Goal: Information Seeking & Learning: Learn about a topic

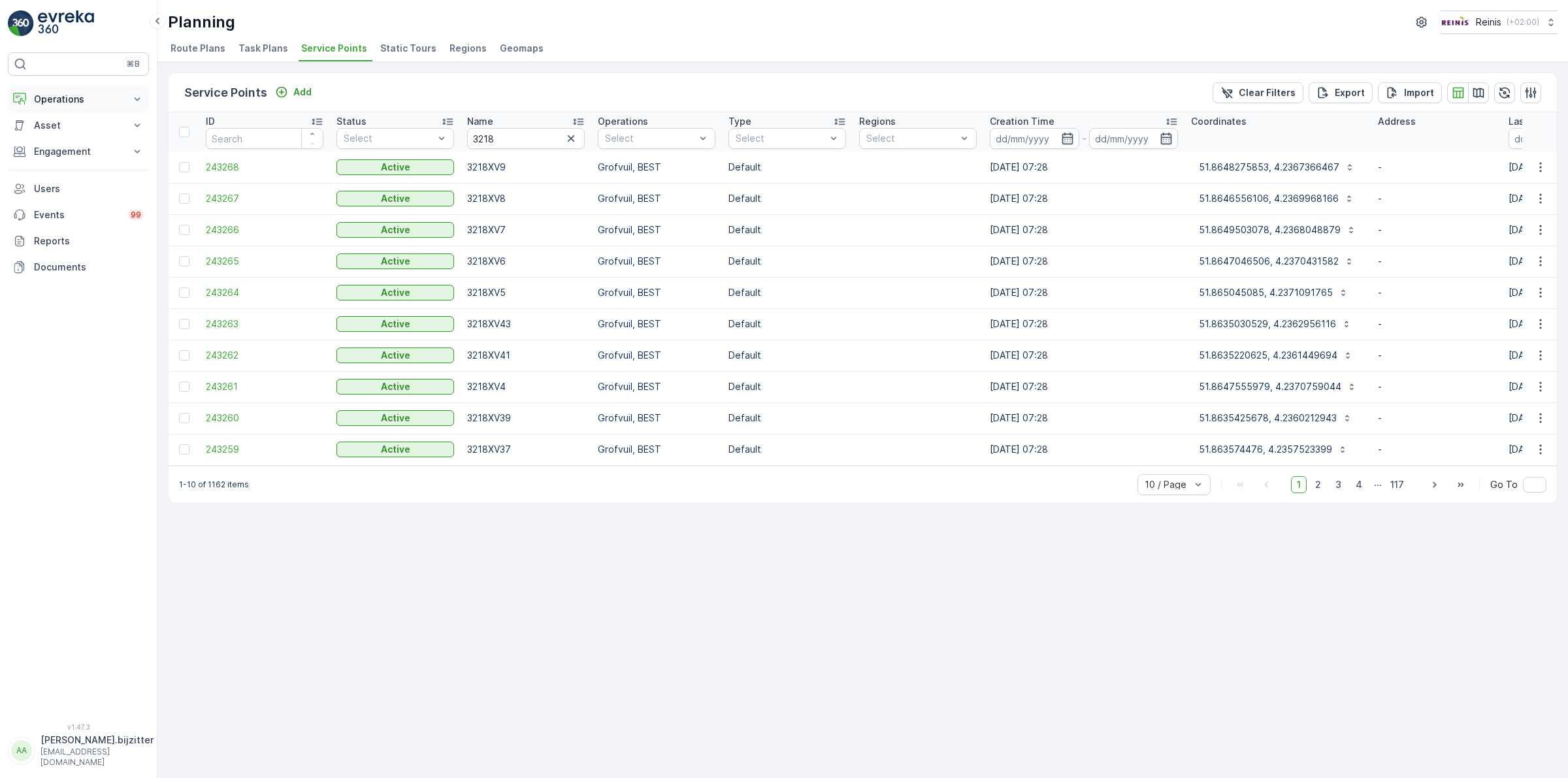
click at [50, 97] on p "Operations" at bounding box center [78, 99] width 89 height 13
click at [58, 141] on p "Planning" at bounding box center [51, 140] width 37 height 13
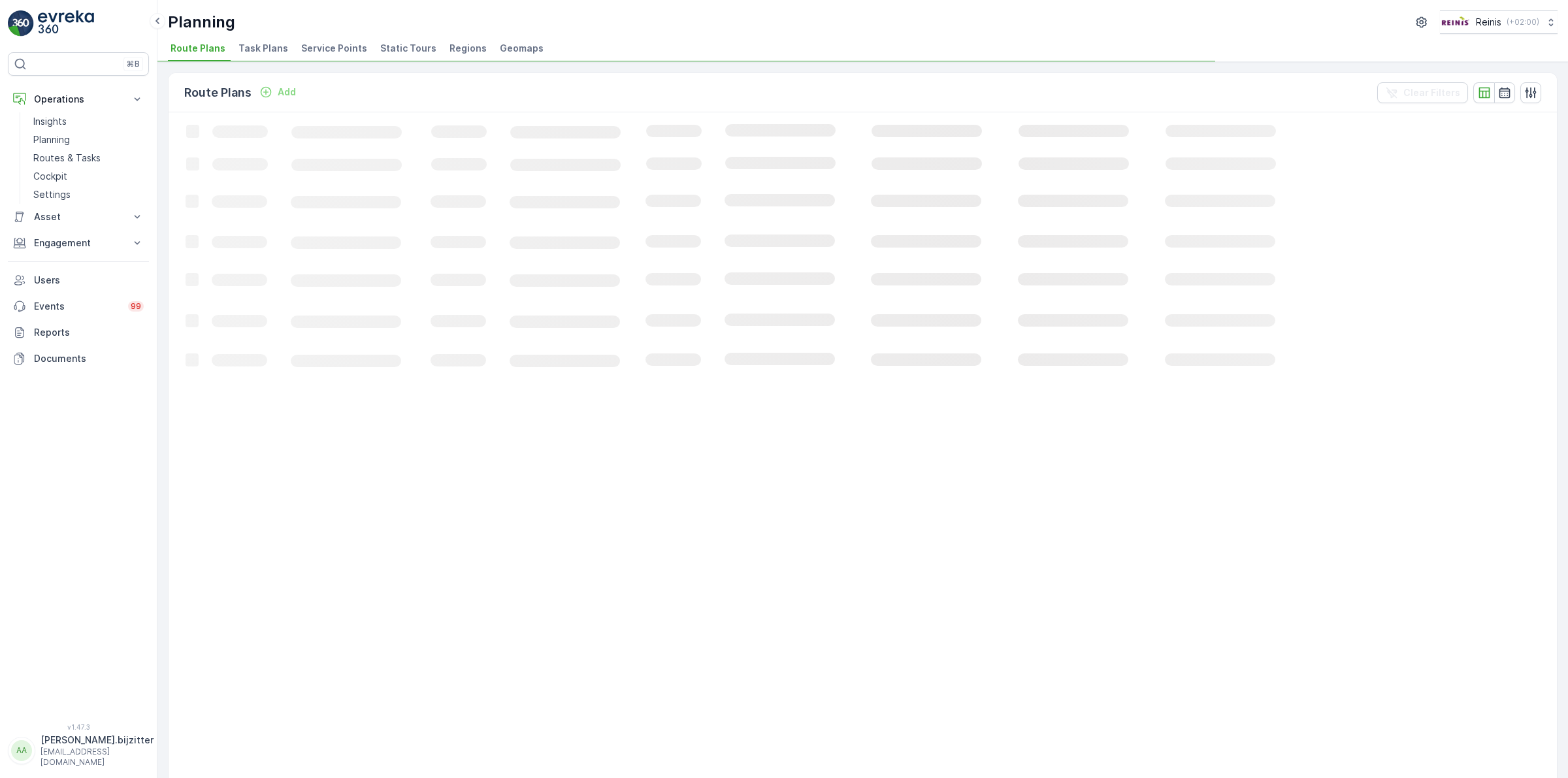
click at [195, 50] on span "Route Plans" at bounding box center [198, 48] width 55 height 13
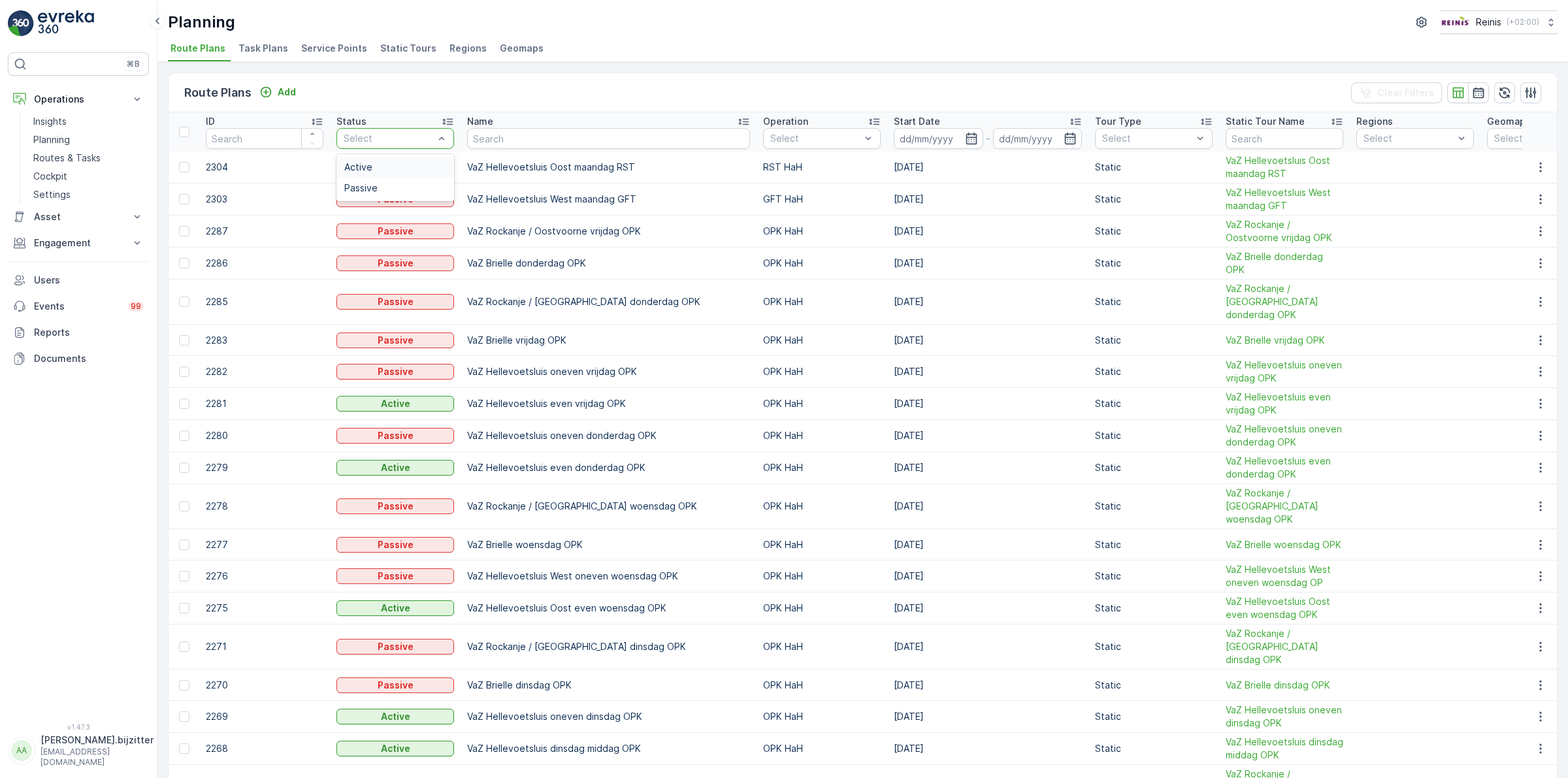
click at [367, 163] on span "Active" at bounding box center [358, 167] width 28 height 10
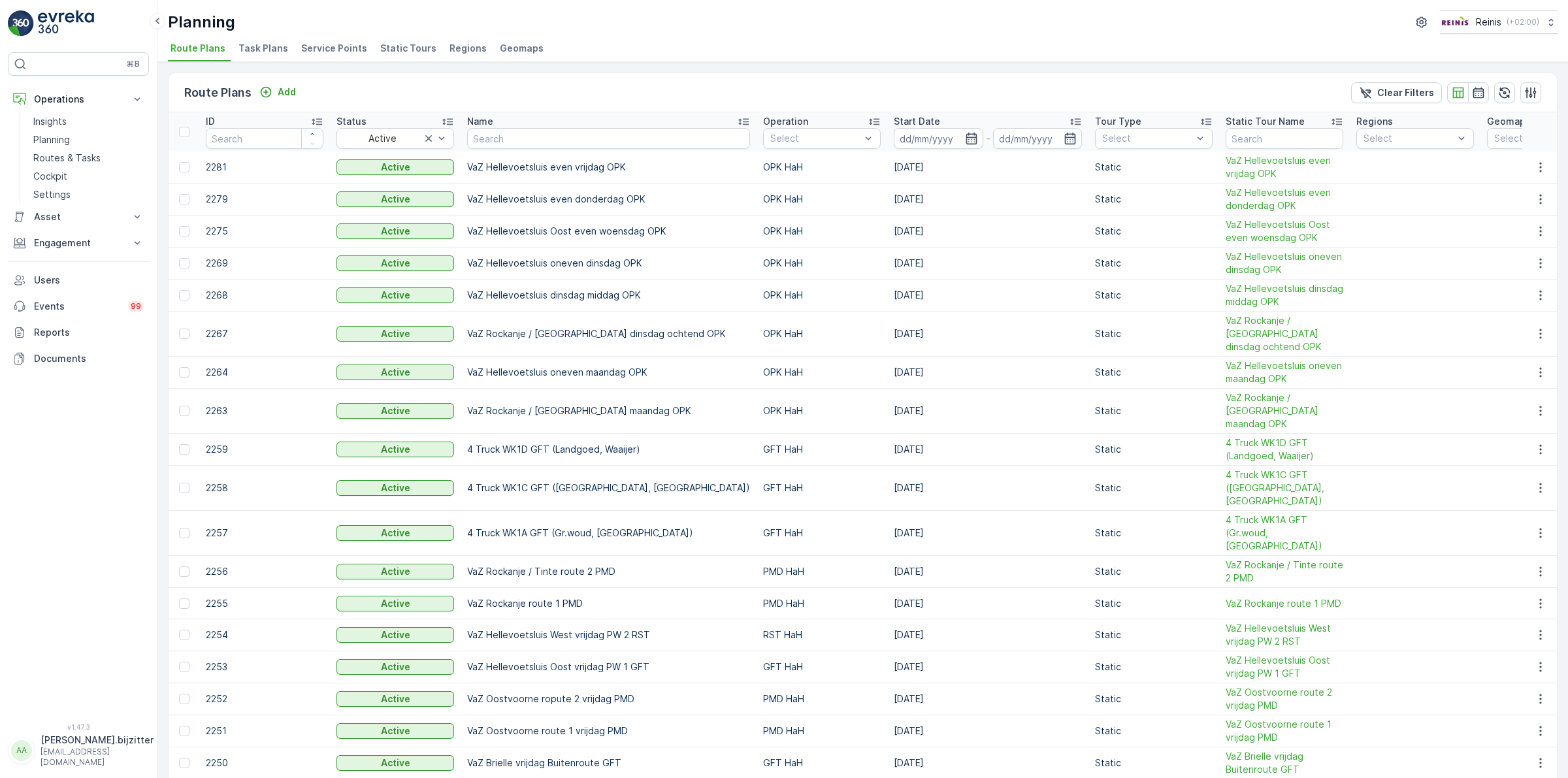
click at [737, 123] on icon at bounding box center [744, 121] width 13 height 13
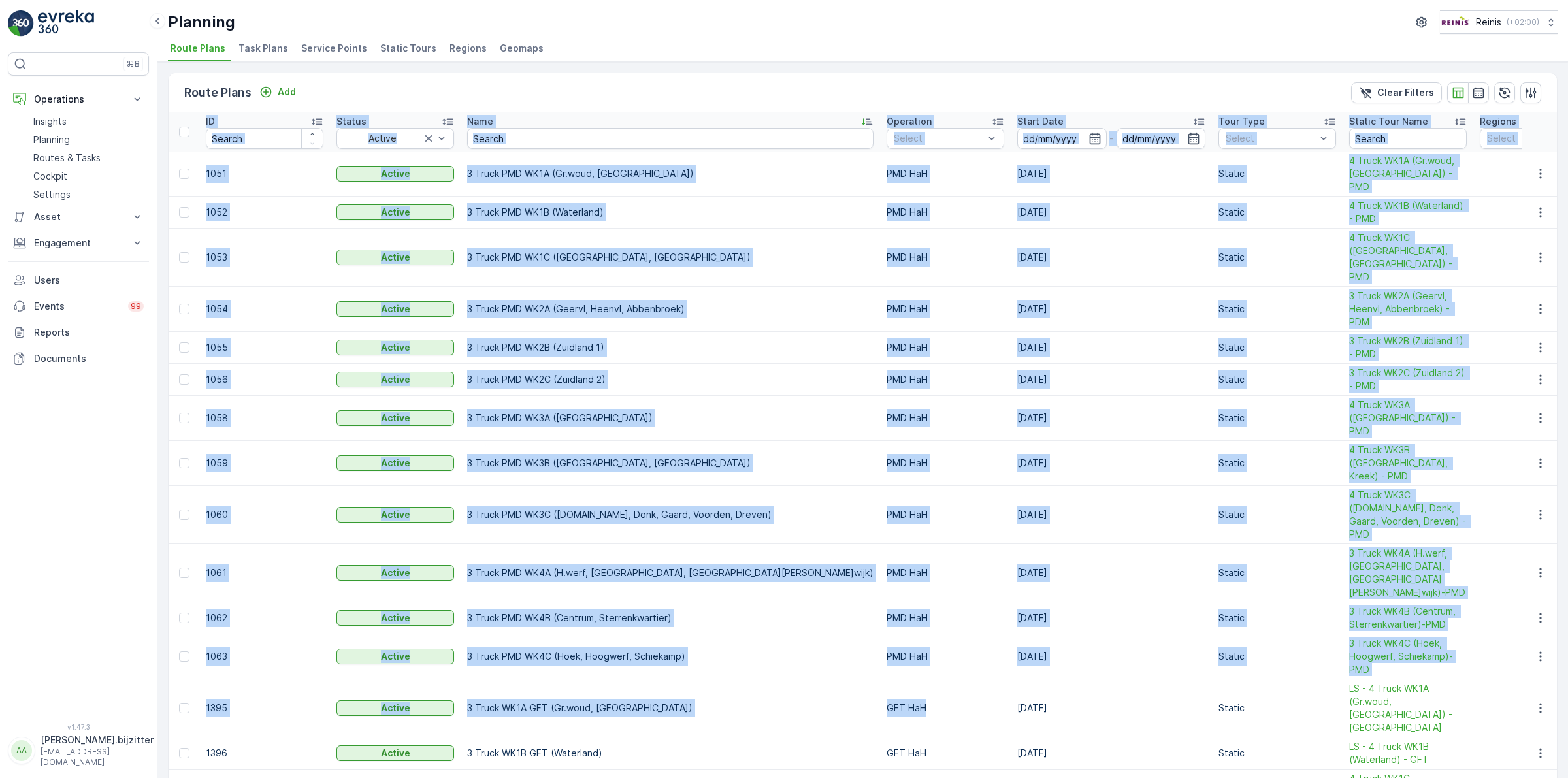
drag, startPoint x: 193, startPoint y: 116, endPoint x: 808, endPoint y: 599, distance: 782.0
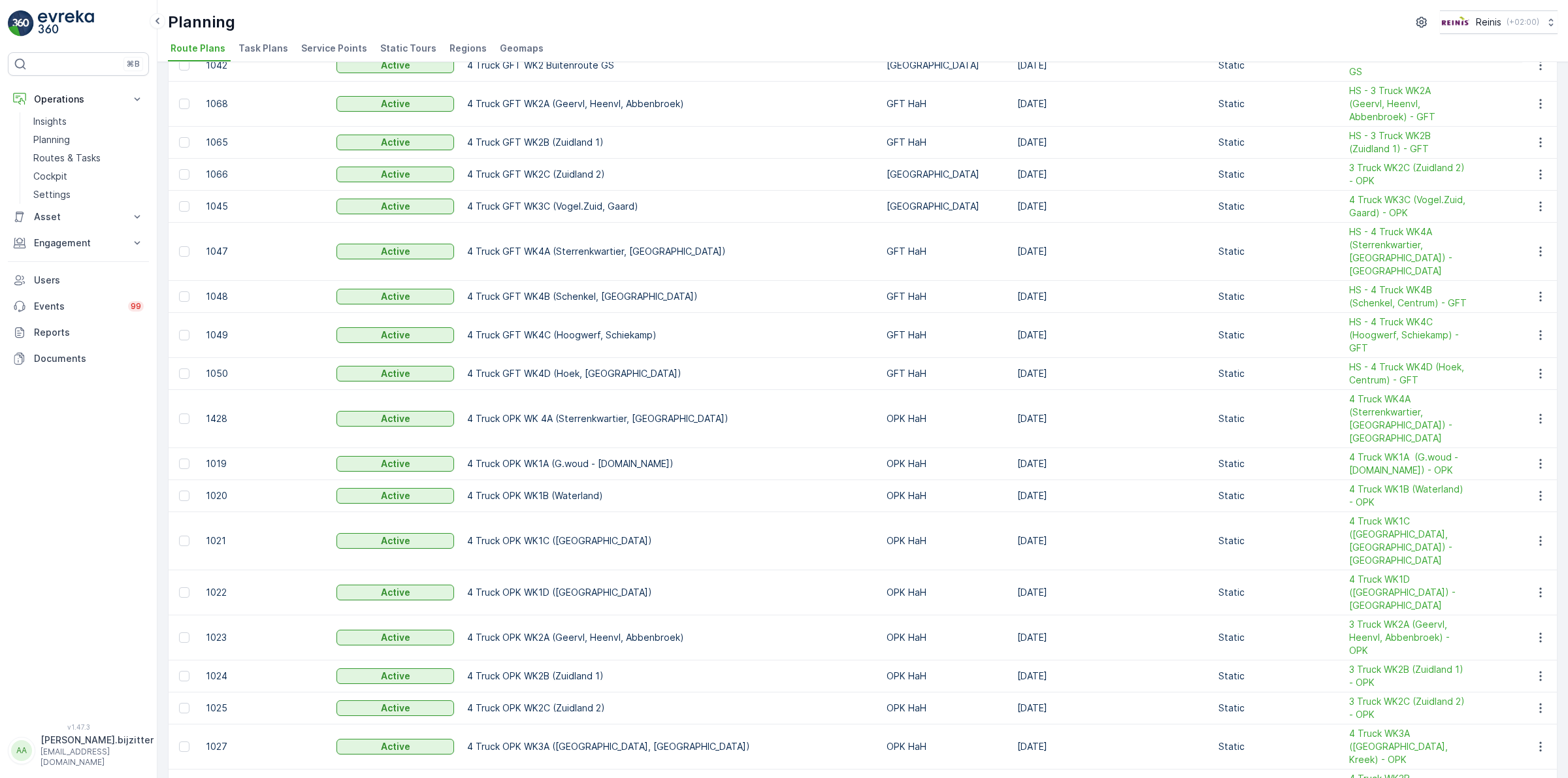
scroll to position [1231, 0]
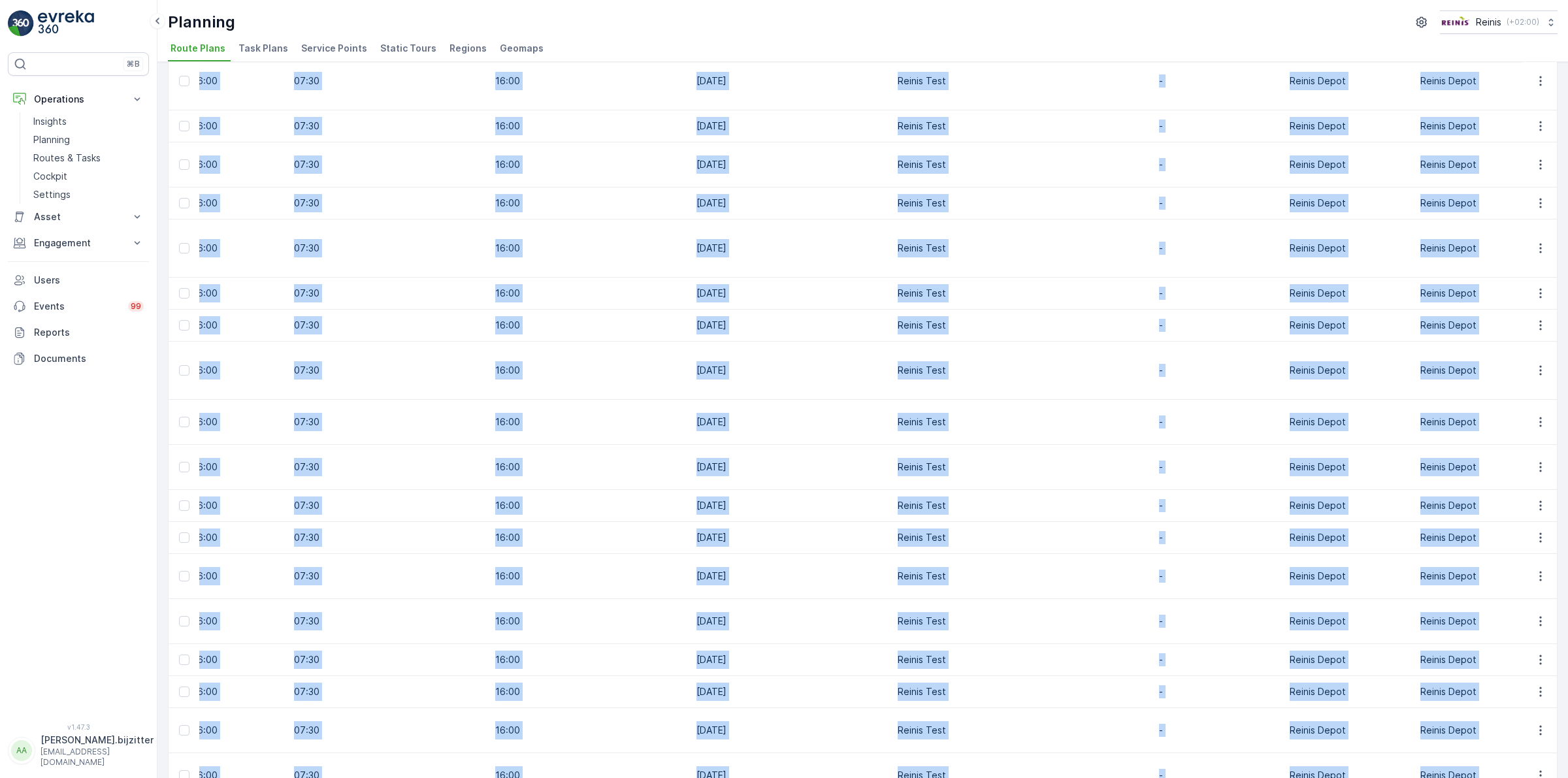
scroll to position [0, 1845]
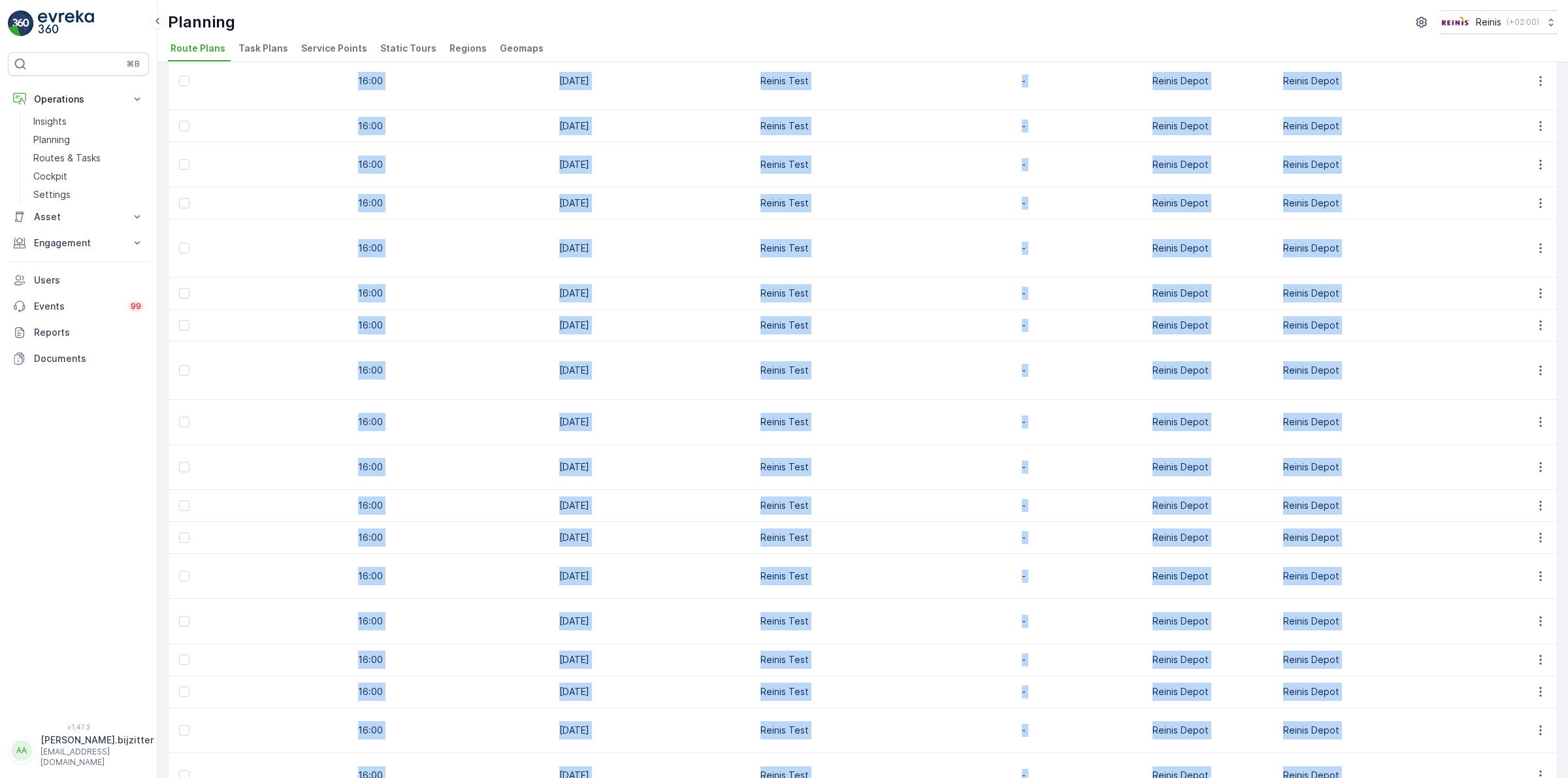
copy table "ID Status Active Name Operation Select Start Date - Tour Type Select Static Tou…"
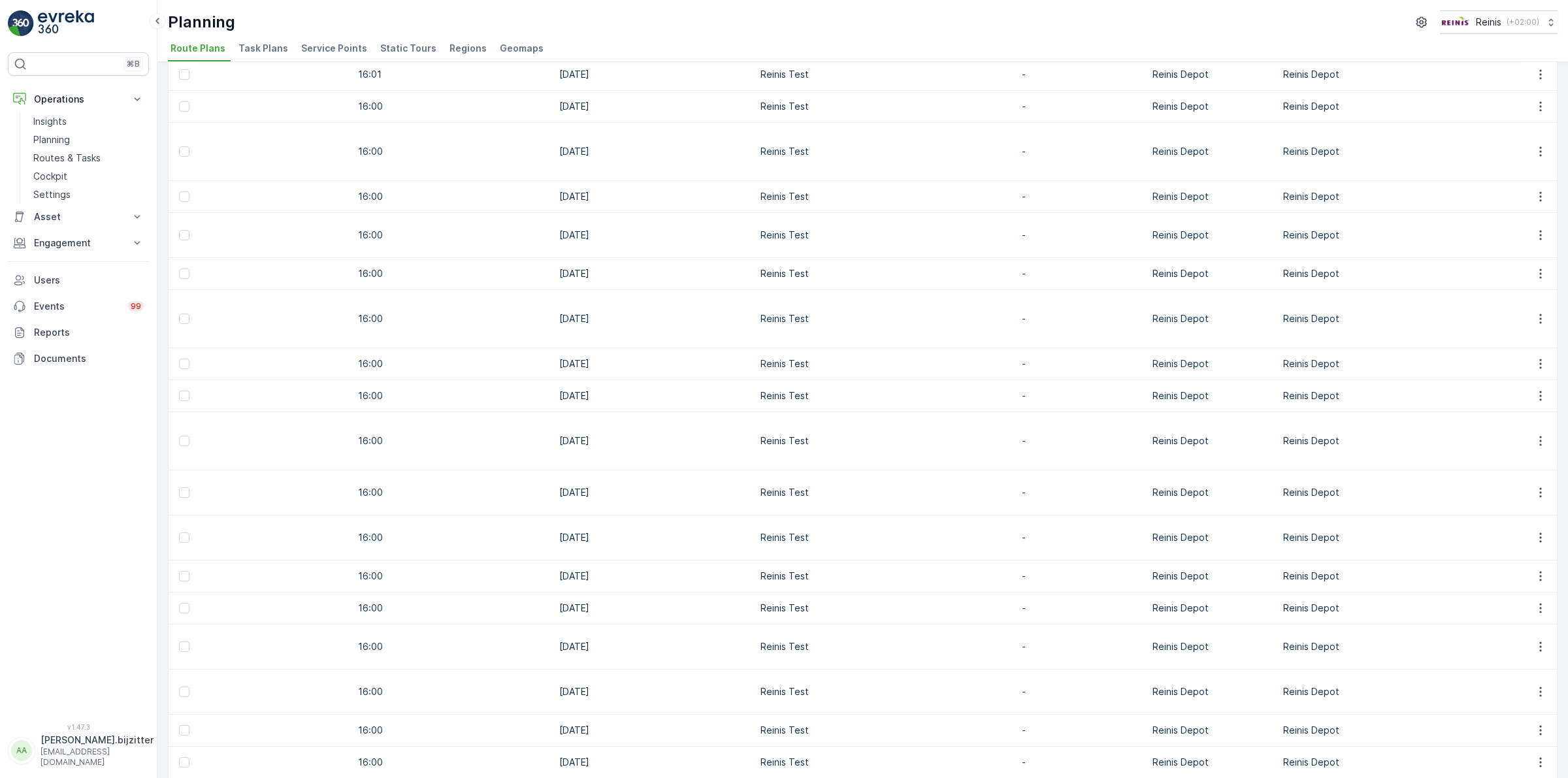
scroll to position [1231, 0]
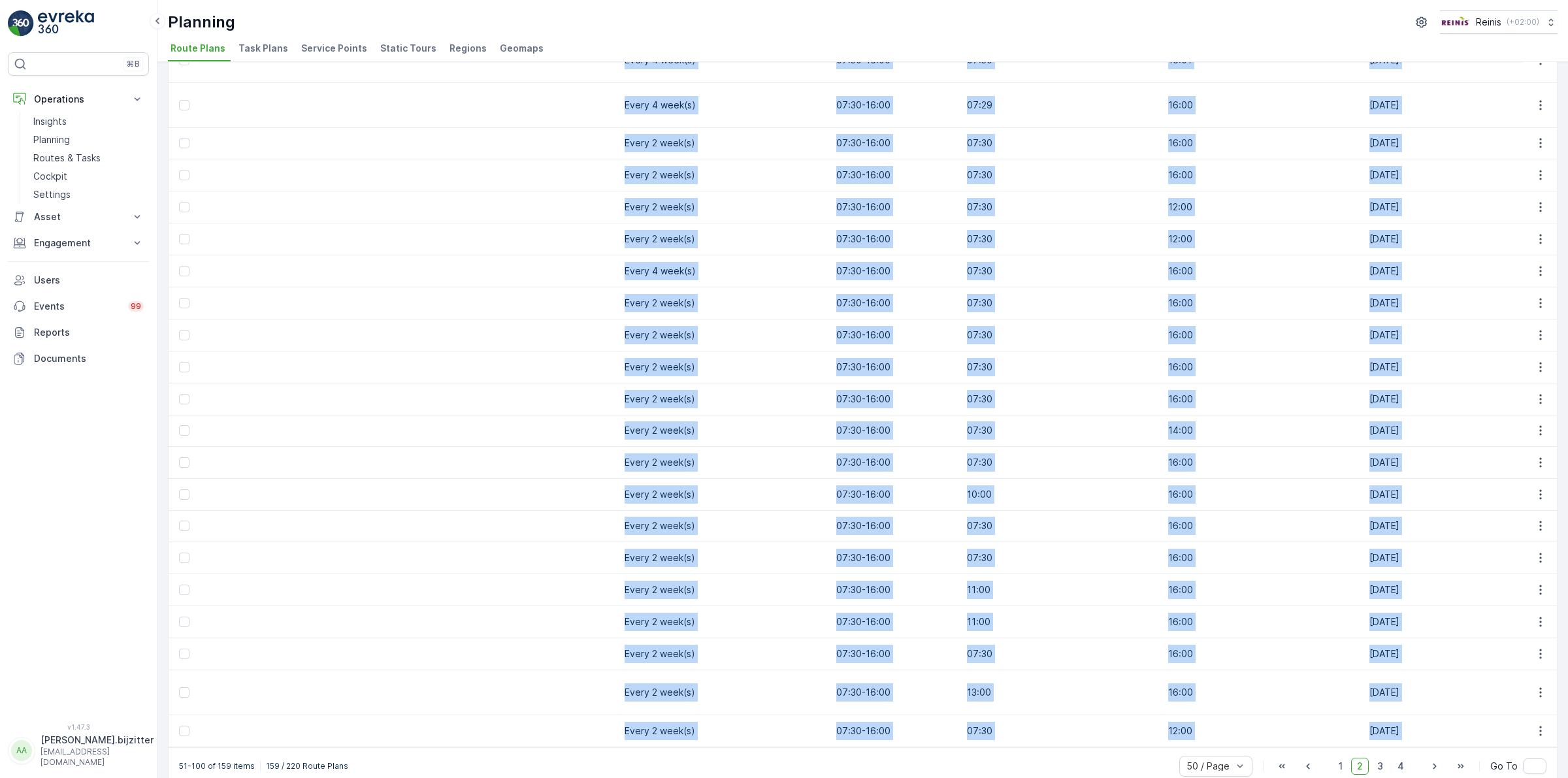
scroll to position [0, 5595]
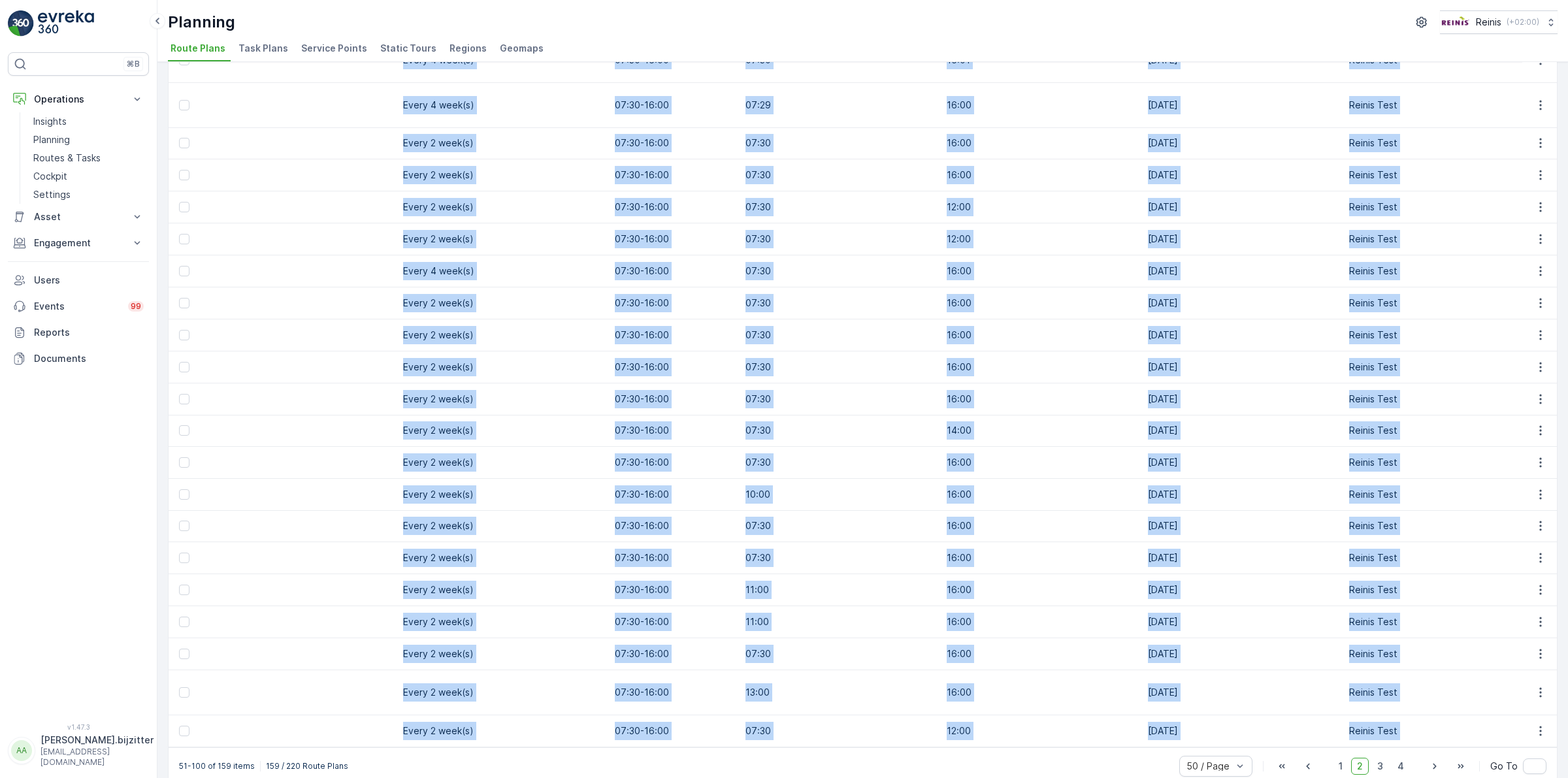
drag, startPoint x: 174, startPoint y: 115, endPoint x: 1216, endPoint y: 707, distance: 1198.4
copy table "ID Status Active Name Operation Select Start Date - Tour Type Select Static Tou…"
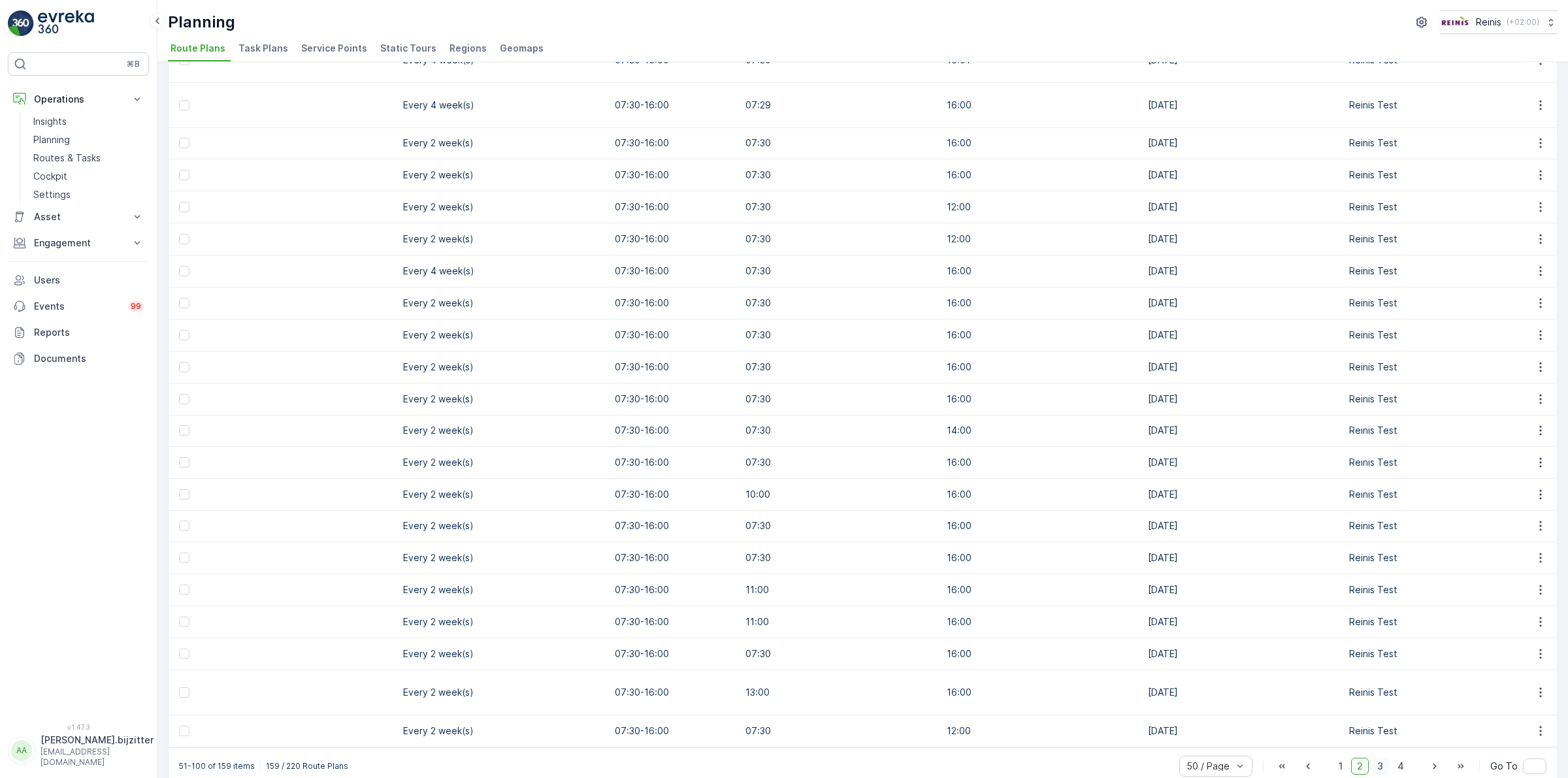
click at [1375, 758] on span "3" at bounding box center [1380, 766] width 17 height 17
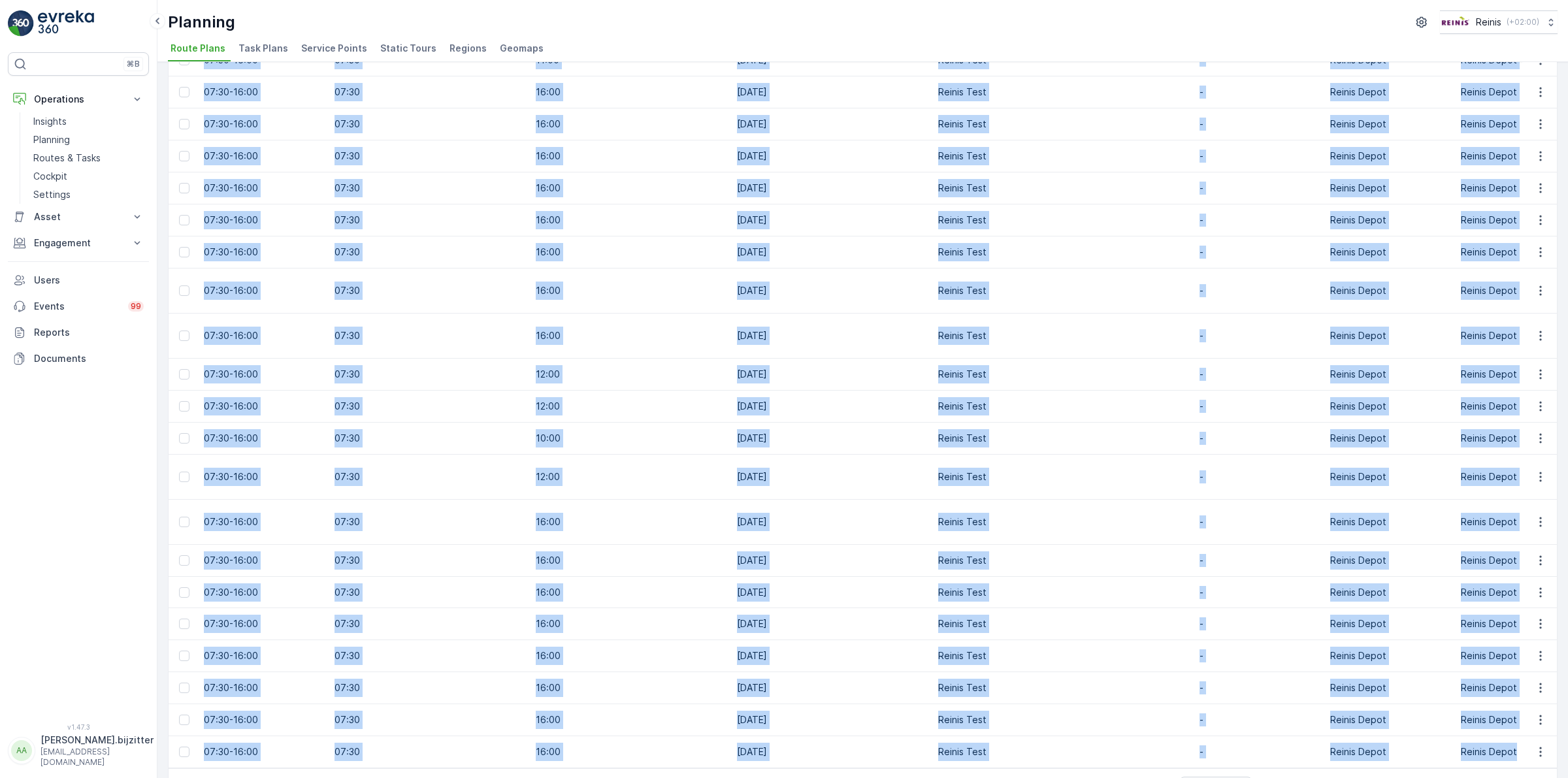
scroll to position [0, 1827]
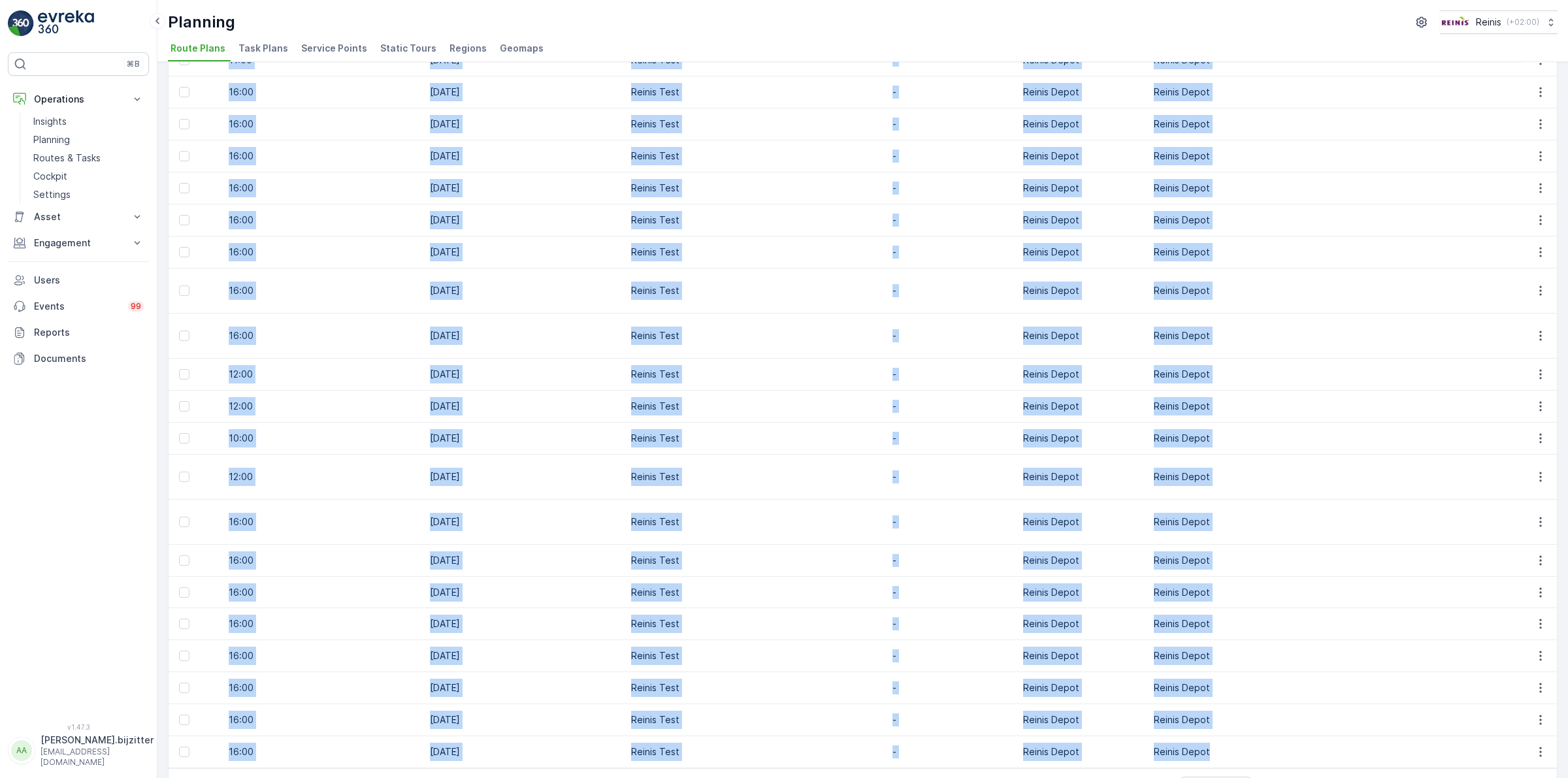
drag, startPoint x: 194, startPoint y: 116, endPoint x: 1330, endPoint y: 703, distance: 1278.7
copy table "ID Status Active Name Operation Select Start Date - Tour Type Select Static Tou…"
click at [1405, 777] on span "4" at bounding box center [1400, 787] width 18 height 17
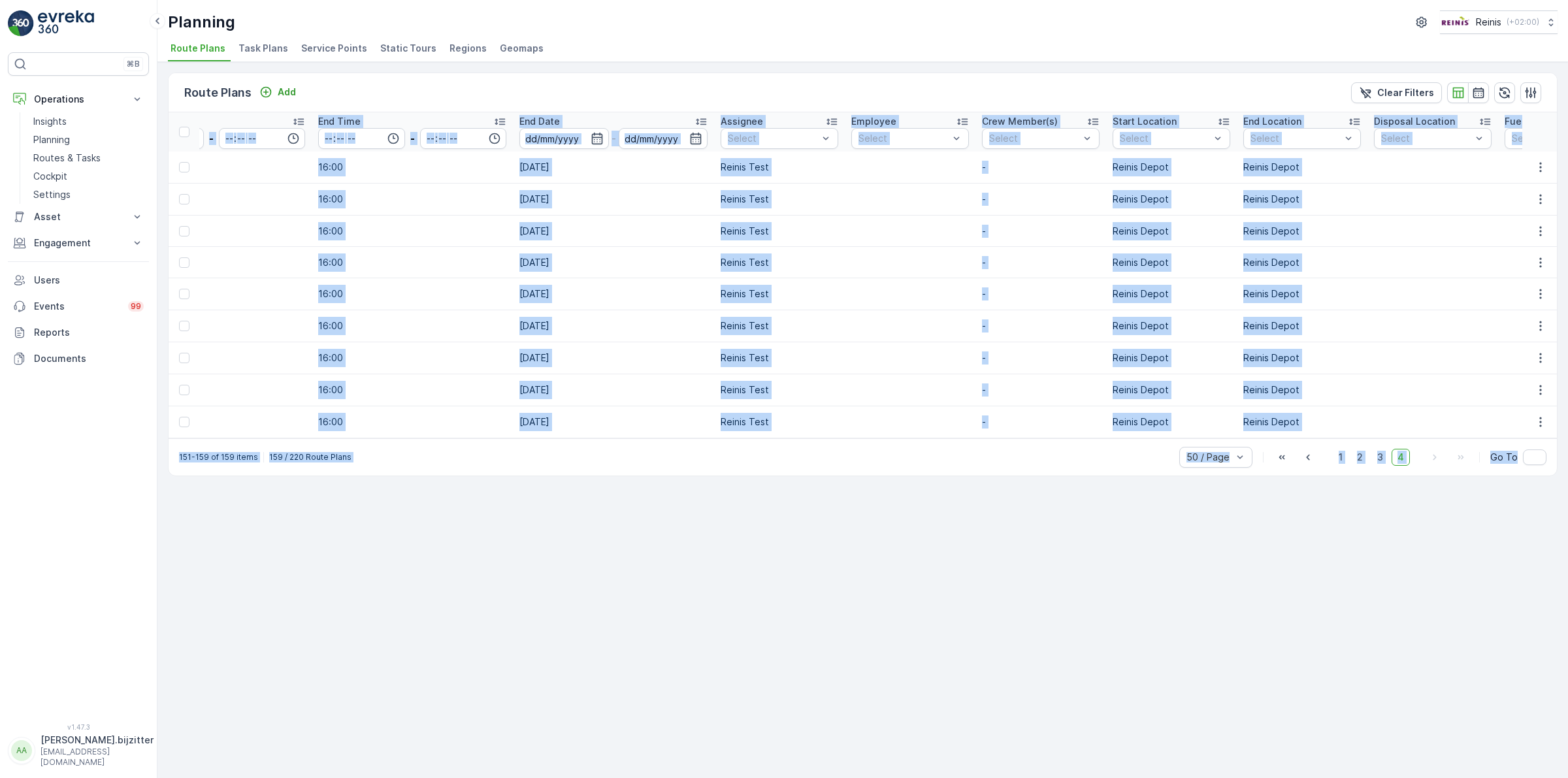
scroll to position [0, 1777]
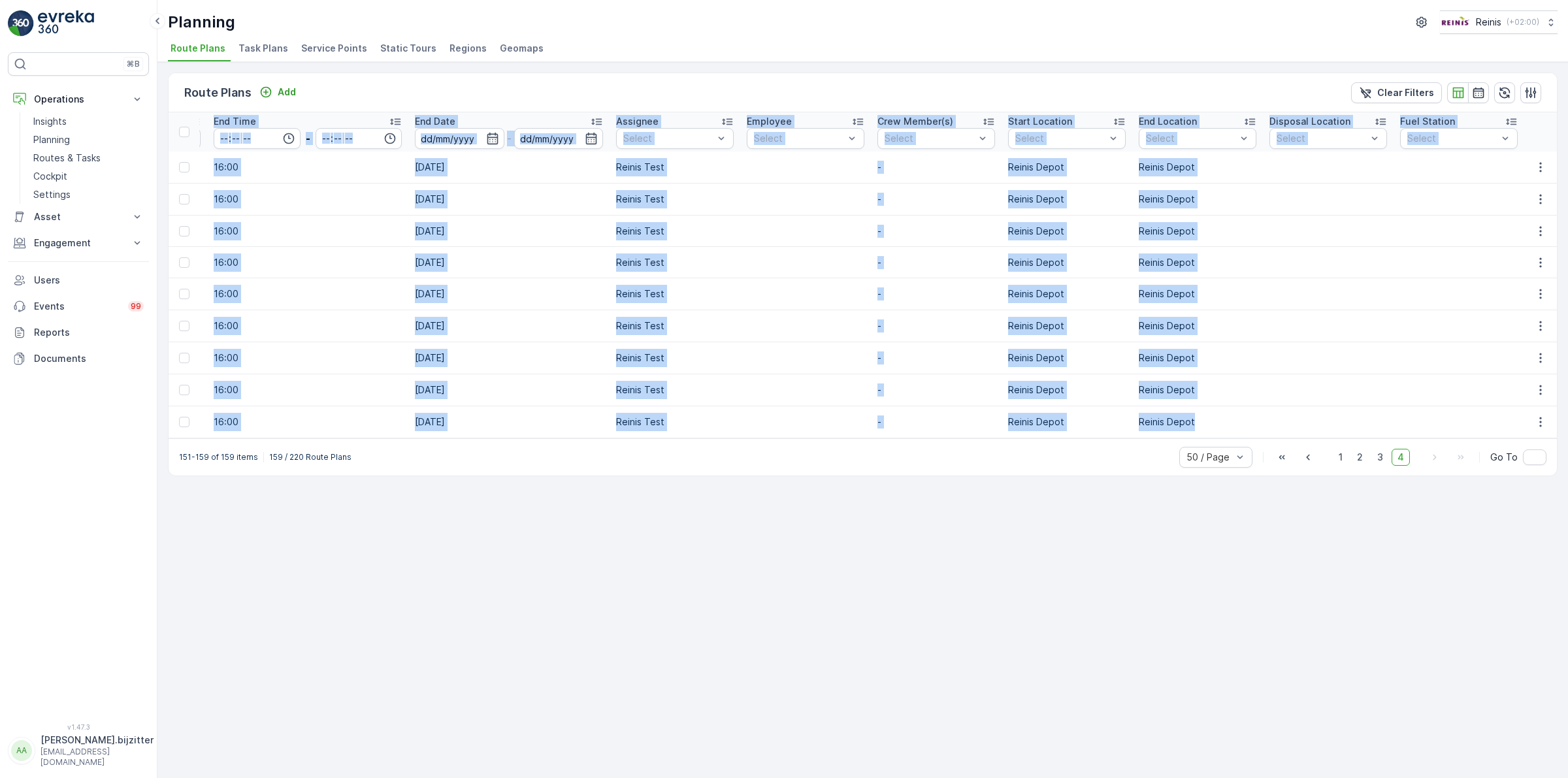
drag, startPoint x: 186, startPoint y: 115, endPoint x: 1375, endPoint y: 416, distance: 1226.5
copy table "ID Status Active Name Operation Select Start Date - Tour Type Select Static Tou…"
click at [469, 591] on div "Route Plans Add Clear Filters ID Status Active Name Operation Select Start Date…" at bounding box center [862, 420] width 1410 height 716
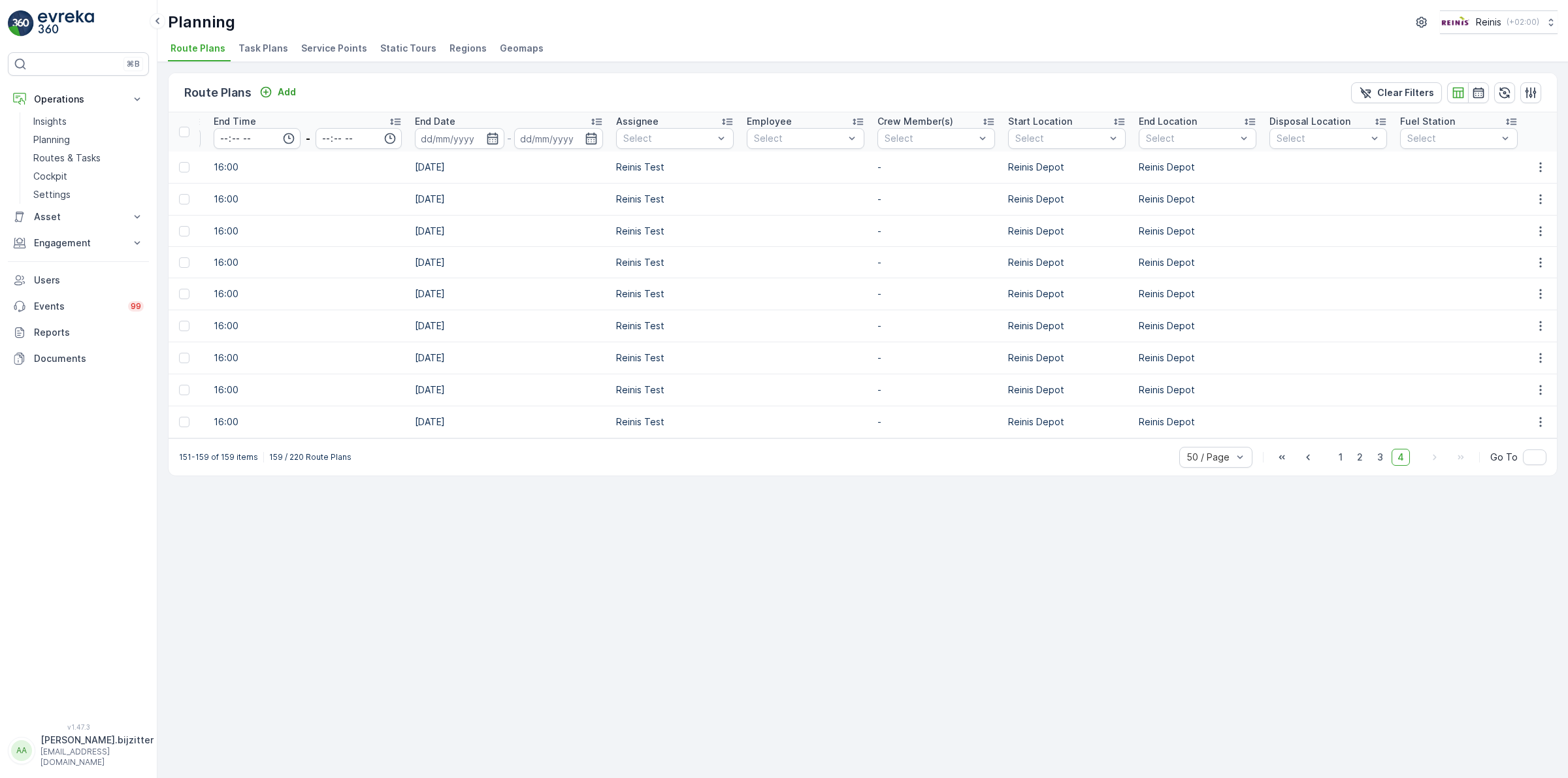
click at [327, 395] on td "16:00" at bounding box center [308, 390] width 201 height 32
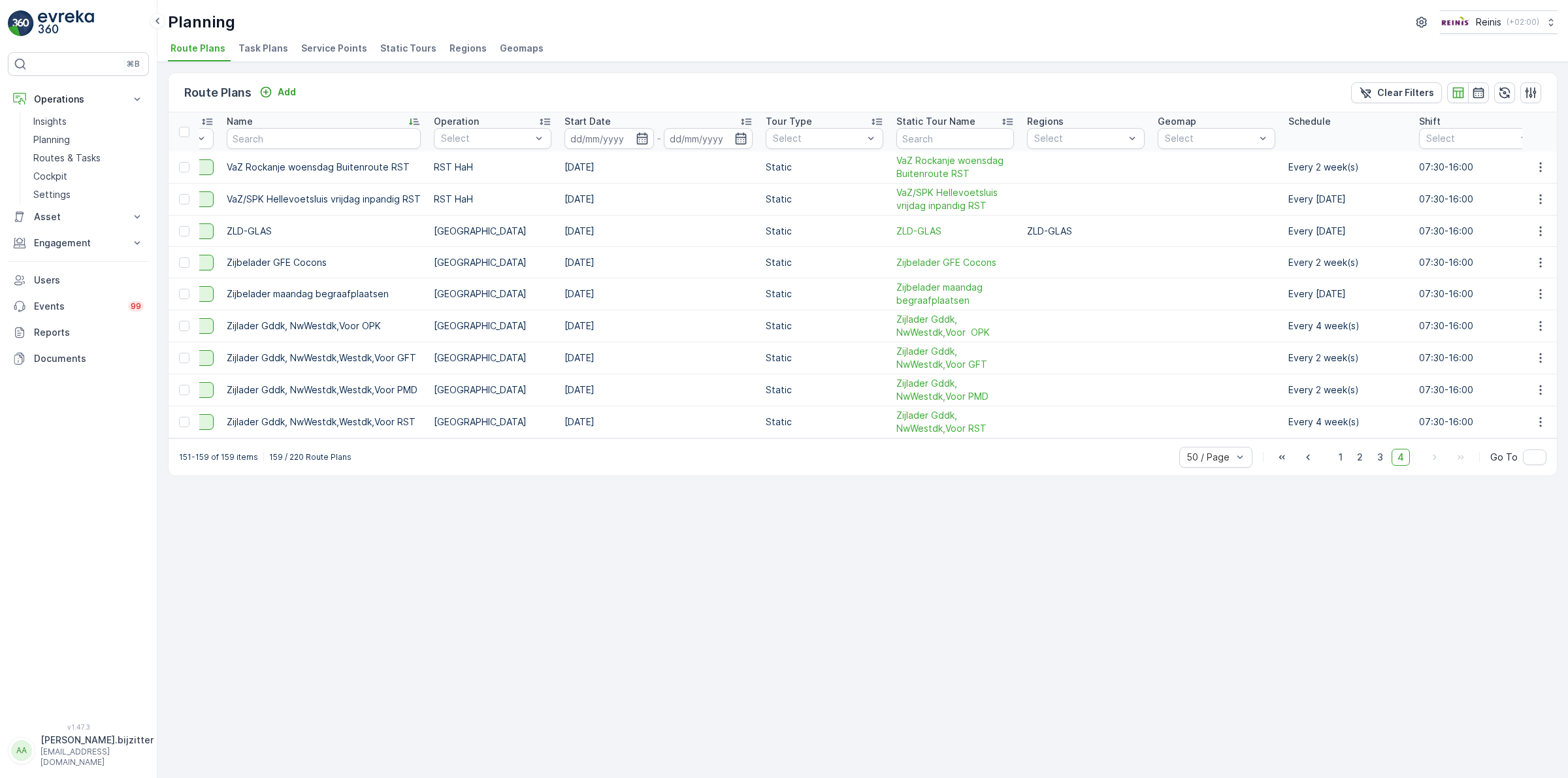
scroll to position [0, 0]
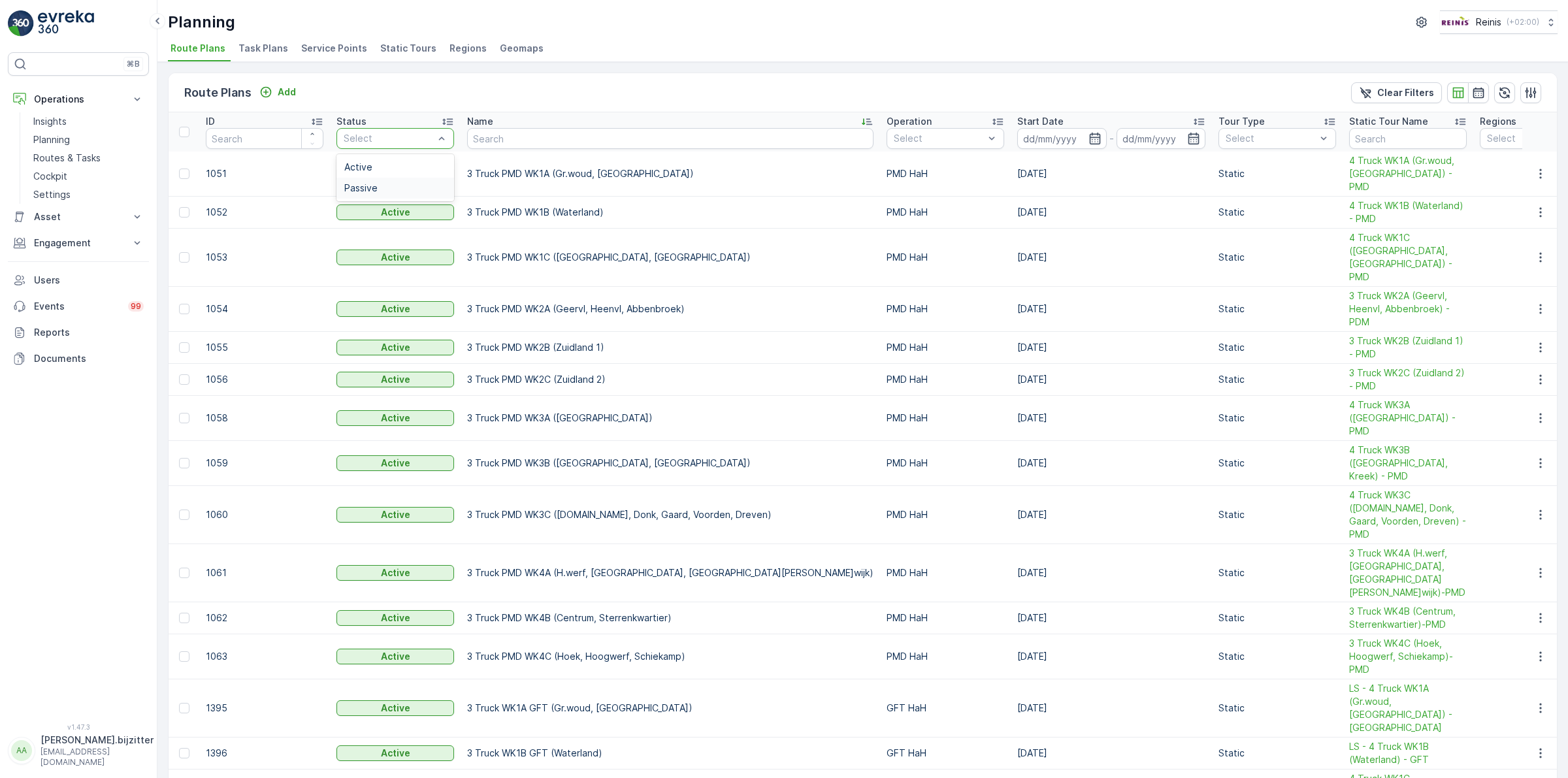
click at [366, 191] on span "Passive" at bounding box center [361, 188] width 33 height 10
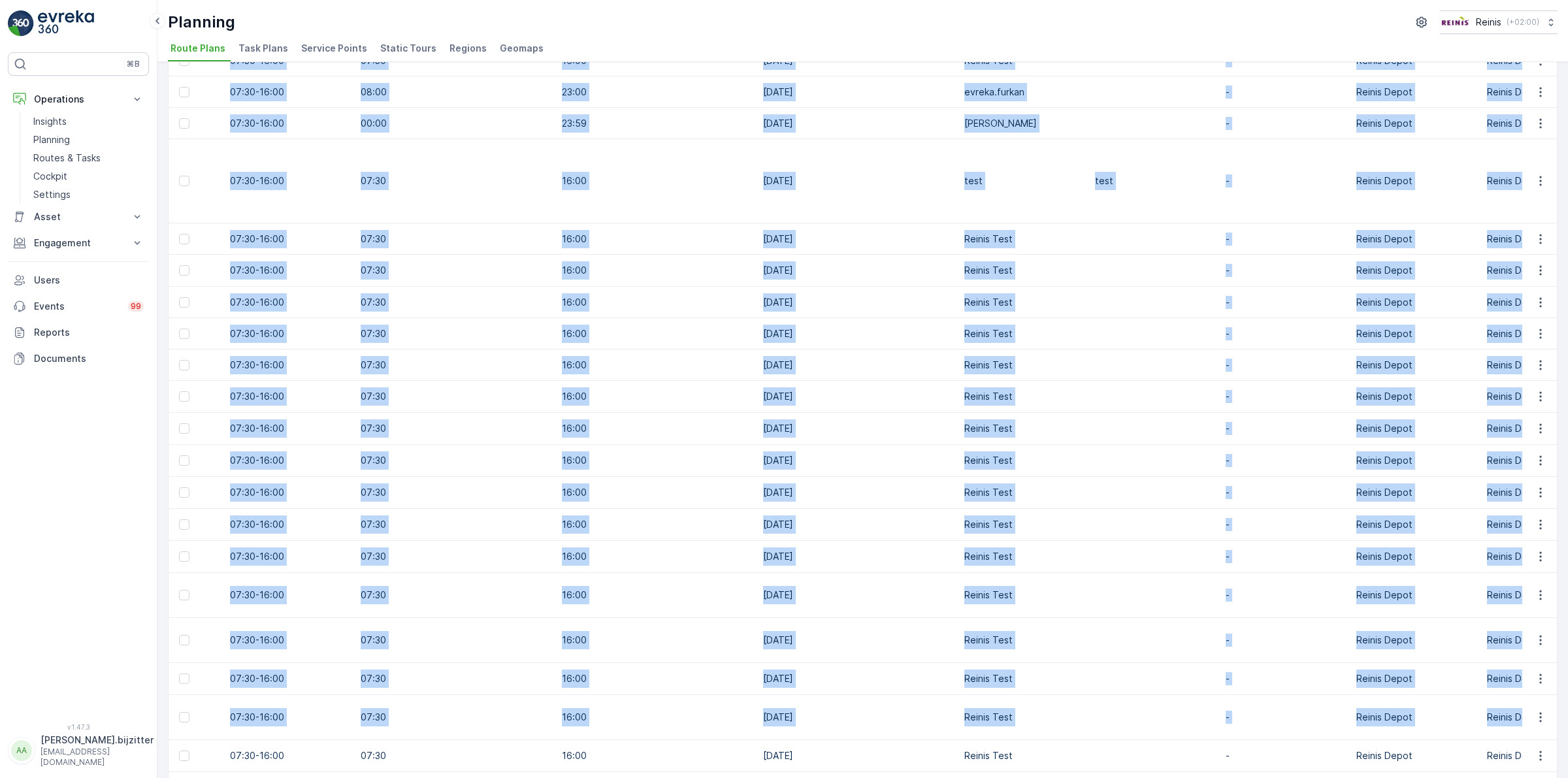
scroll to position [0, 2128]
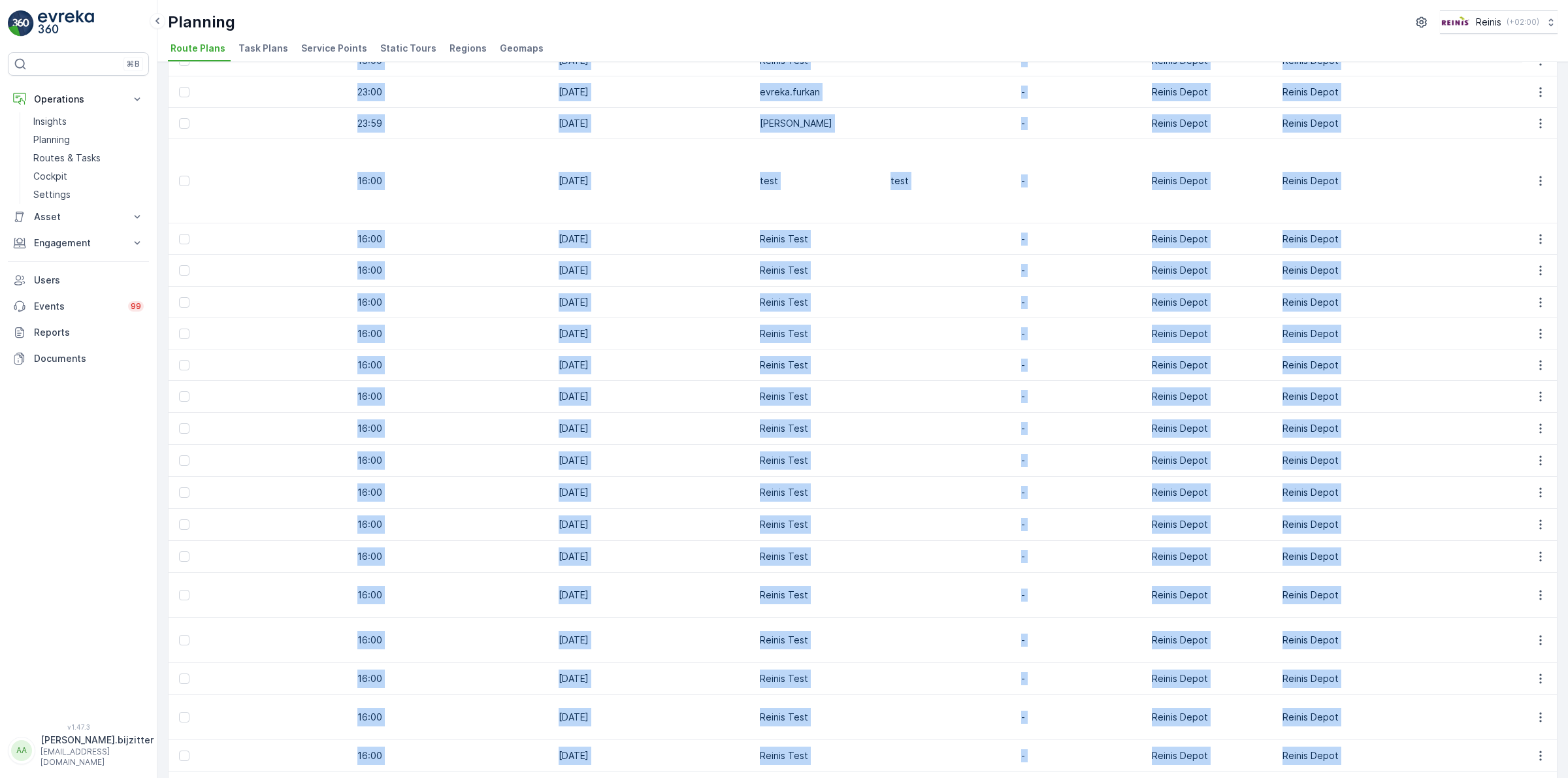
drag, startPoint x: 172, startPoint y: 118, endPoint x: 1197, endPoint y: 699, distance: 1178.2
copy table "ID Status Passive Name Operation Select Start Date - Tour Type Select Static To…"
click at [884, 663] on td at bounding box center [949, 678] width 131 height 32
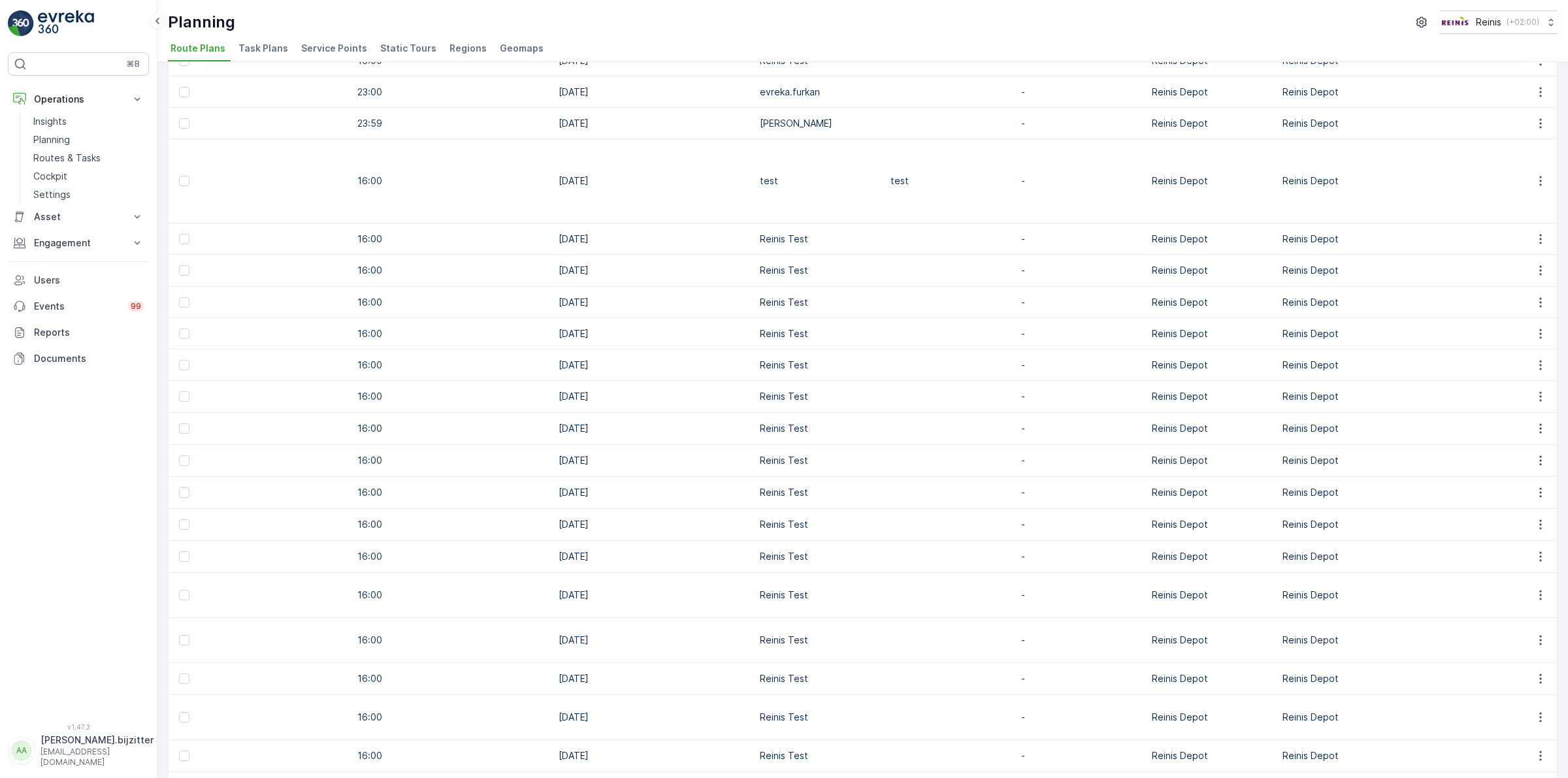
click at [407, 48] on span "Static Tours" at bounding box center [409, 48] width 56 height 13
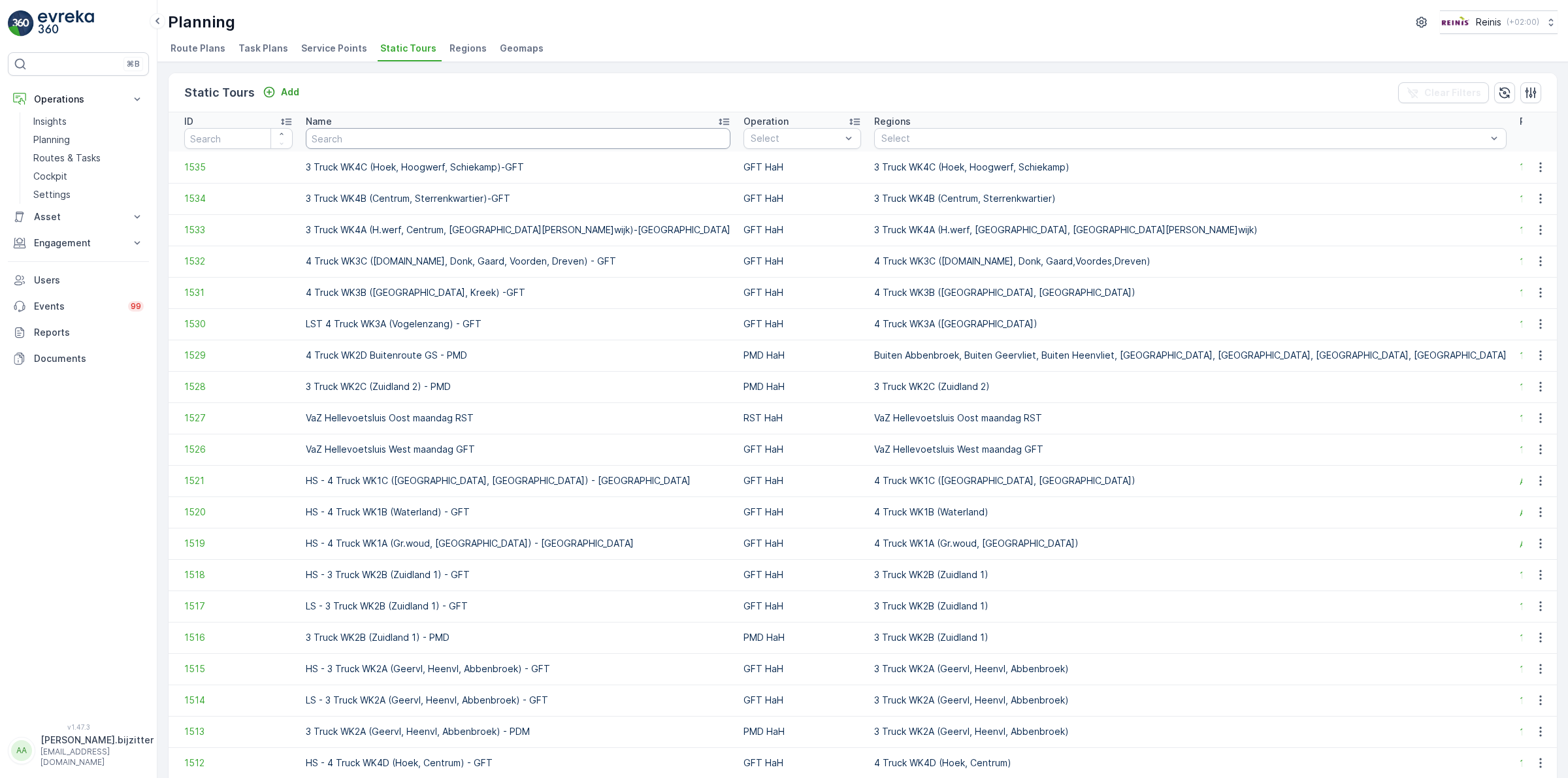
click at [363, 142] on input "text" at bounding box center [518, 138] width 424 height 21
type input "ZLD"
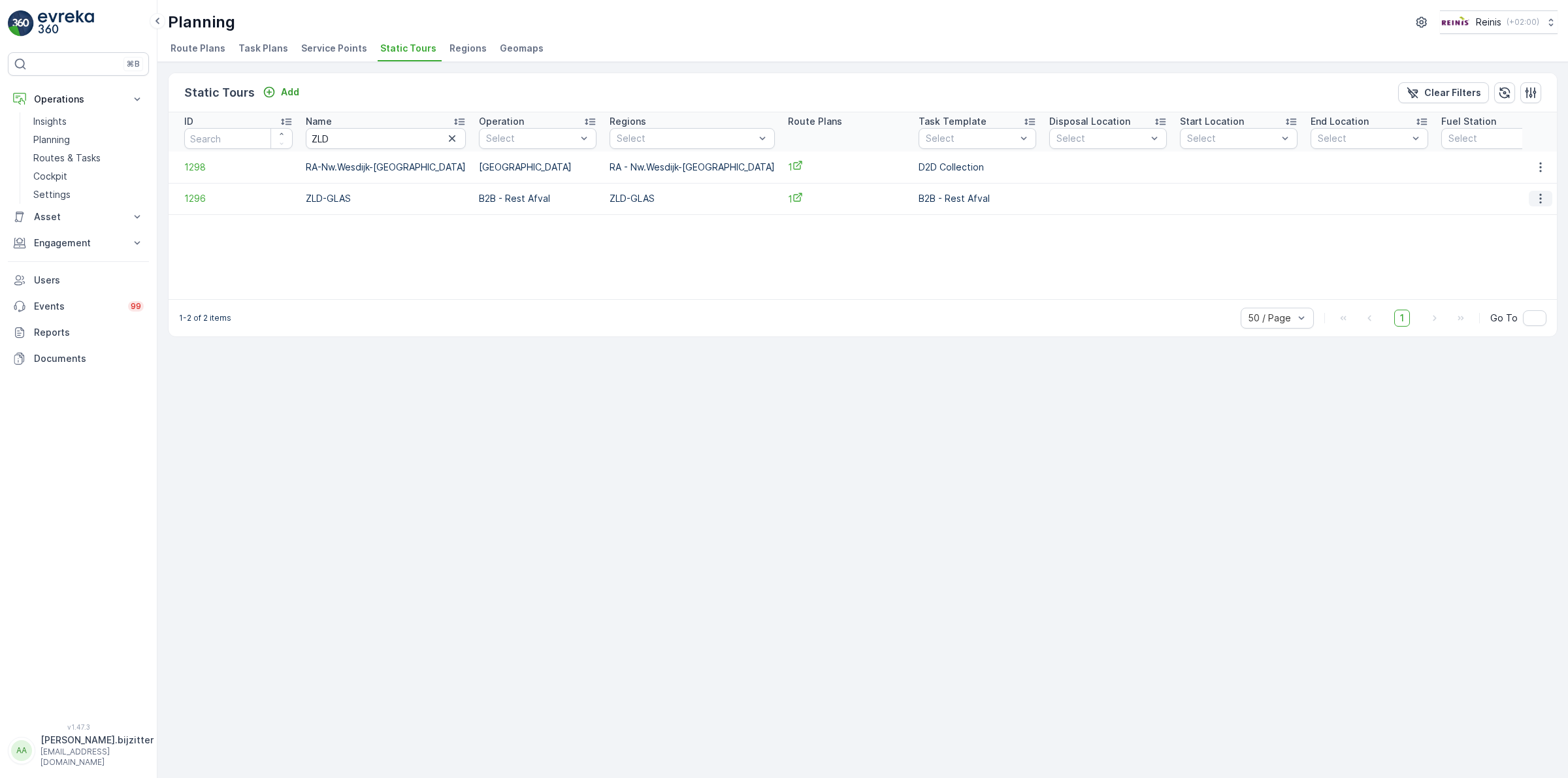
click at [1540, 199] on icon "button" at bounding box center [1540, 199] width 2 height 10
click at [1510, 216] on span "See More Details" at bounding box center [1517, 218] width 76 height 13
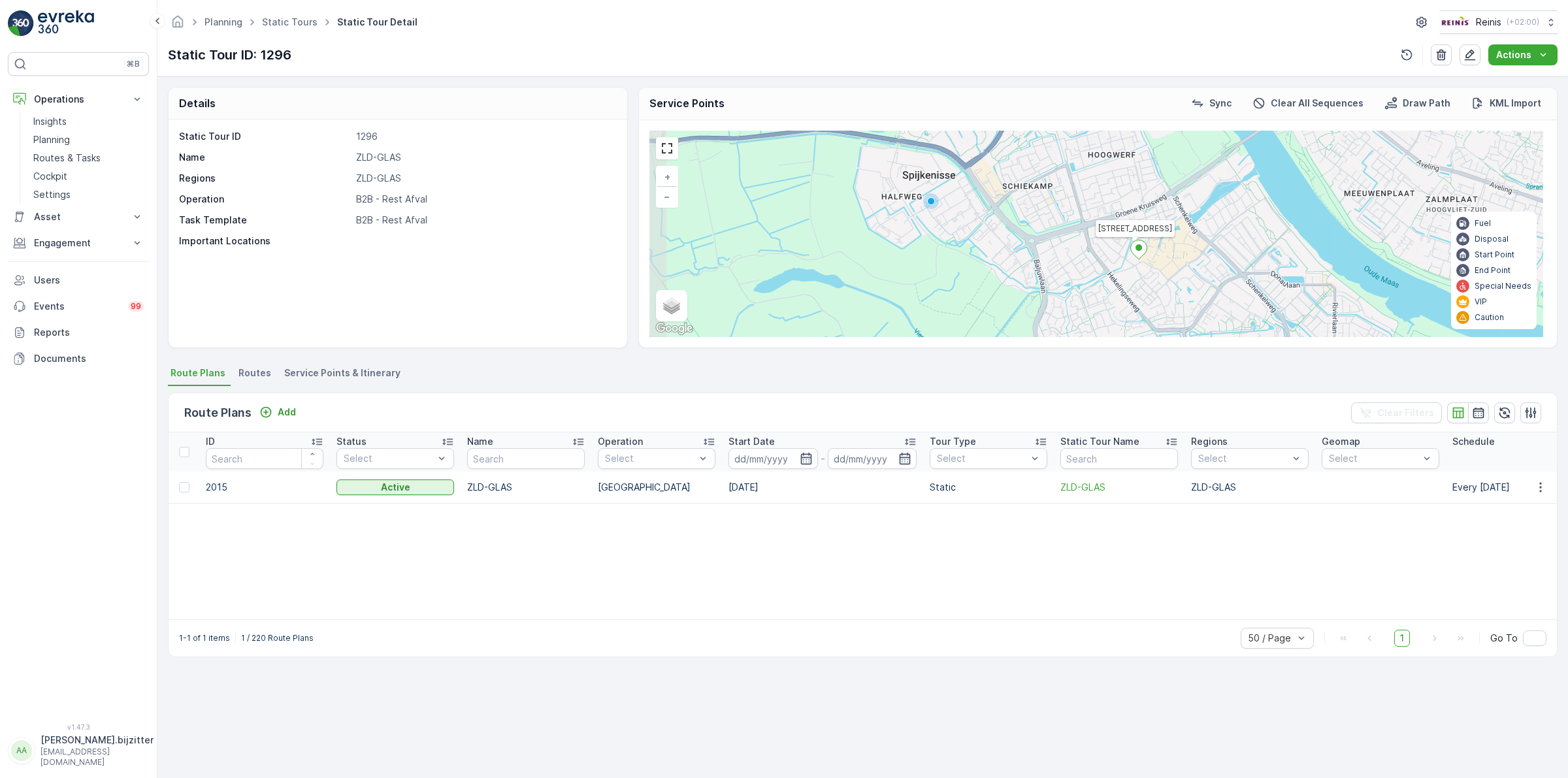
drag, startPoint x: 1060, startPoint y: 211, endPoint x: 1105, endPoint y: 296, distance: 96.2
click at [1105, 296] on div "Boekenberg Markt 40 + − Satellite Roadmap Terrain Hybrid Leaflet Keyboard short…" at bounding box center [1096, 234] width 894 height 206
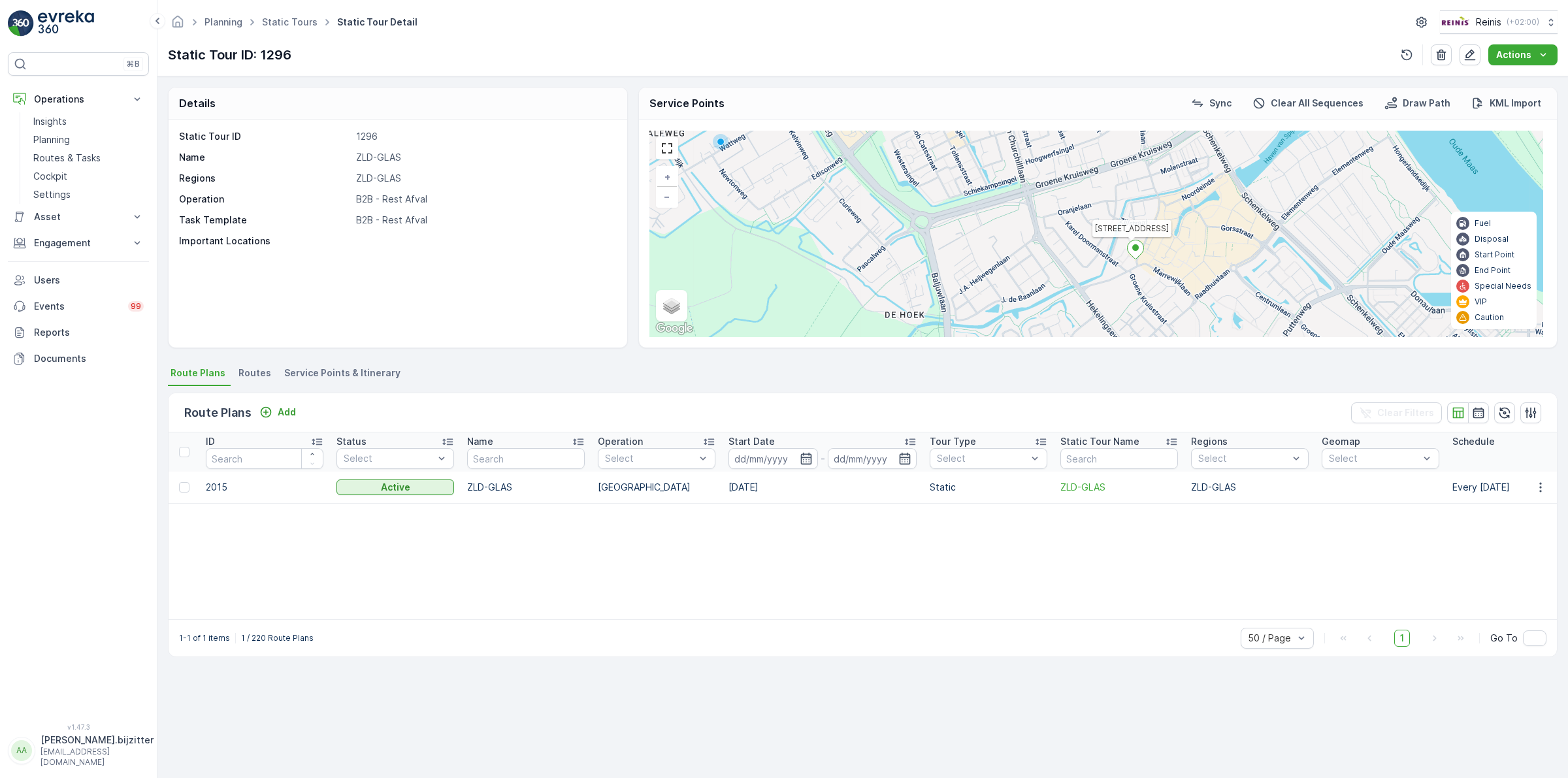
click at [344, 370] on span "Service Points & Itinerary" at bounding box center [342, 373] width 116 height 13
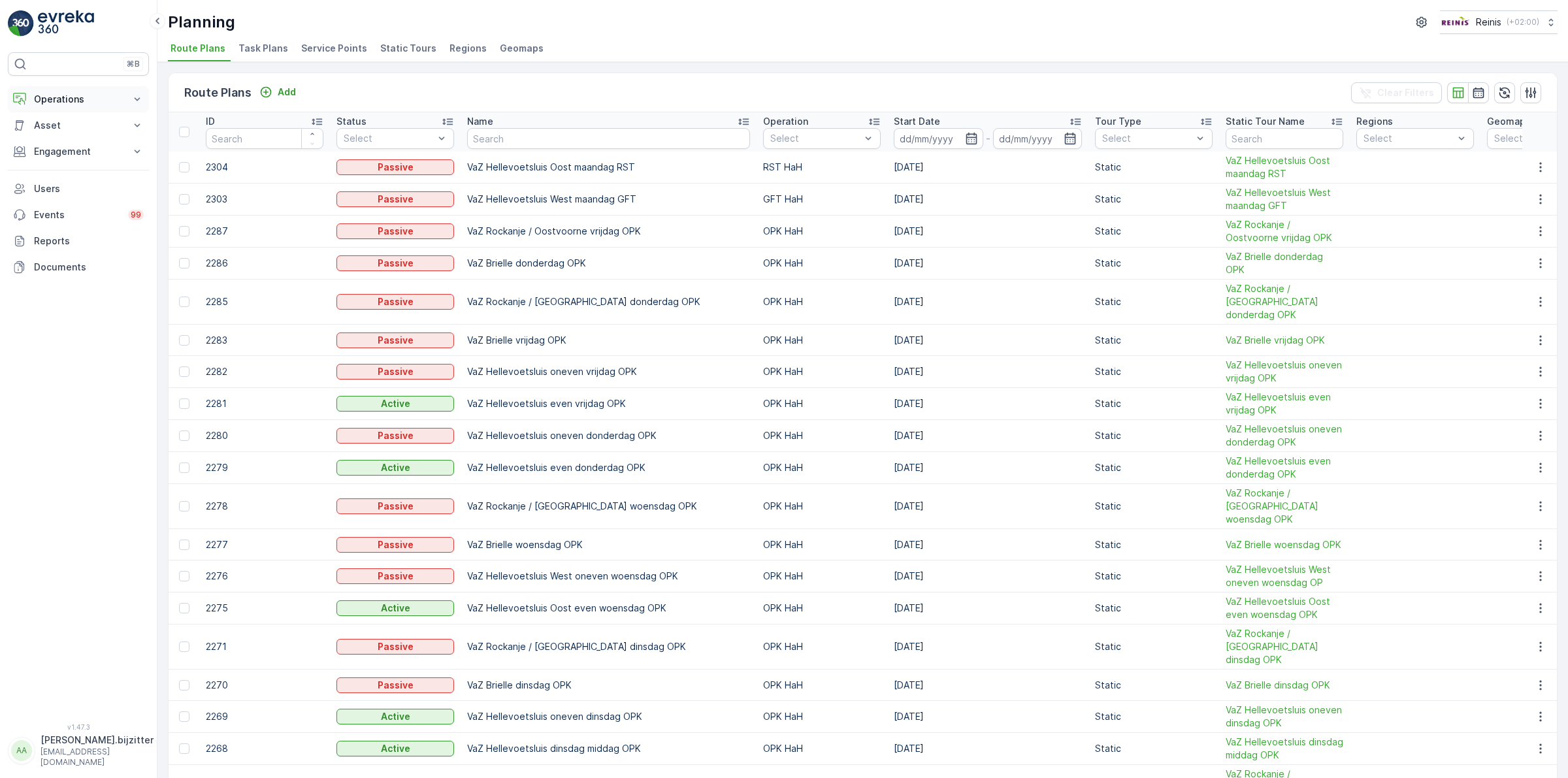
click at [53, 100] on p "Operations" at bounding box center [78, 99] width 89 height 13
click at [57, 159] on p "Routes & Tasks" at bounding box center [66, 158] width 67 height 13
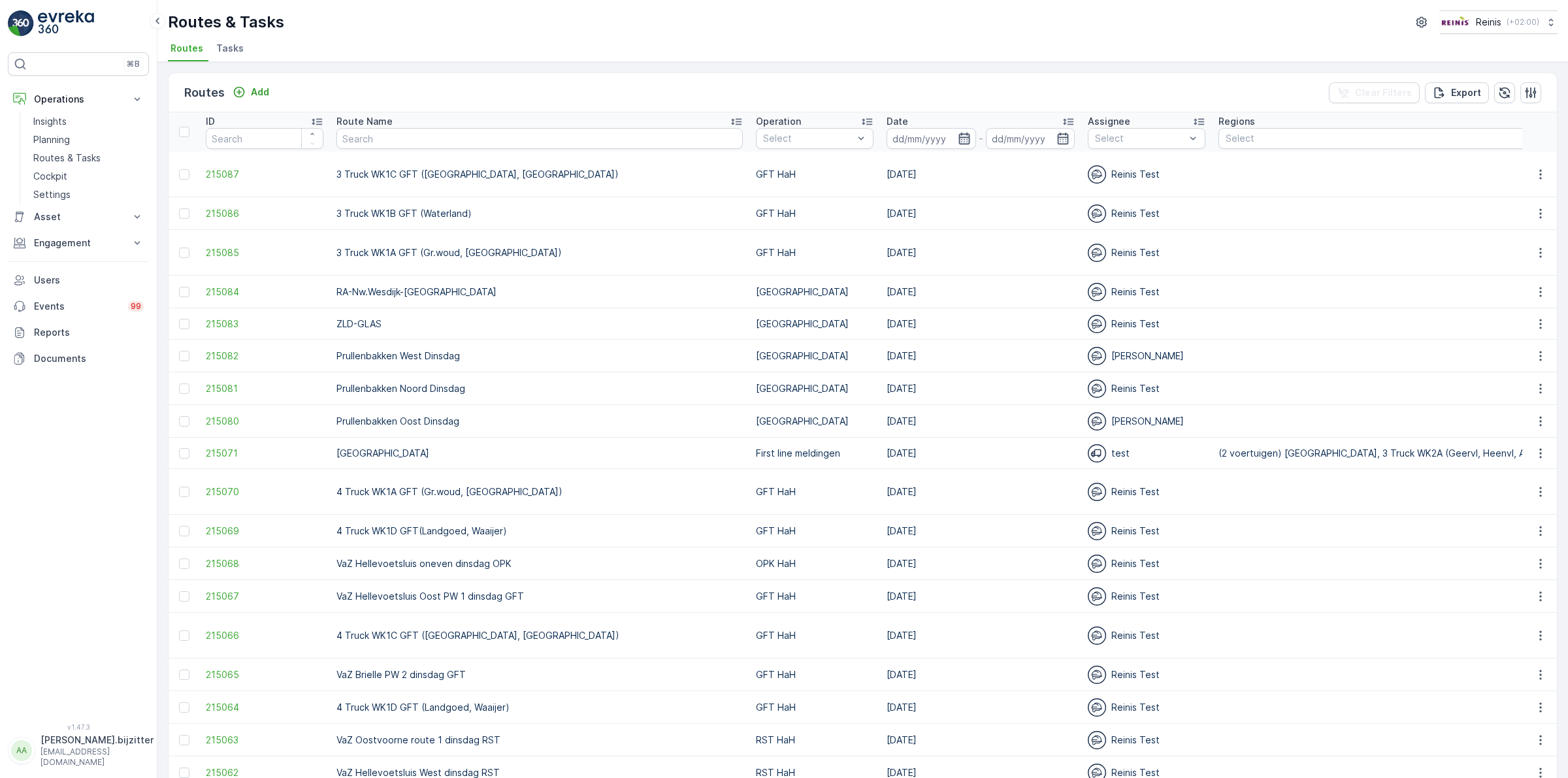
click at [958, 135] on icon "button" at bounding box center [963, 139] width 11 height 12
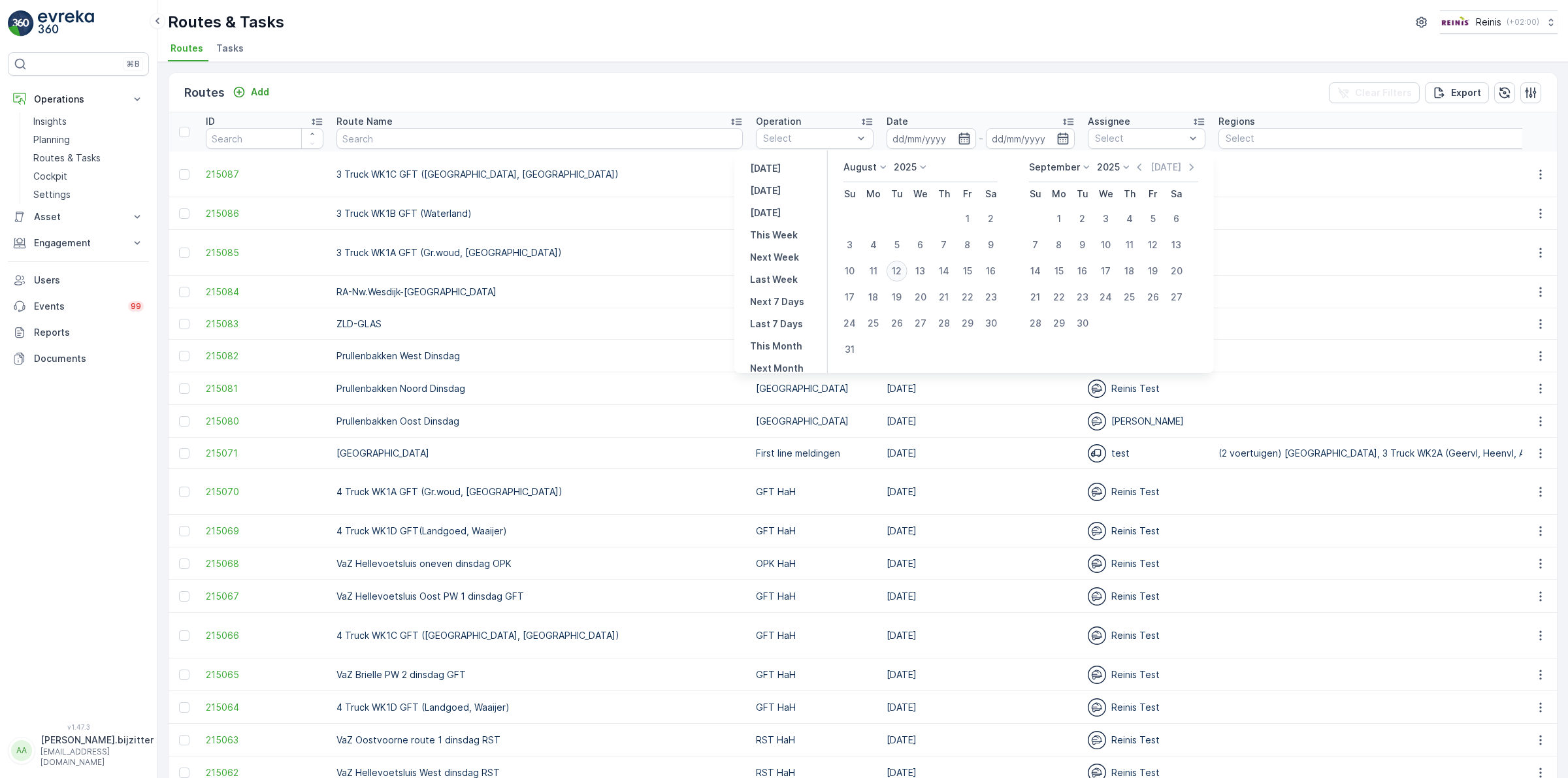
click at [892, 271] on div "12" at bounding box center [897, 271] width 21 height 21
type input "[DATE]"
click at [896, 263] on div "12" at bounding box center [897, 271] width 21 height 21
type input "[DATE]"
click at [896, 263] on div "12" at bounding box center [897, 271] width 21 height 21
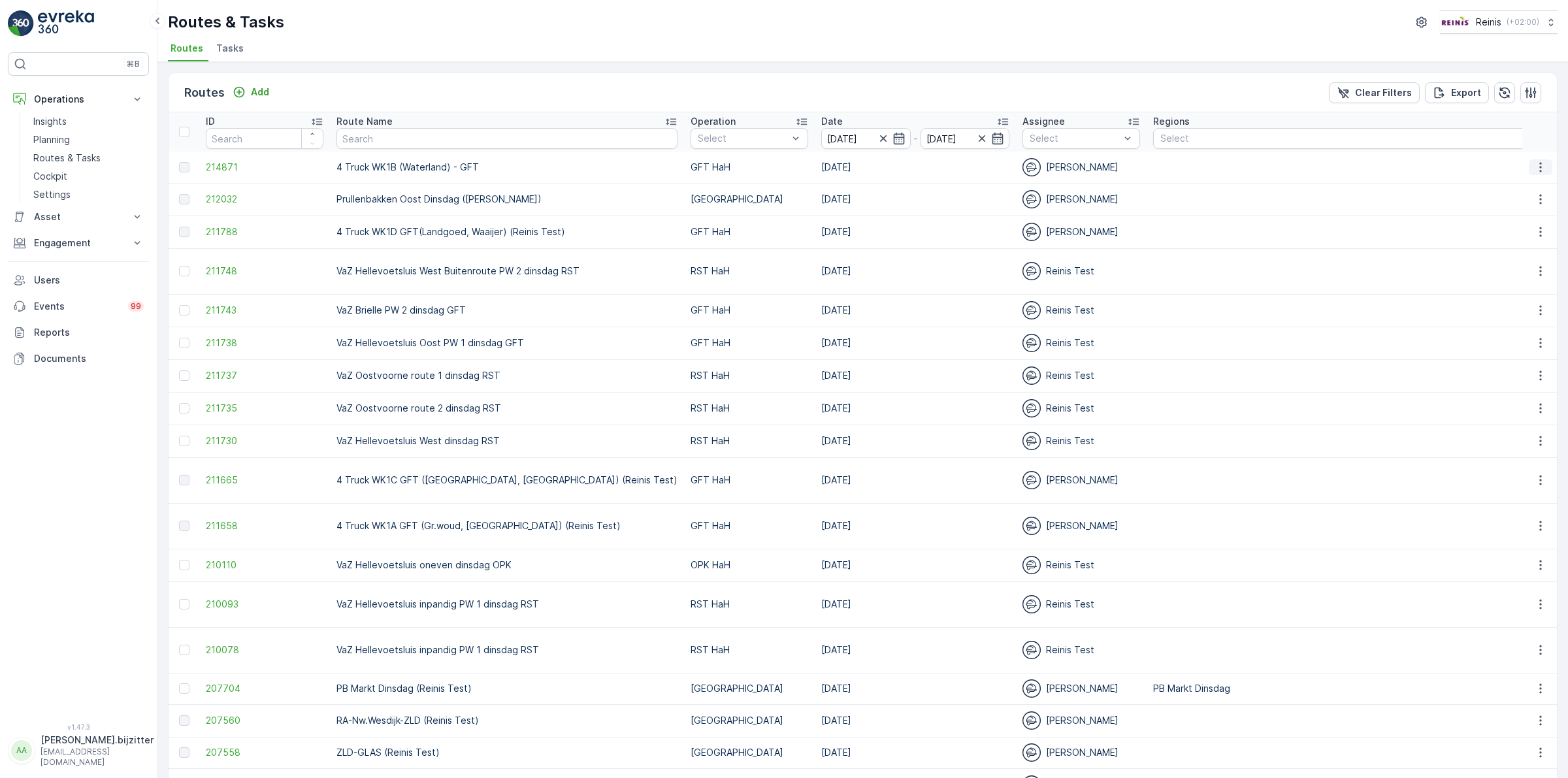
click at [1540, 165] on icon "button" at bounding box center [1540, 167] width 13 height 13
click at [1513, 183] on span "See More Details" at bounding box center [1510, 187] width 76 height 13
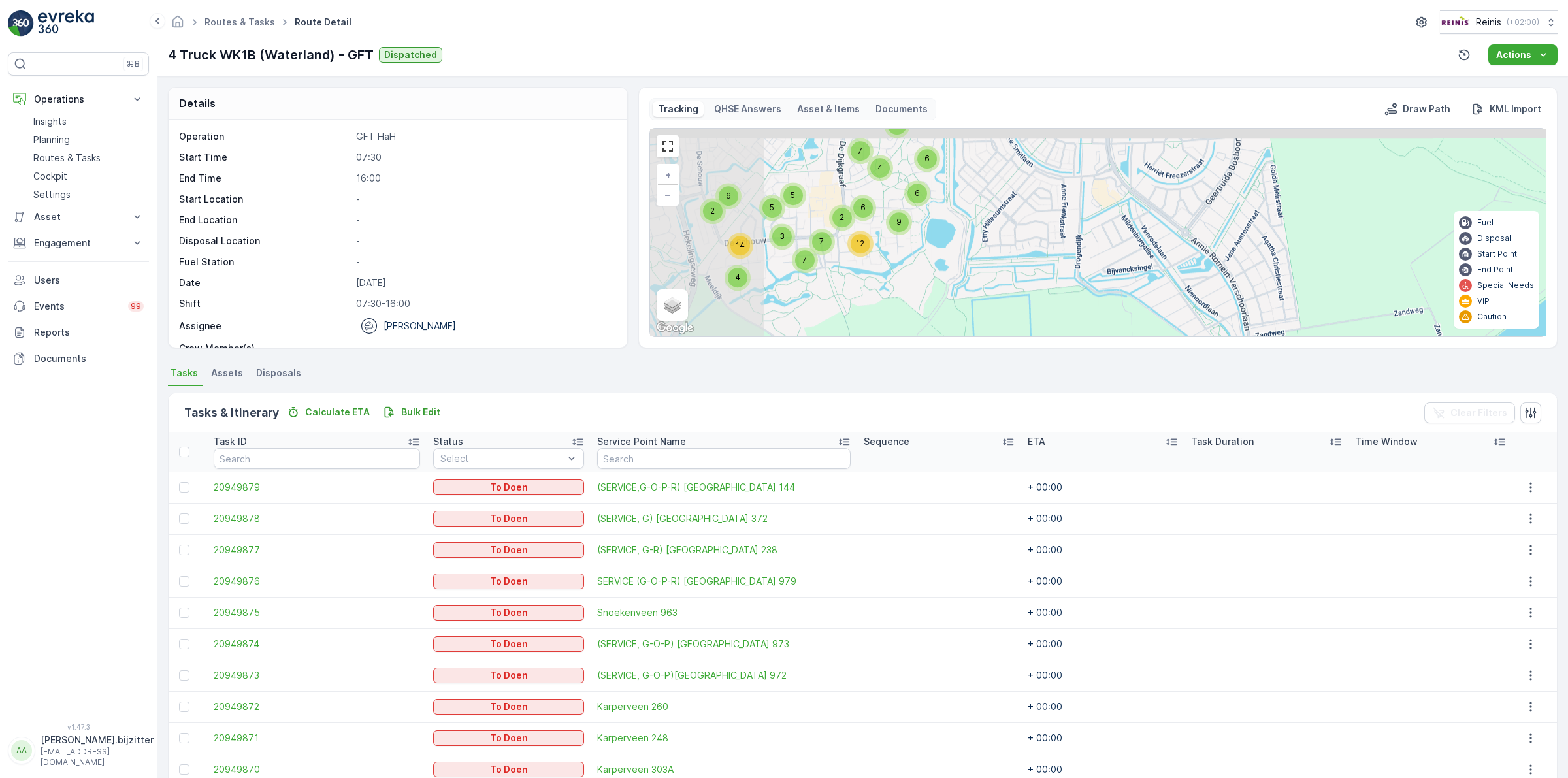
drag, startPoint x: 916, startPoint y: 239, endPoint x: 1185, endPoint y: 354, distance: 292.6
click at [1185, 354] on div "Details Operation GFT HaH Start Time 07:30 End Time 16:00 Start Location - End …" at bounding box center [862, 427] width 1410 height 701
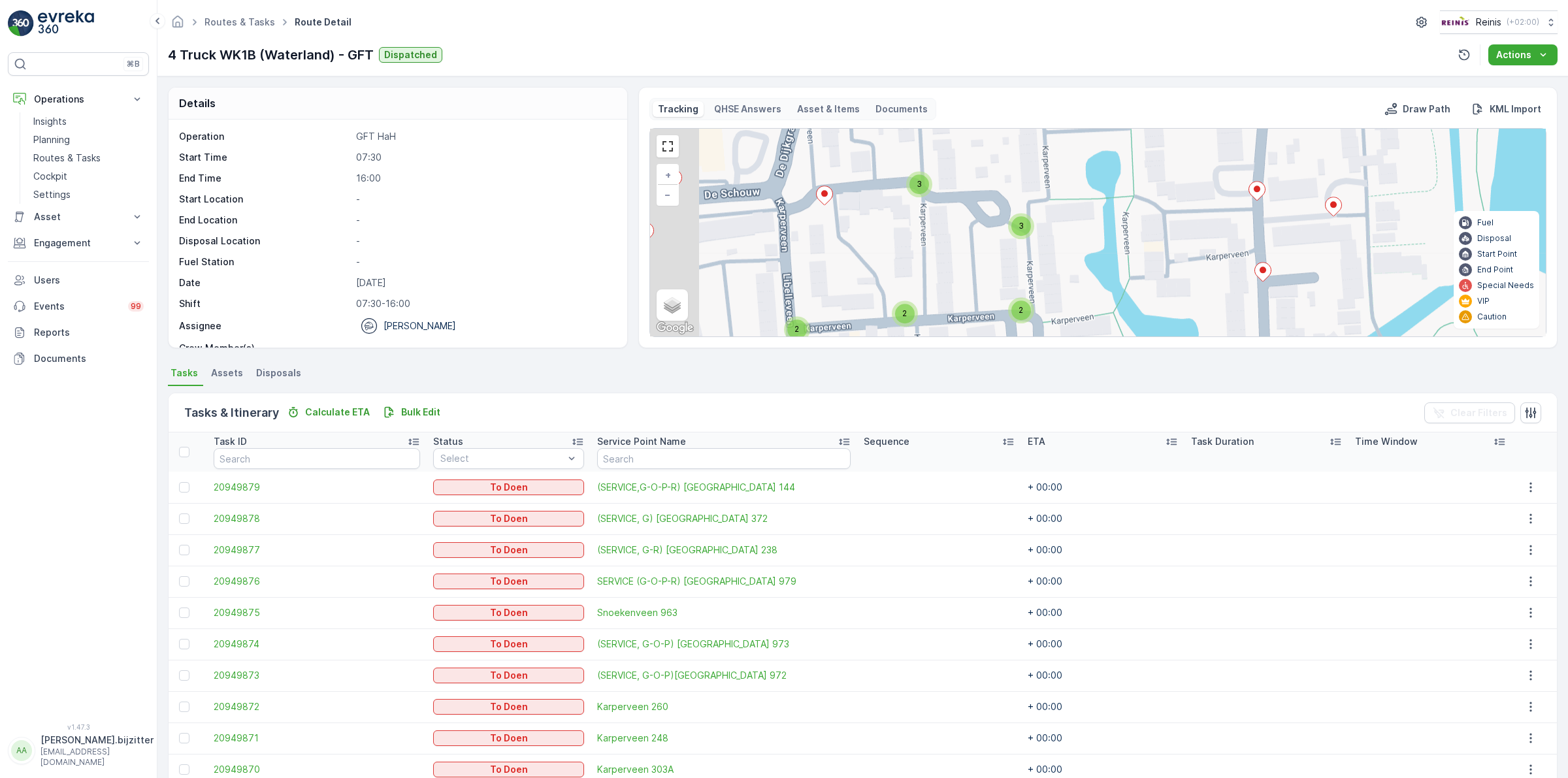
drag, startPoint x: 1112, startPoint y: 238, endPoint x: 1128, endPoint y: 240, distance: 16.1
click at [1128, 240] on div "2 3 2 3 2 2 2 2 2 3 2 3 2 2 2 + − Satellite Roadmap Terrain Hybrid Leaflet Keyb…" at bounding box center [1097, 232] width 895 height 208
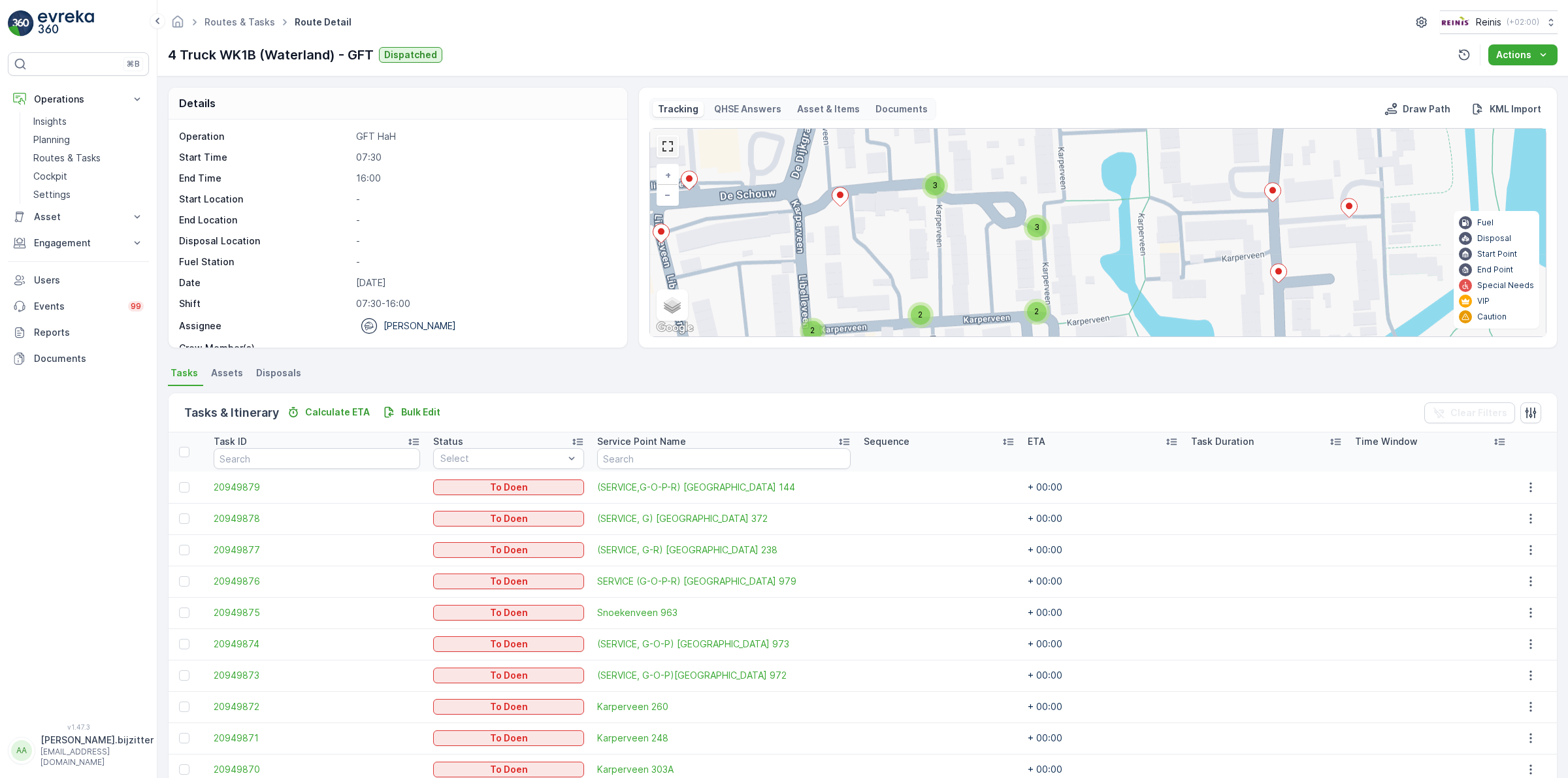
click at [666, 154] on link at bounding box center [667, 146] width 19 height 19
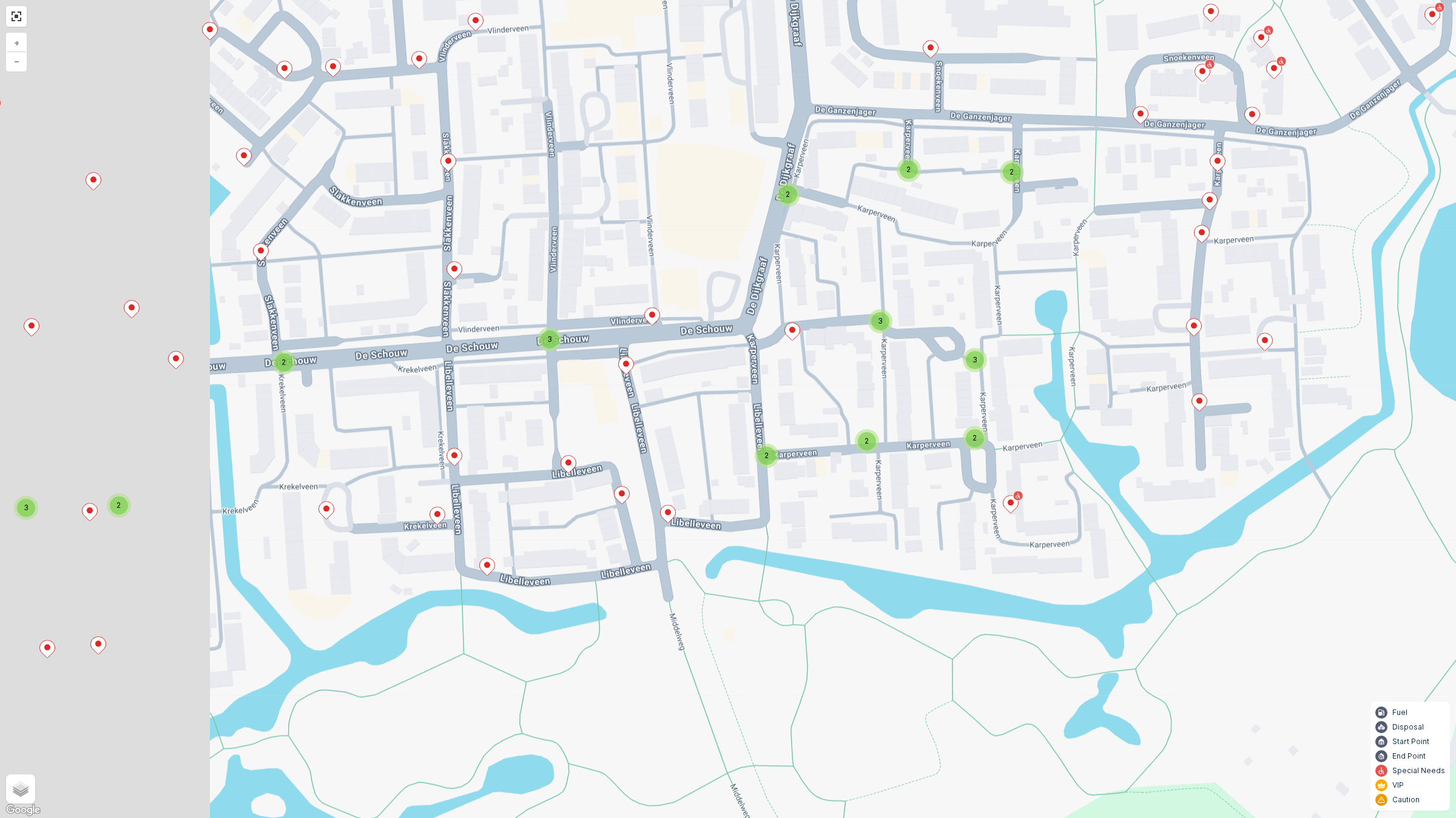
drag, startPoint x: 598, startPoint y: 458, endPoint x: 917, endPoint y: 413, distance: 322.2
click at [917, 413] on div "2 3 2 3 2 2 2 2 2 3 2 3 2 2 2 + − Satellite Roadmap Terrain Hybrid Leaflet Keyb…" at bounding box center [728, 409] width 1456 height 818
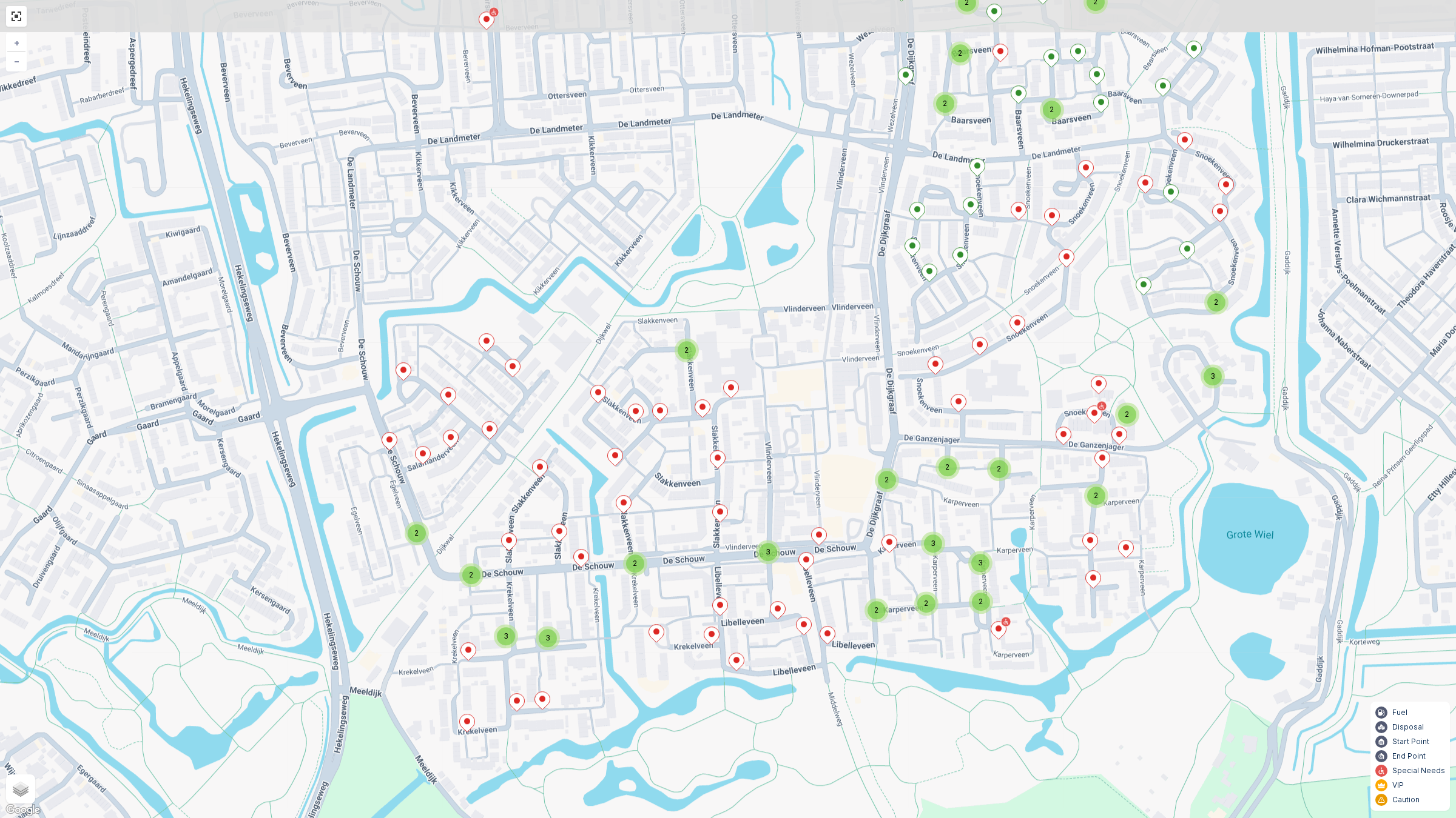
drag, startPoint x: 755, startPoint y: 229, endPoint x: 808, endPoint y: 360, distance: 141.3
click at [808, 360] on div "2 3 2 2 3 3 2 3 2 2 2 2 2 2 2 3 2 3 2 2 2 2 2 2 + − Satellite Roadmap Terrain H…" at bounding box center [728, 409] width 1456 height 818
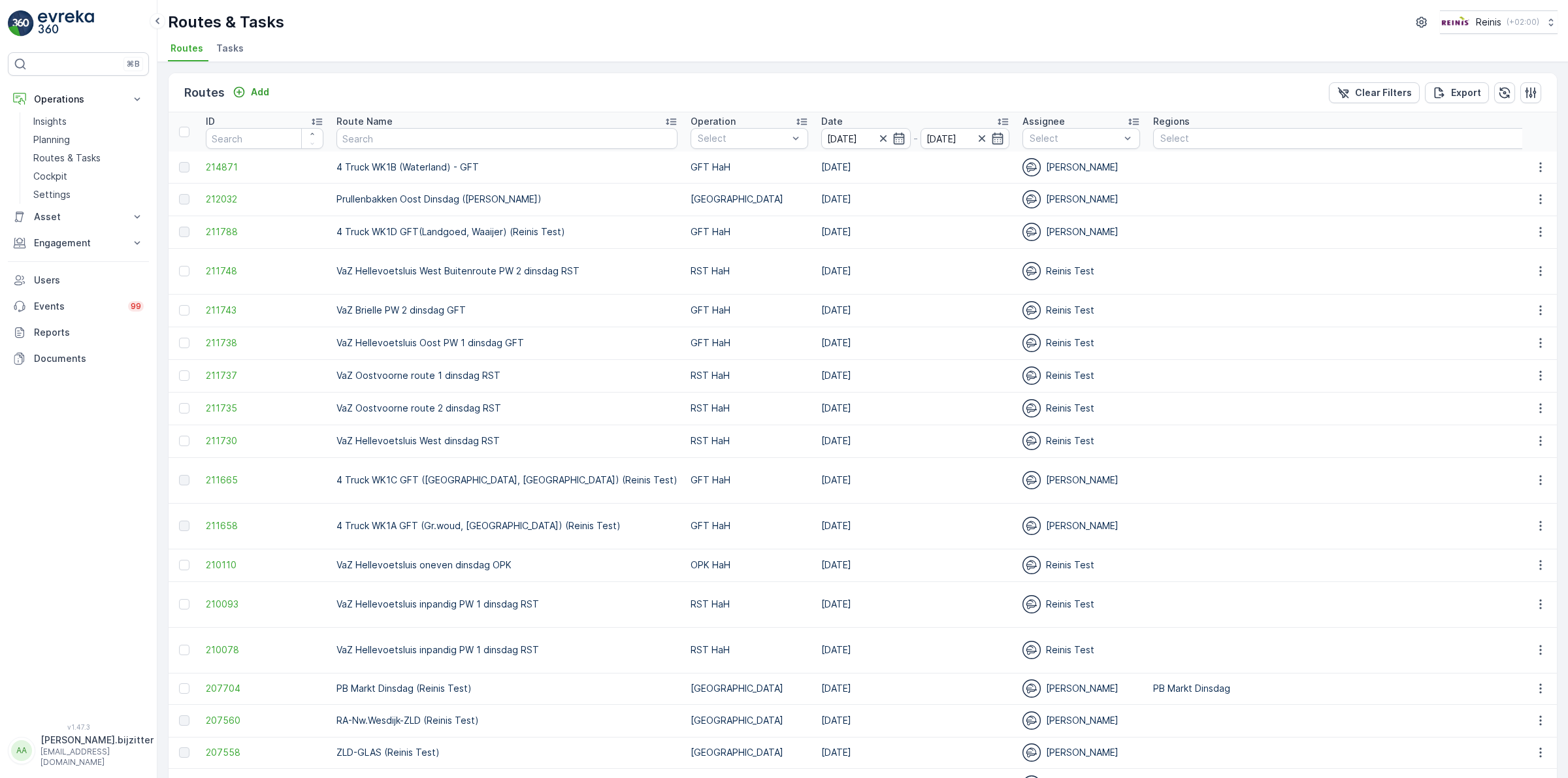
click at [412, 164] on td "4 Truck WK1B (Waterland) - GFT" at bounding box center [507, 167] width 354 height 31
copy td "4 Truck WK1B (Waterland) - GFT"
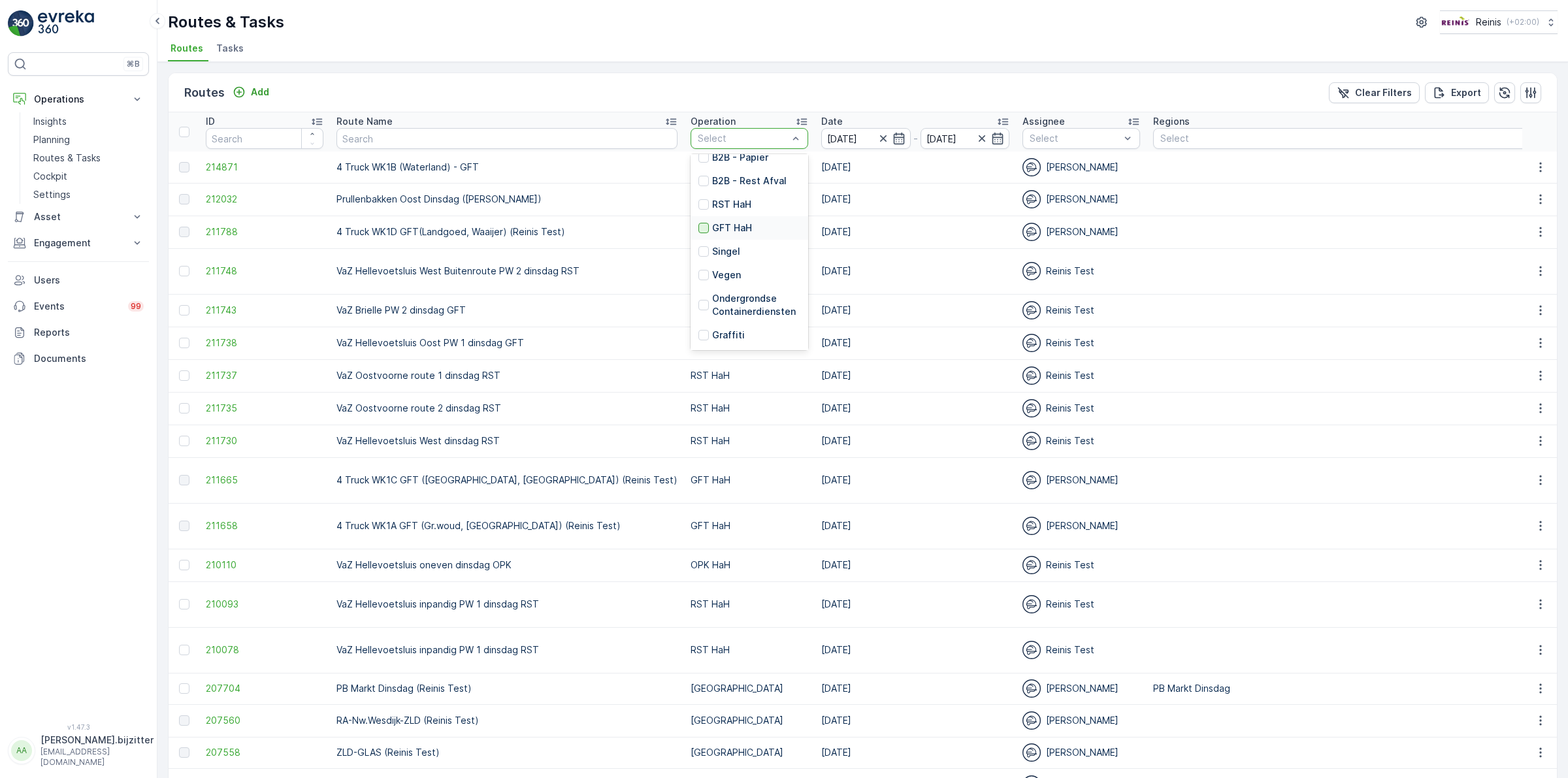
click at [698, 227] on div at bounding box center [703, 228] width 10 height 10
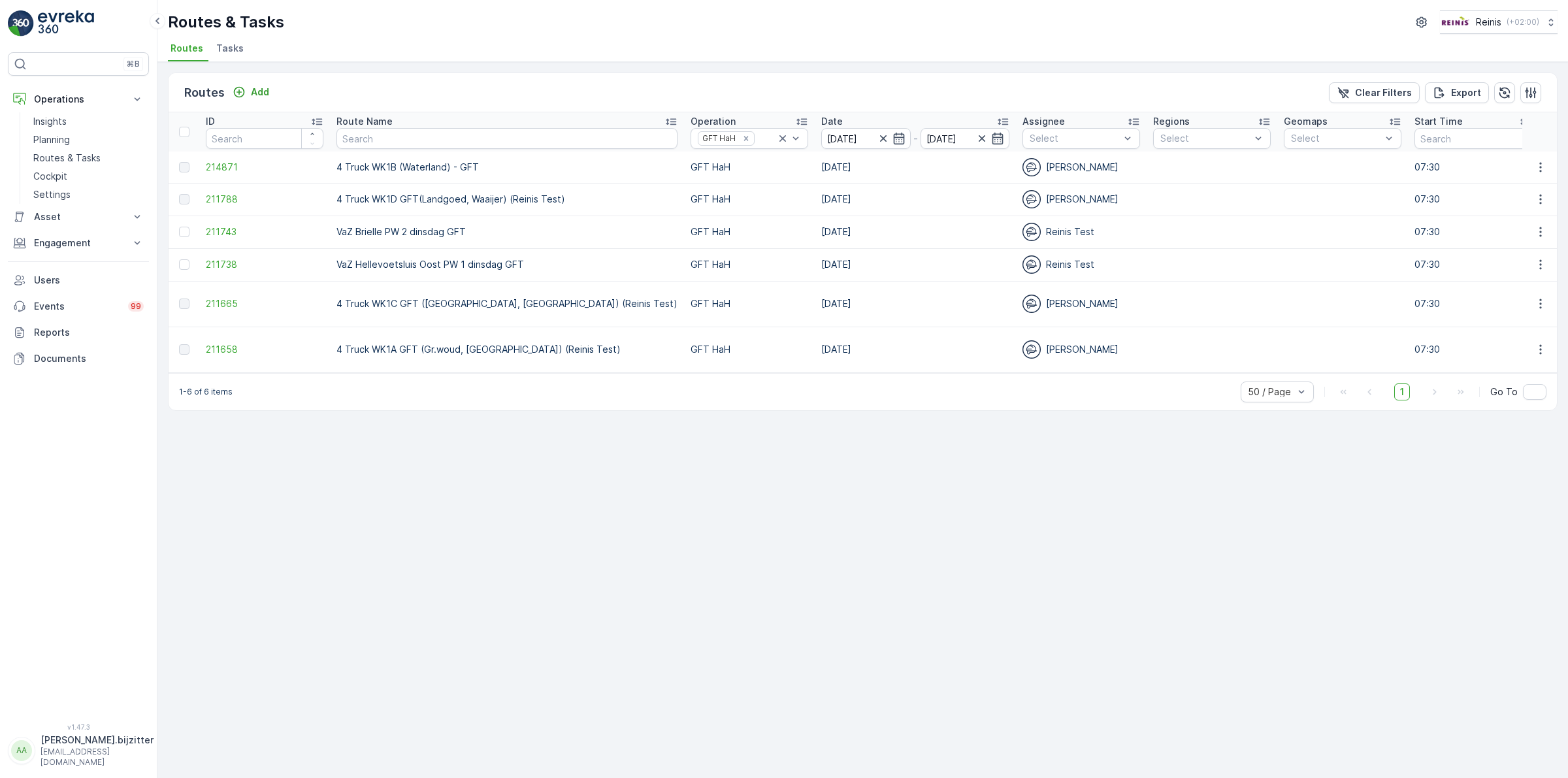
click at [484, 598] on div "Routes Add Clear Filters Export ID Route Name Operation GFT HaH Date 12.08.2025…" at bounding box center [862, 420] width 1410 height 716
click at [56, 122] on p "Insights" at bounding box center [50, 121] width 33 height 13
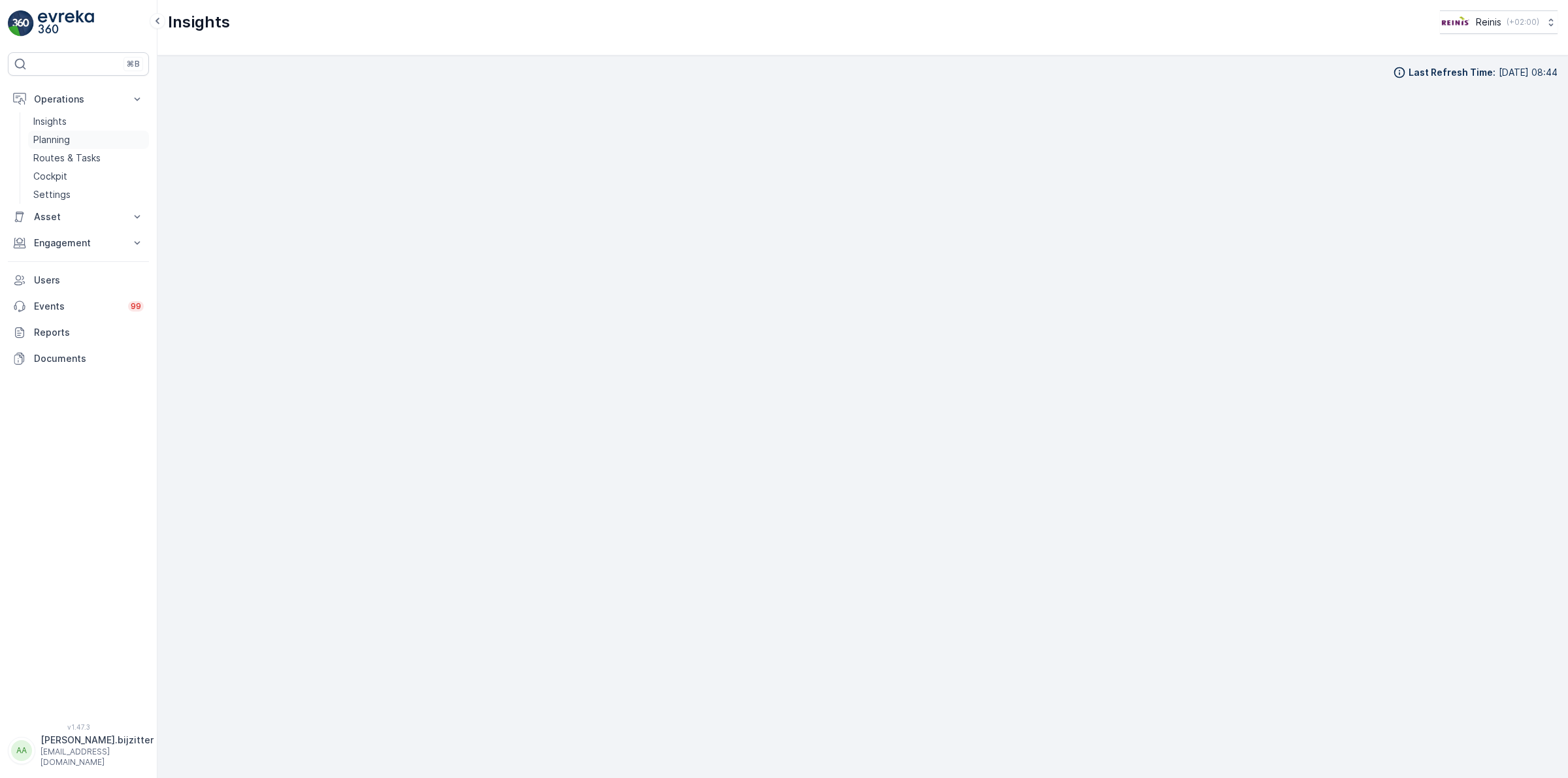
click at [45, 136] on p "Planning" at bounding box center [51, 140] width 37 height 13
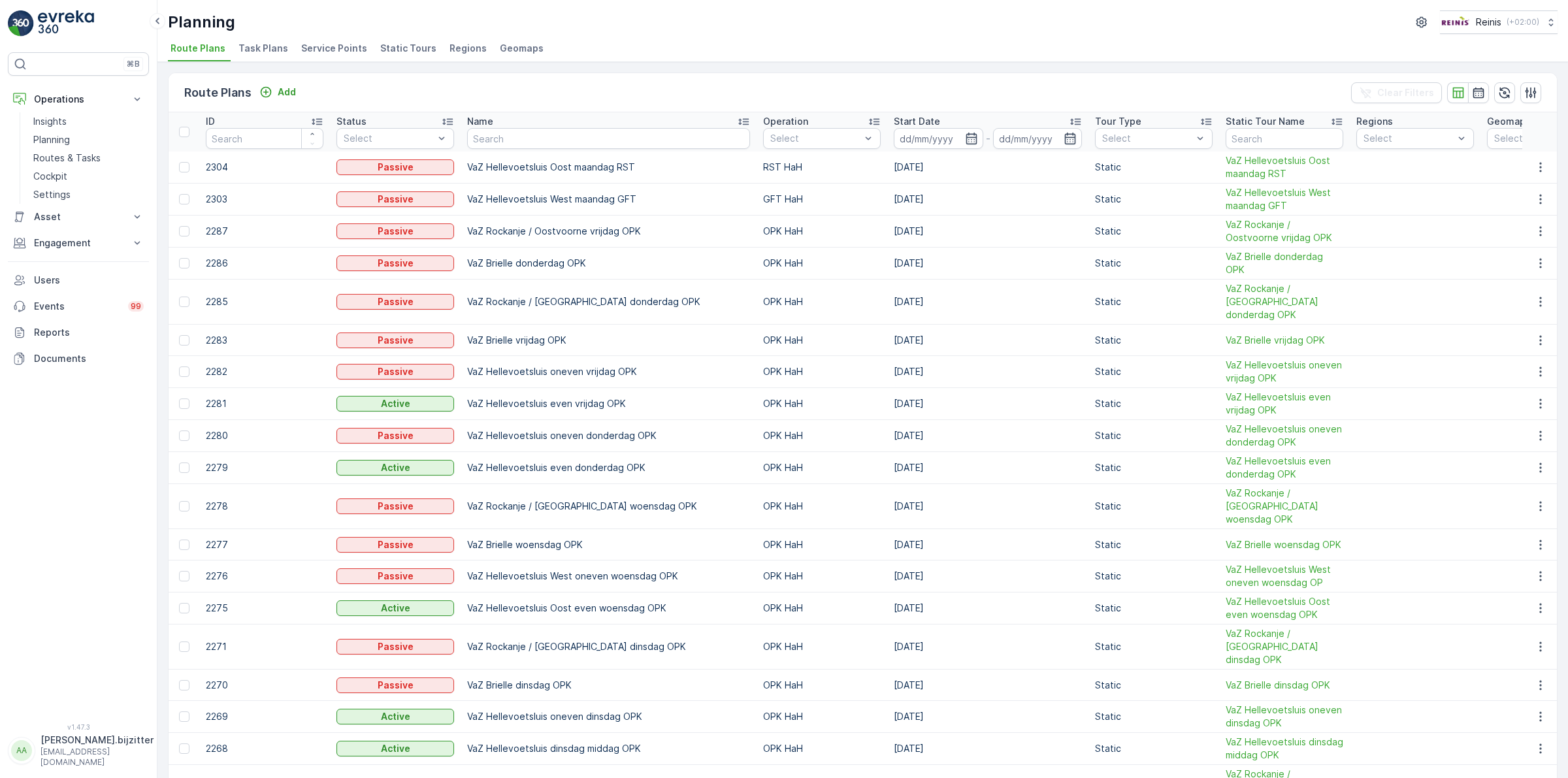
click at [103, 517] on div "⌘B Operations Insights Planning Routes & Tasks Cockpit Settings Asset Assets Ac…" at bounding box center [78, 380] width 141 height 655
click at [52, 138] on p "Planning" at bounding box center [51, 140] width 37 height 13
click at [255, 139] on input "number" at bounding box center [264, 138] width 118 height 21
type input "20760"
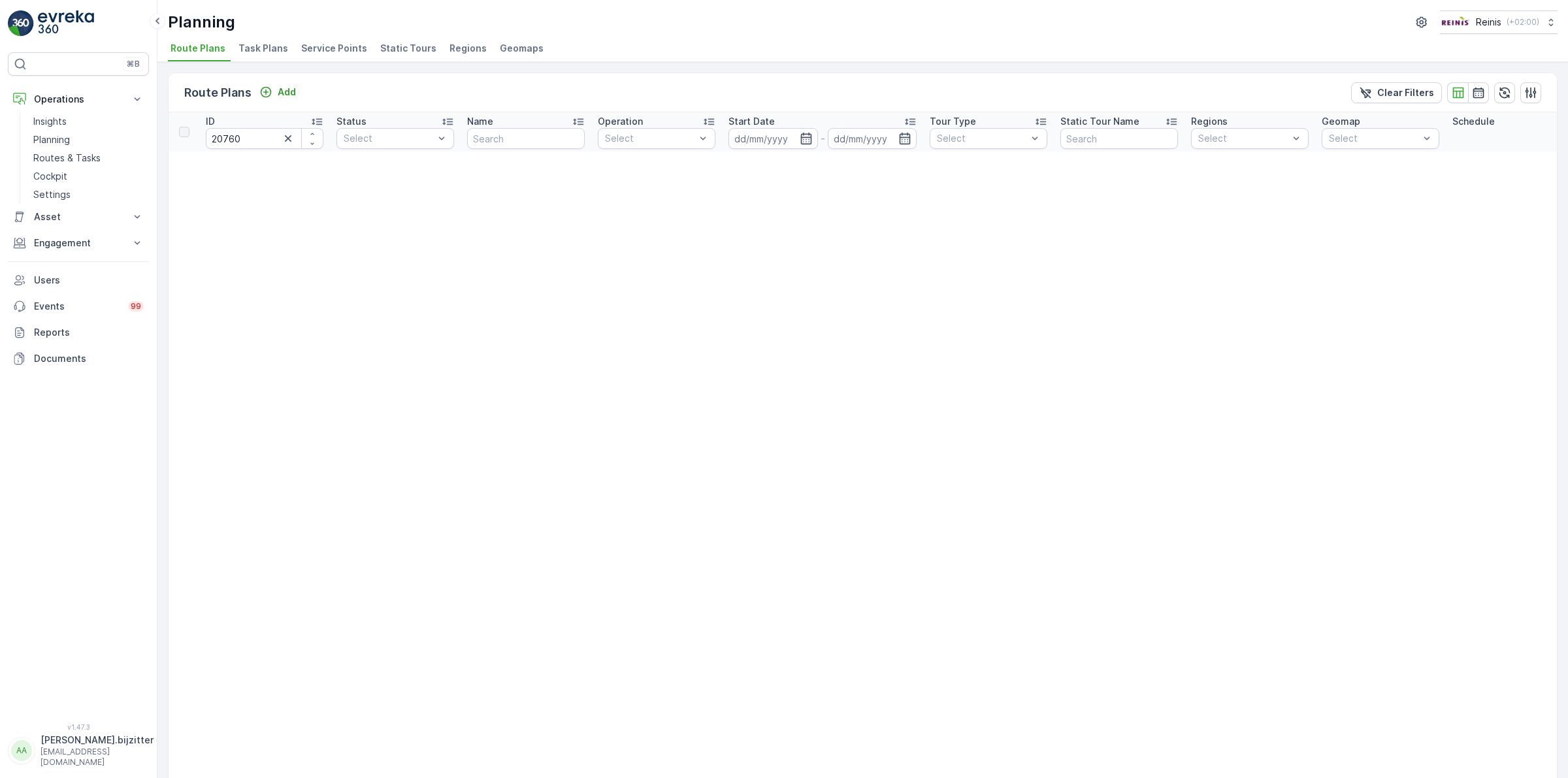
click at [54, 160] on p "Routes & Tasks" at bounding box center [66, 158] width 67 height 13
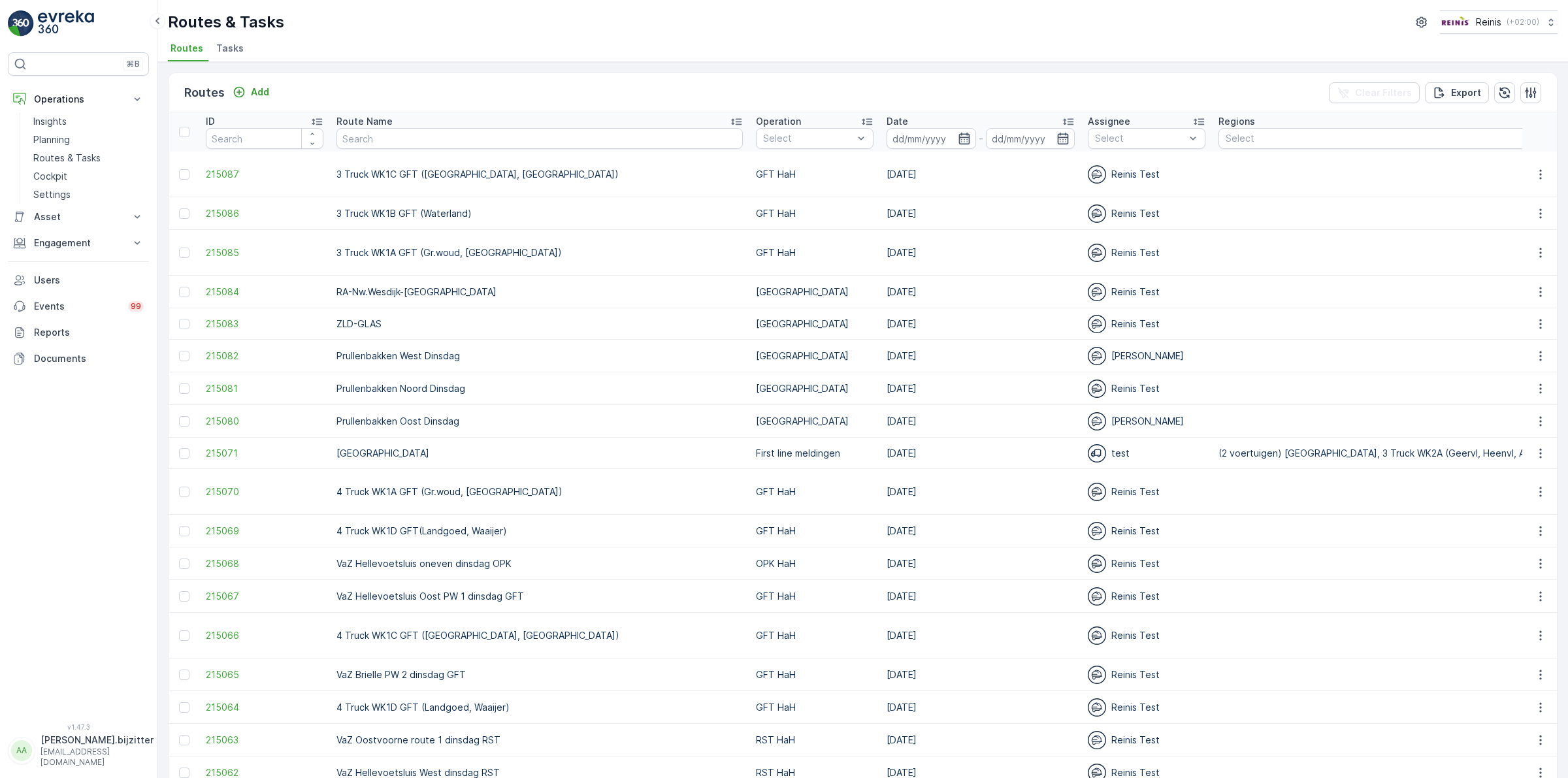
click at [237, 141] on input "number" at bounding box center [264, 138] width 118 height 21
type input "20760"
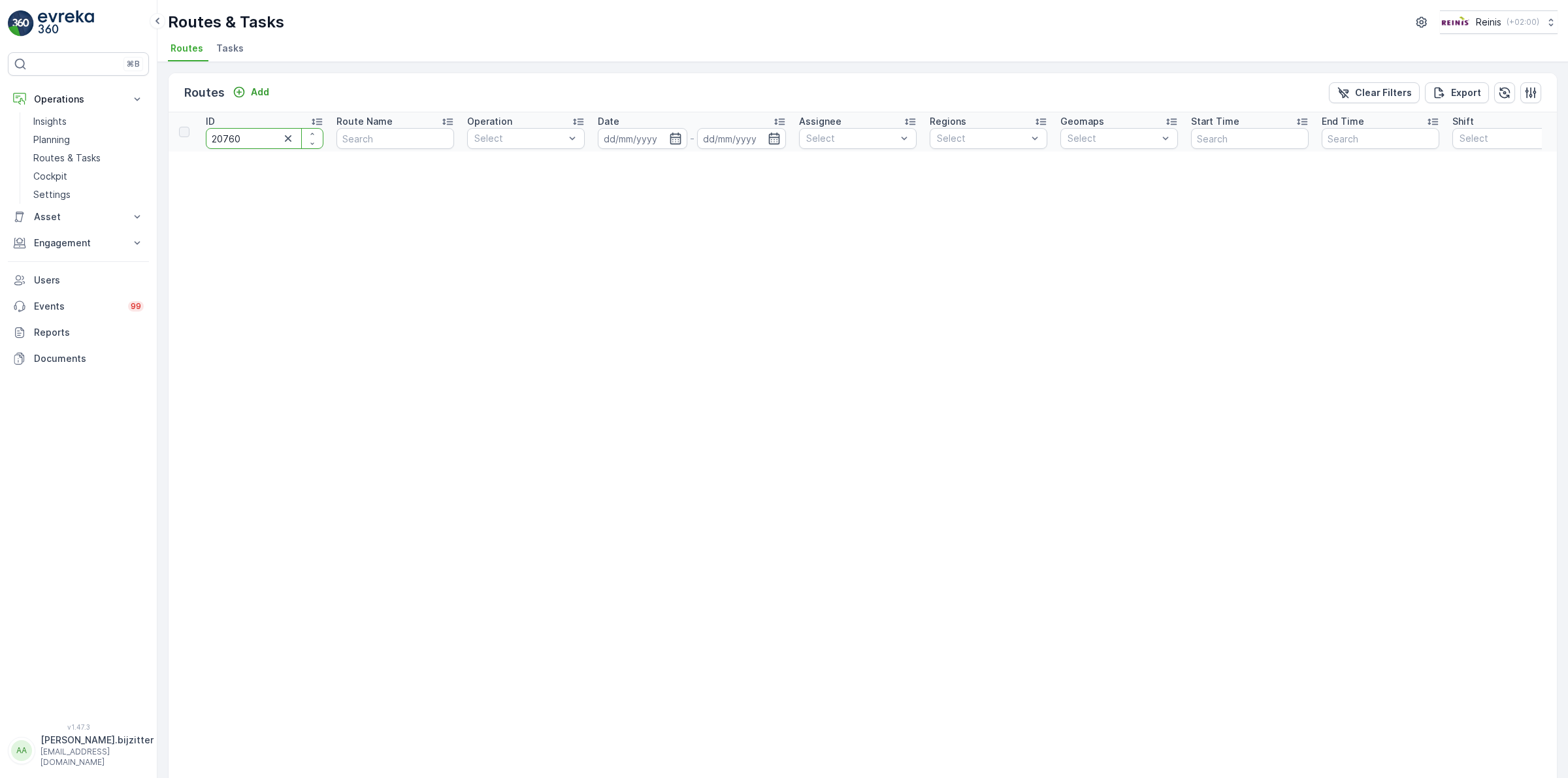
click at [255, 139] on input "20760" at bounding box center [264, 138] width 118 height 21
type input "207600"
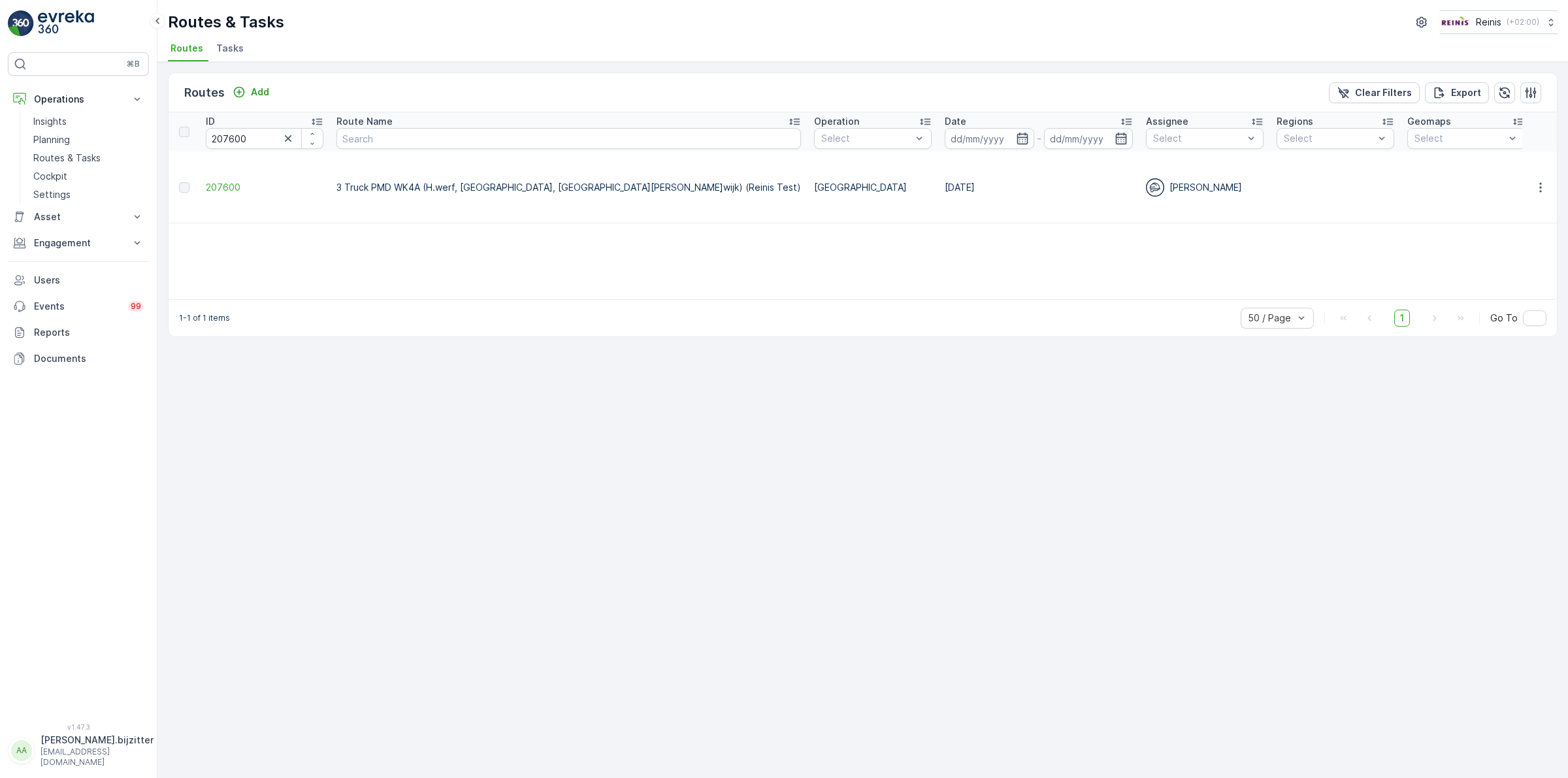
click at [95, 516] on div "⌘B Operations Insights Planning Routes & Tasks Cockpit Settings Asset Assets Ac…" at bounding box center [78, 380] width 141 height 655
click at [409, 543] on div "Routes Add Clear Filters Export ID 207600 Route Name Operation Select Date - As…" at bounding box center [862, 420] width 1410 height 716
click at [227, 139] on input "207600" at bounding box center [264, 138] width 118 height 21
paste input "199828"
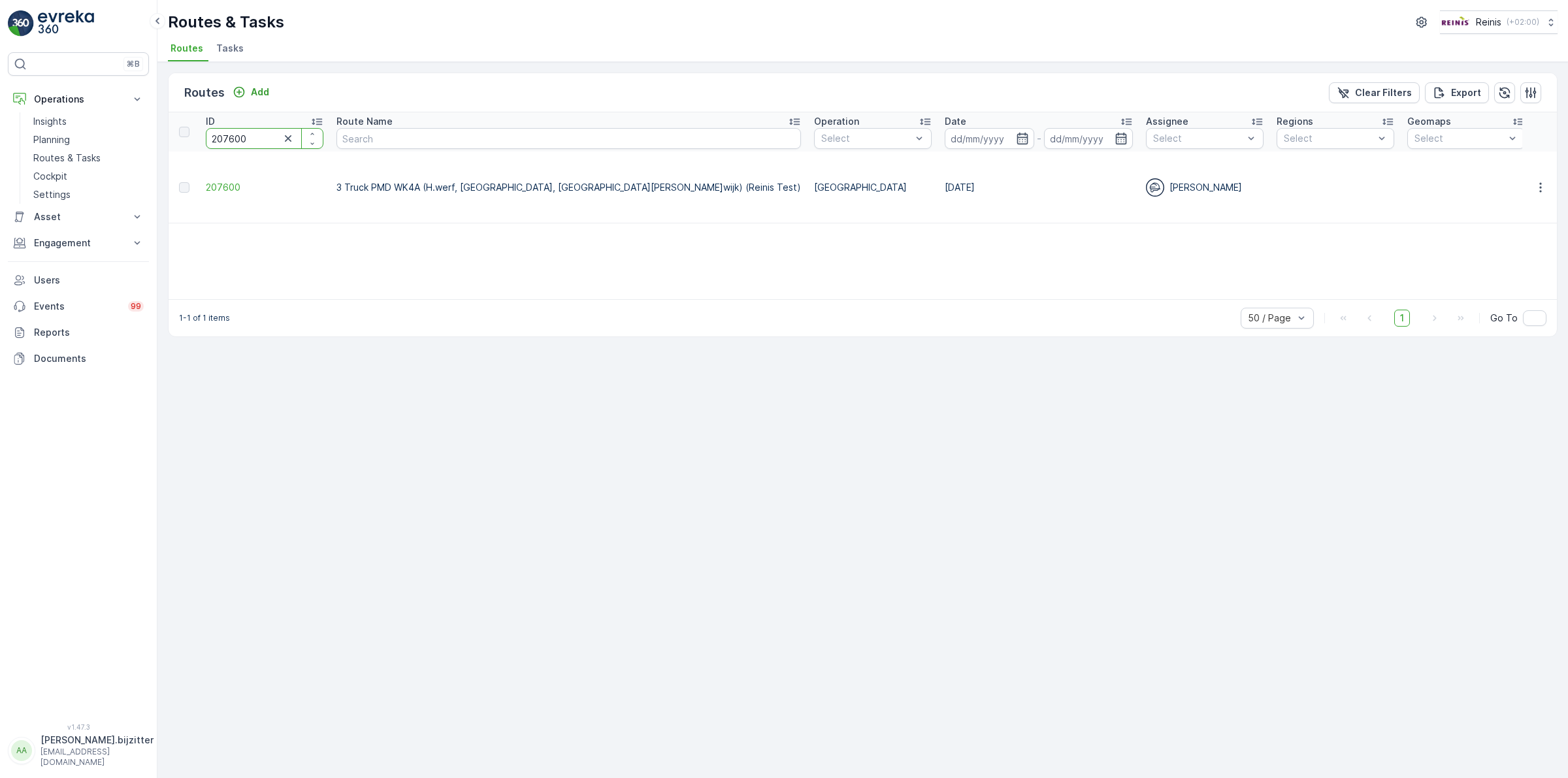
type input "199828"
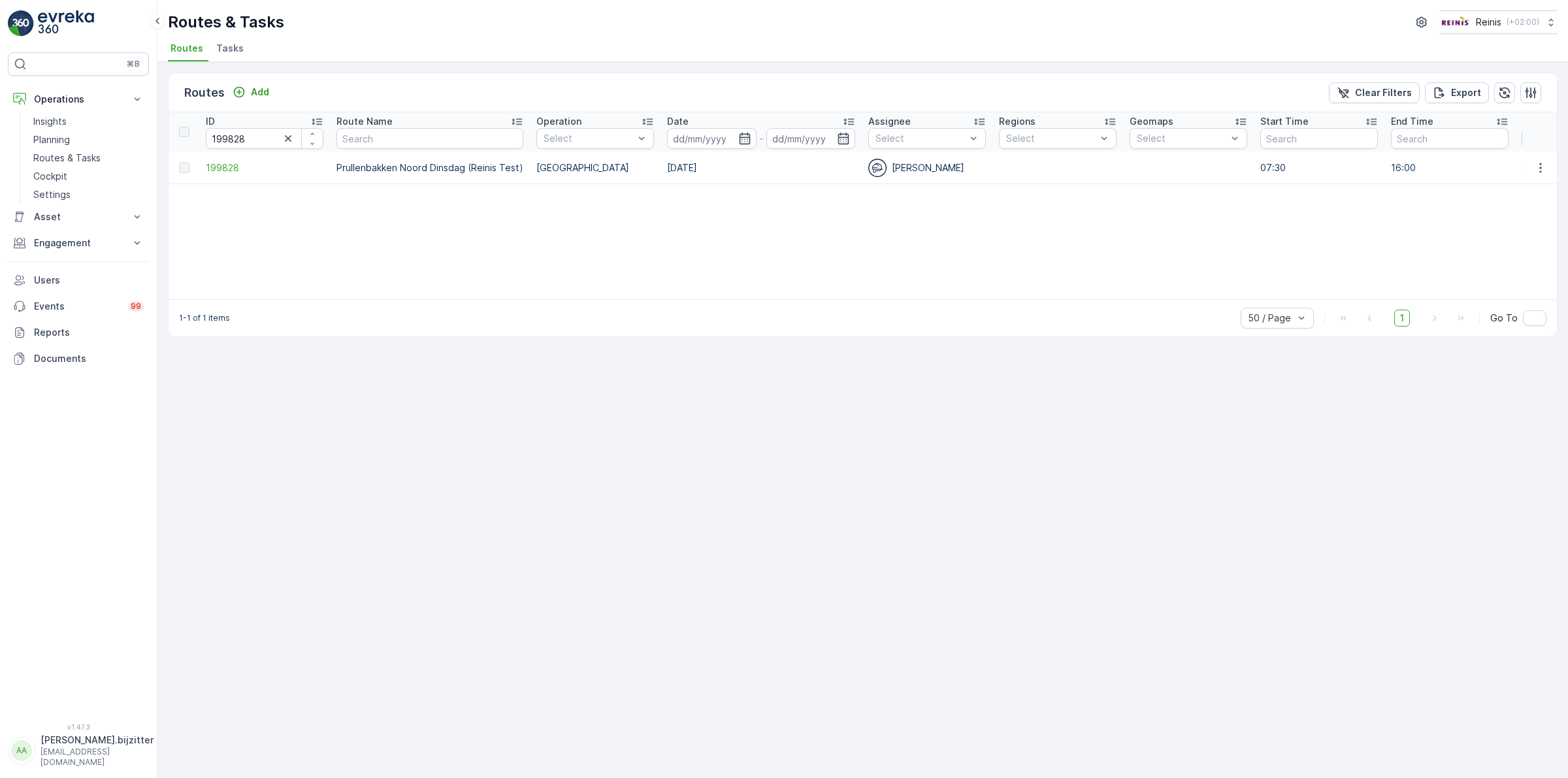
click at [171, 406] on div "Routes Add Clear Filters Export ID 199828 Route Name Operation Select Date - As…" at bounding box center [862, 420] width 1410 height 716
click at [287, 139] on icon "button" at bounding box center [287, 138] width 6 height 6
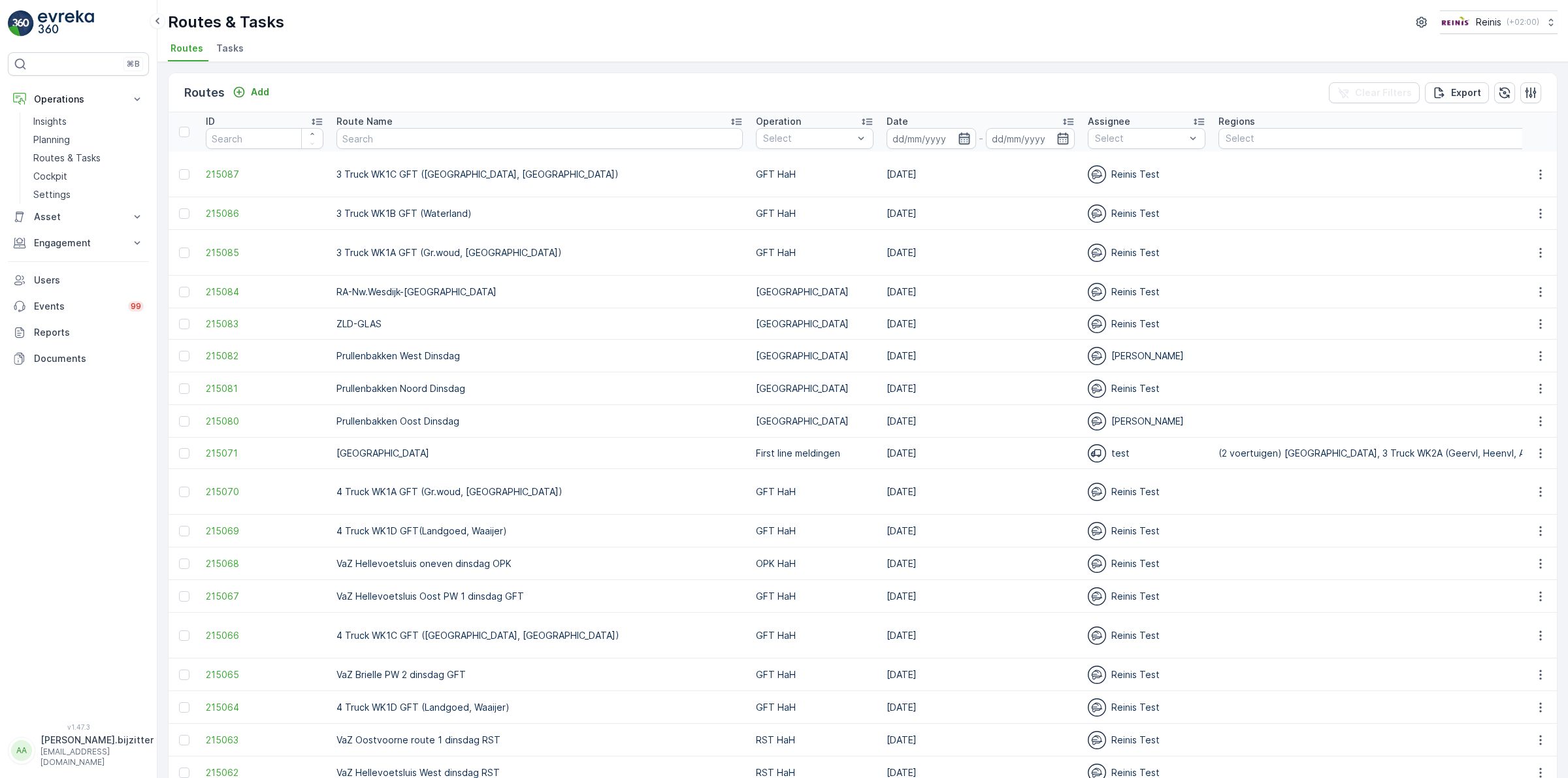
click at [957, 136] on icon "button" at bounding box center [964, 139] width 13 height 13
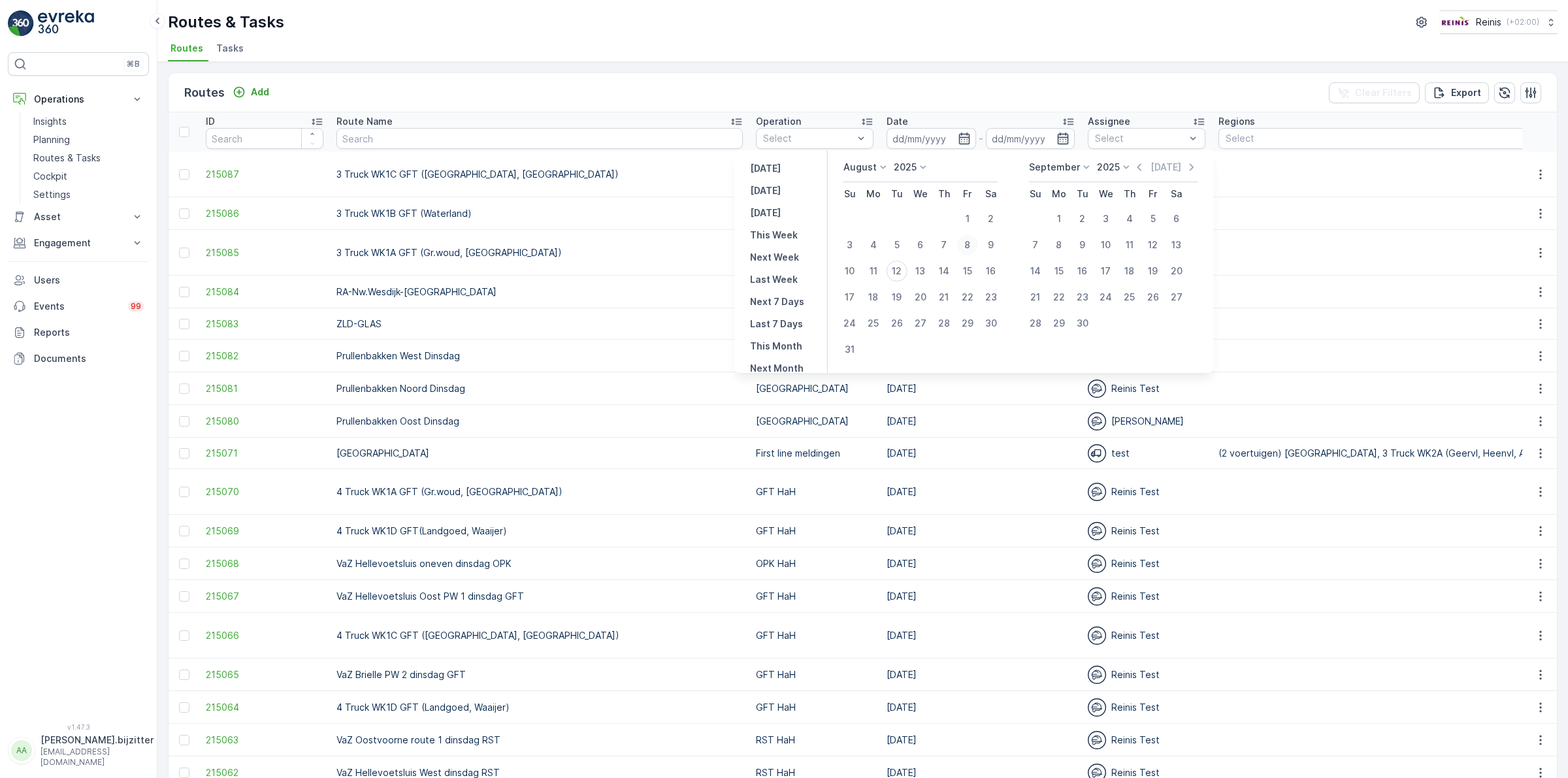
click at [967, 245] on div "8" at bounding box center [967, 245] width 21 height 21
type input "[DATE]"
click at [967, 245] on div "8" at bounding box center [967, 245] width 21 height 21
type input "[DATE]"
click at [967, 245] on div "8" at bounding box center [967, 245] width 21 height 21
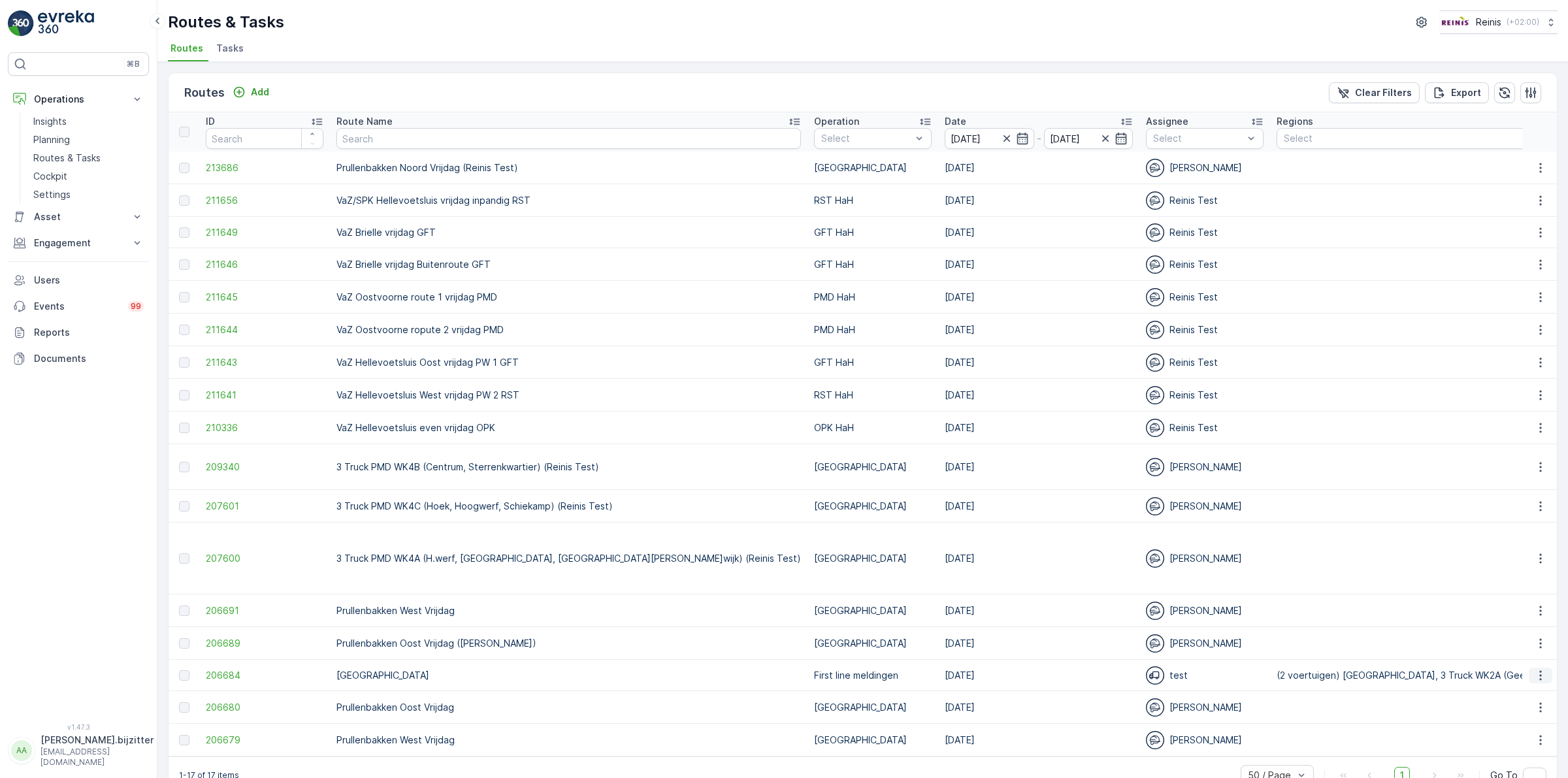
click at [1533, 669] on icon "button" at bounding box center [1540, 676] width 13 height 13
click at [1496, 670] on span "See More Details" at bounding box center [1510, 670] width 76 height 13
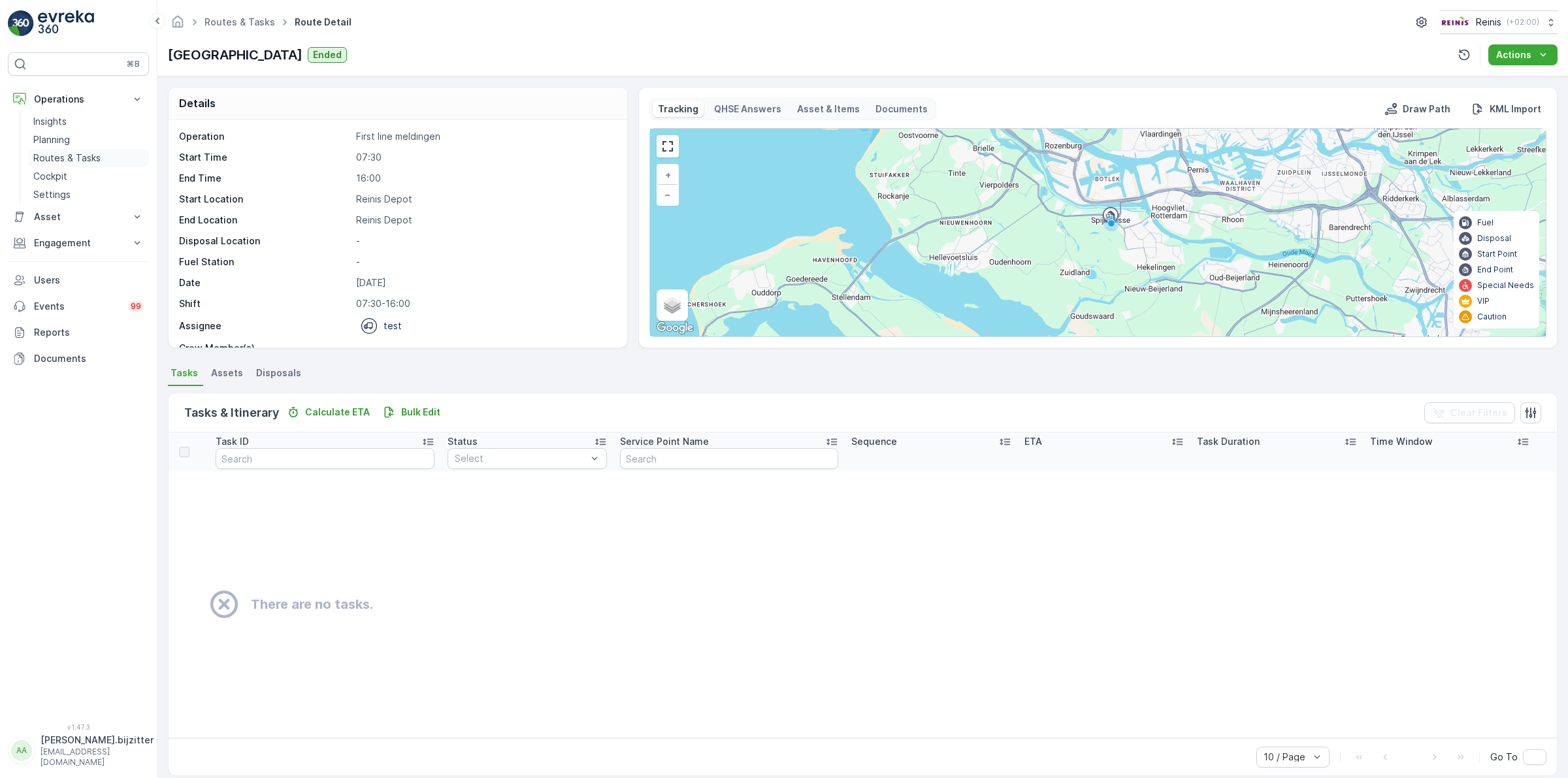
click at [51, 158] on p "Routes & Tasks" at bounding box center [66, 158] width 67 height 13
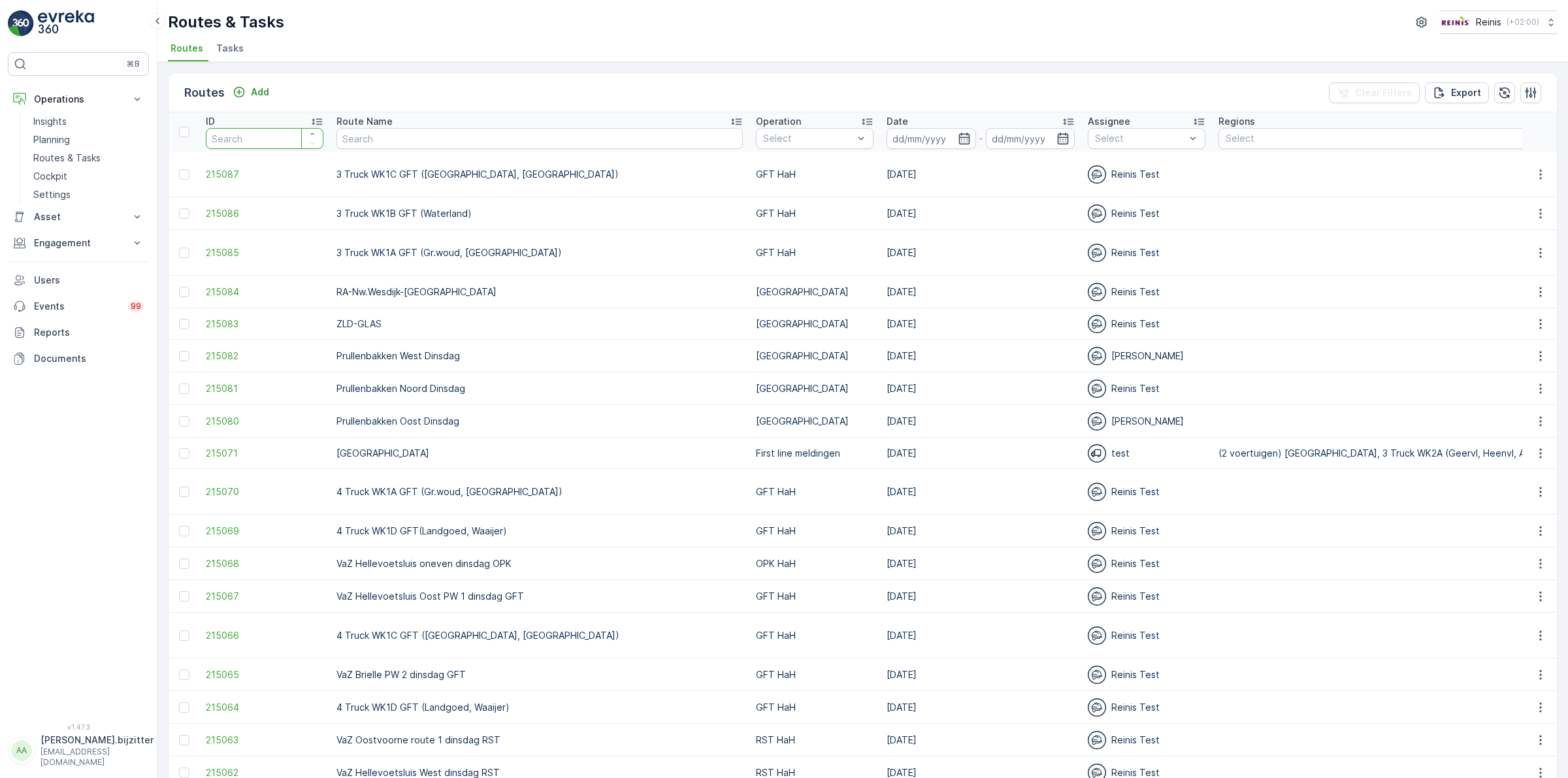
click at [246, 137] on input "number" at bounding box center [264, 138] width 118 height 21
type input "198"
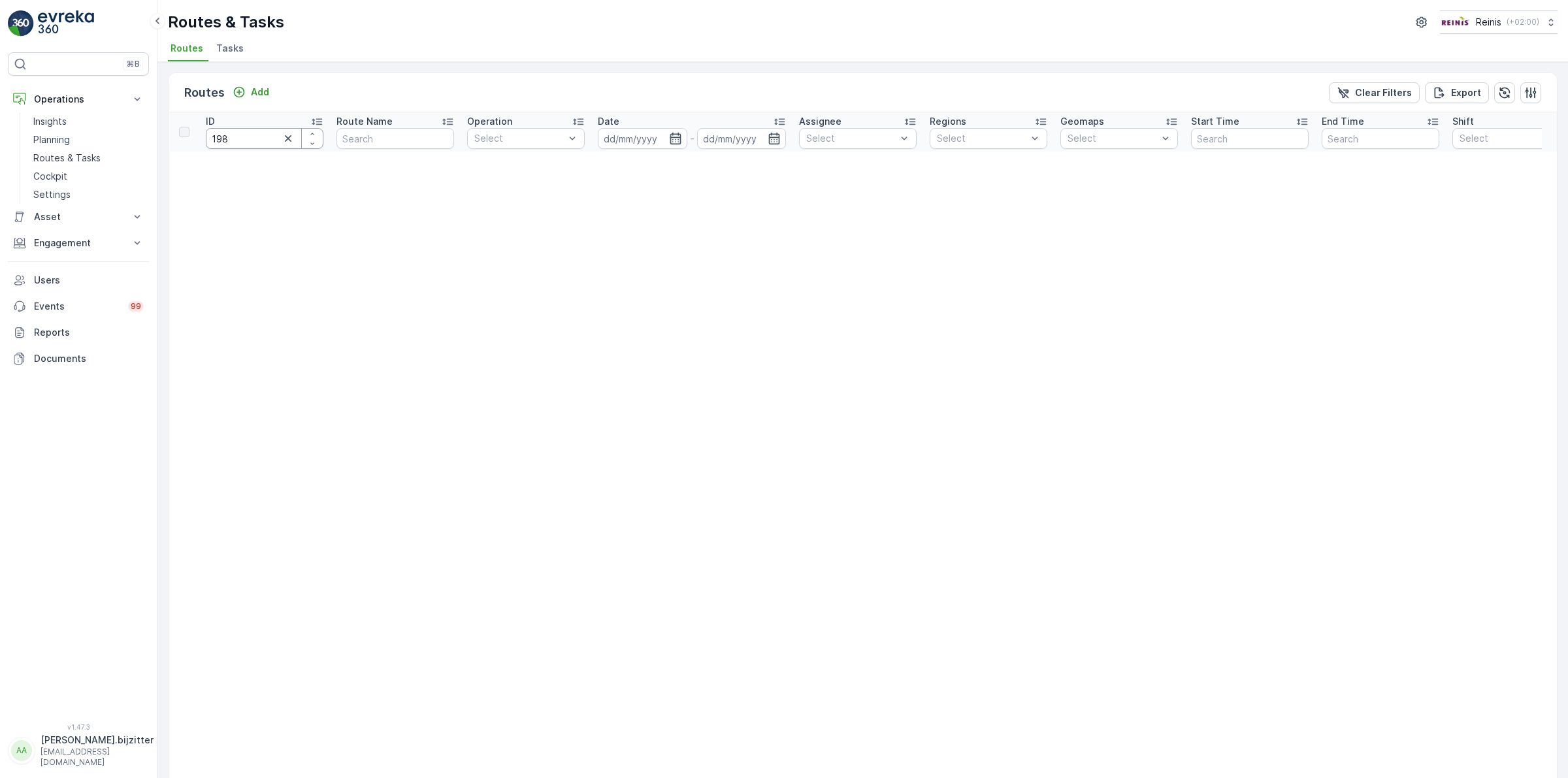
click at [233, 141] on input "198" at bounding box center [264, 138] width 118 height 21
type input "198244"
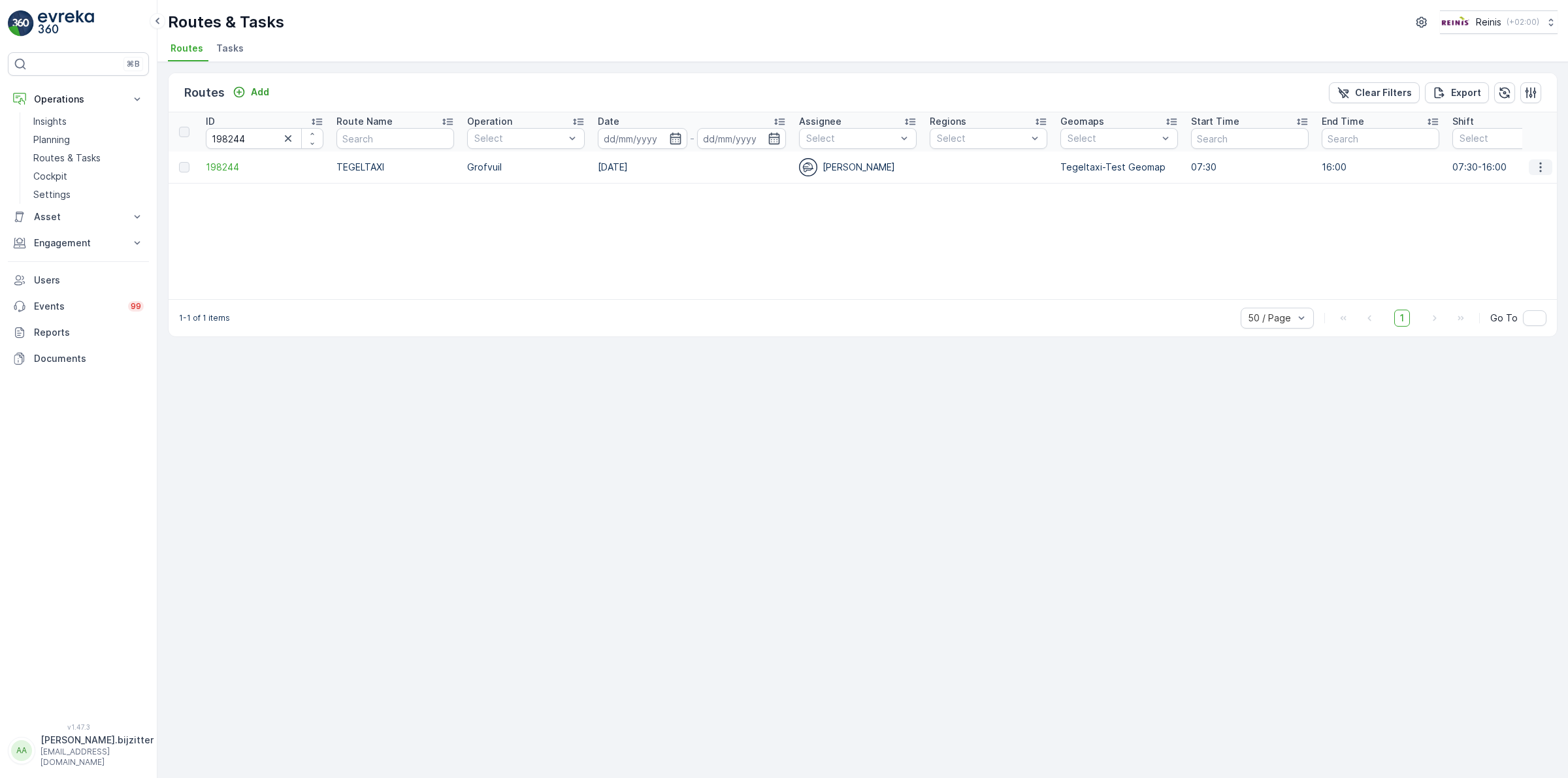
click at [1540, 168] on icon "button" at bounding box center [1540, 167] width 13 height 13
click at [1498, 189] on span "See More Details" at bounding box center [1510, 187] width 76 height 13
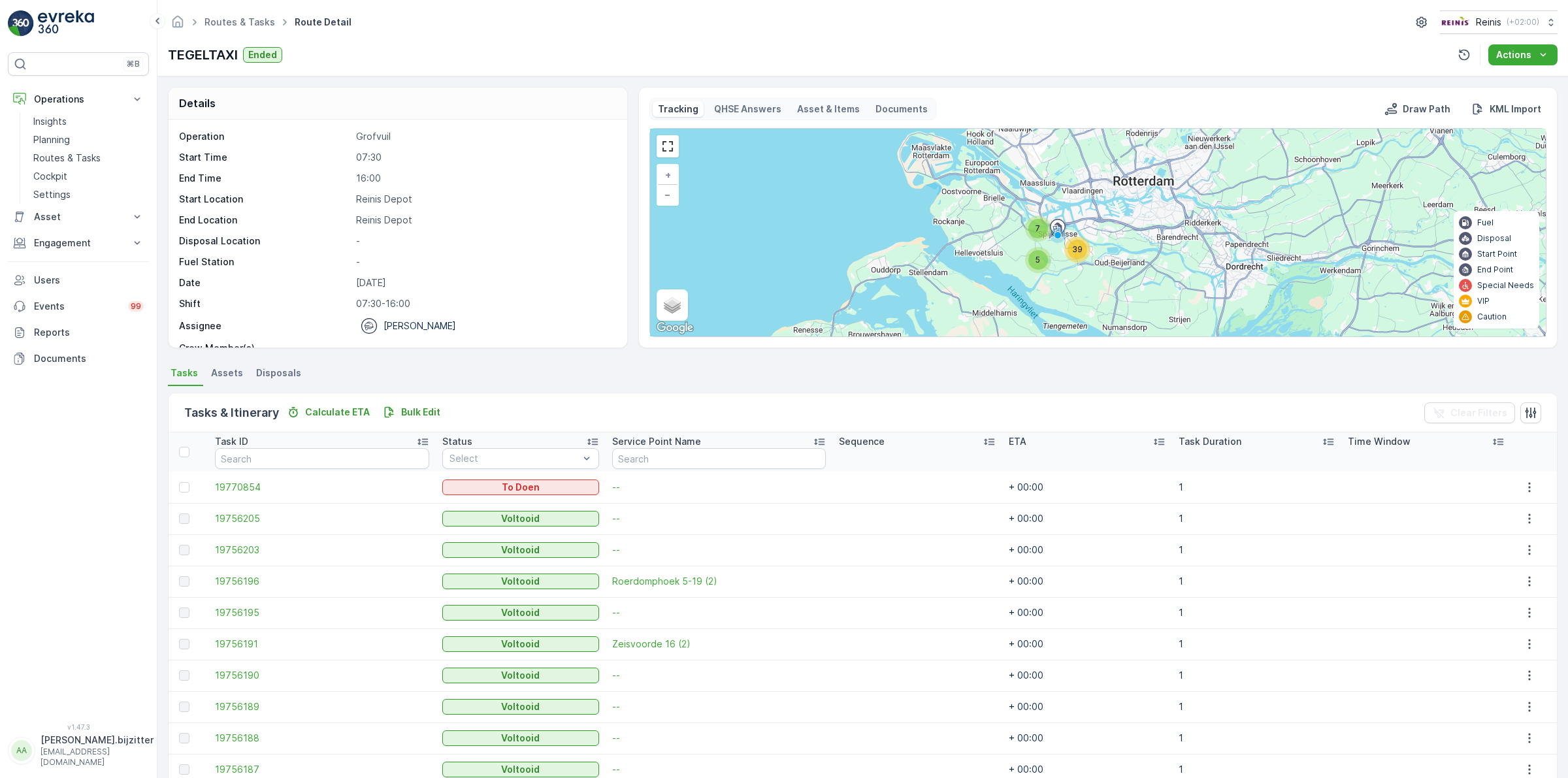
click at [103, 488] on div "⌘B Operations Insights Planning Routes & Tasks Cockpit Settings Asset Assets Ac…" at bounding box center [78, 380] width 141 height 655
click at [458, 38] on div "Routes & Tasks Route Detail Reinis ( +02:00 ) TEGELTAXI Ended Actions" at bounding box center [862, 38] width 1410 height 77
click at [60, 93] on p "Operations" at bounding box center [78, 99] width 89 height 13
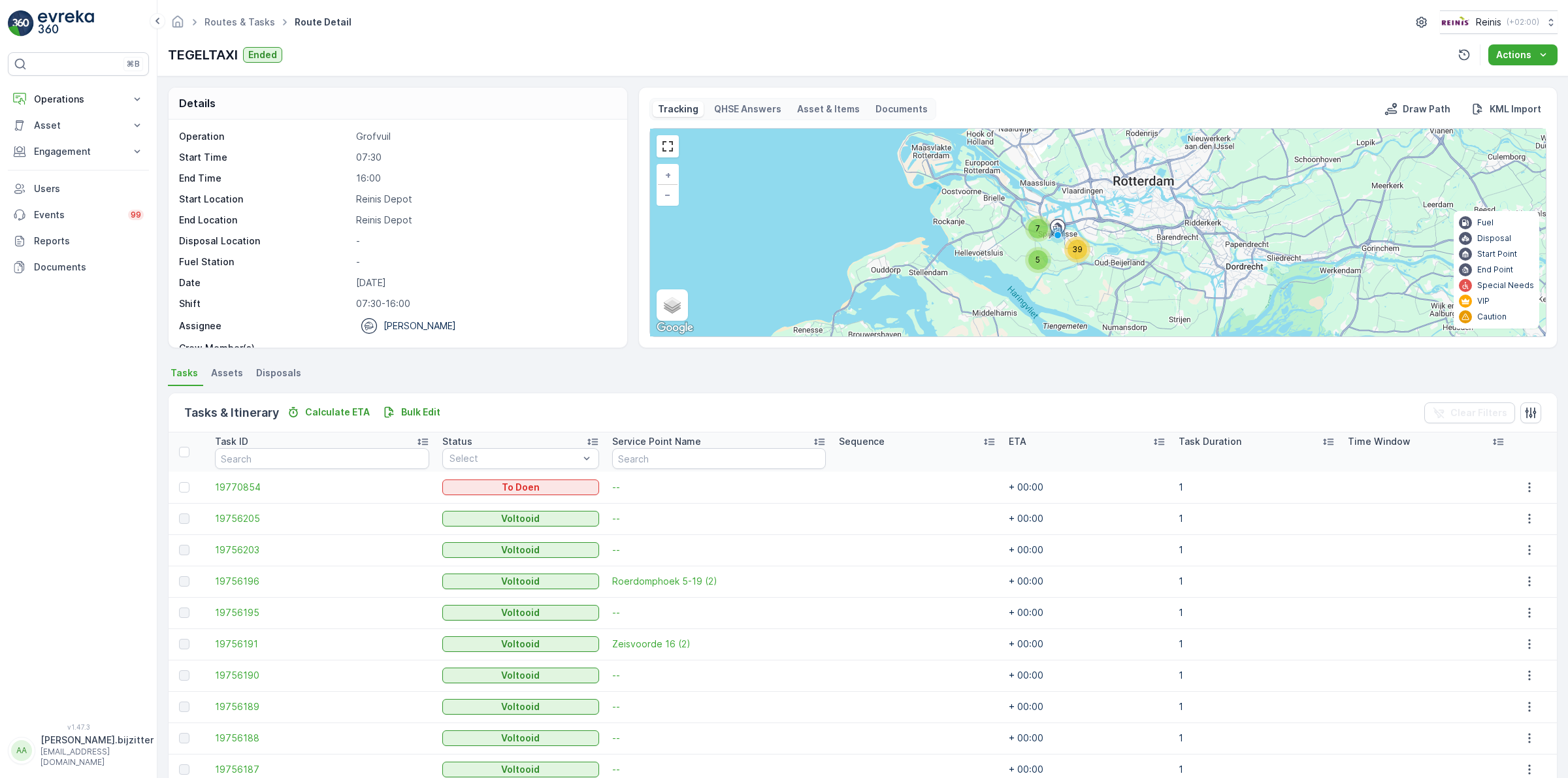
click at [100, 398] on div "⌘B Operations Insights Planning Routes & Tasks Cockpit Settings Asset Assets Ac…" at bounding box center [78, 380] width 141 height 655
click at [56, 324] on div "⌘B Operations Insights Planning Routes & Tasks Cockpit Settings Asset Assets Ac…" at bounding box center [78, 380] width 141 height 655
click at [64, 346] on div "⌘B Operations Insights Planning Routes & Tasks Cockpit Settings Asset Assets Ac…" at bounding box center [78, 380] width 141 height 655
click at [51, 123] on p "Asset" at bounding box center [78, 126] width 89 height 13
click at [77, 102] on p "Operations" at bounding box center [78, 99] width 89 height 13
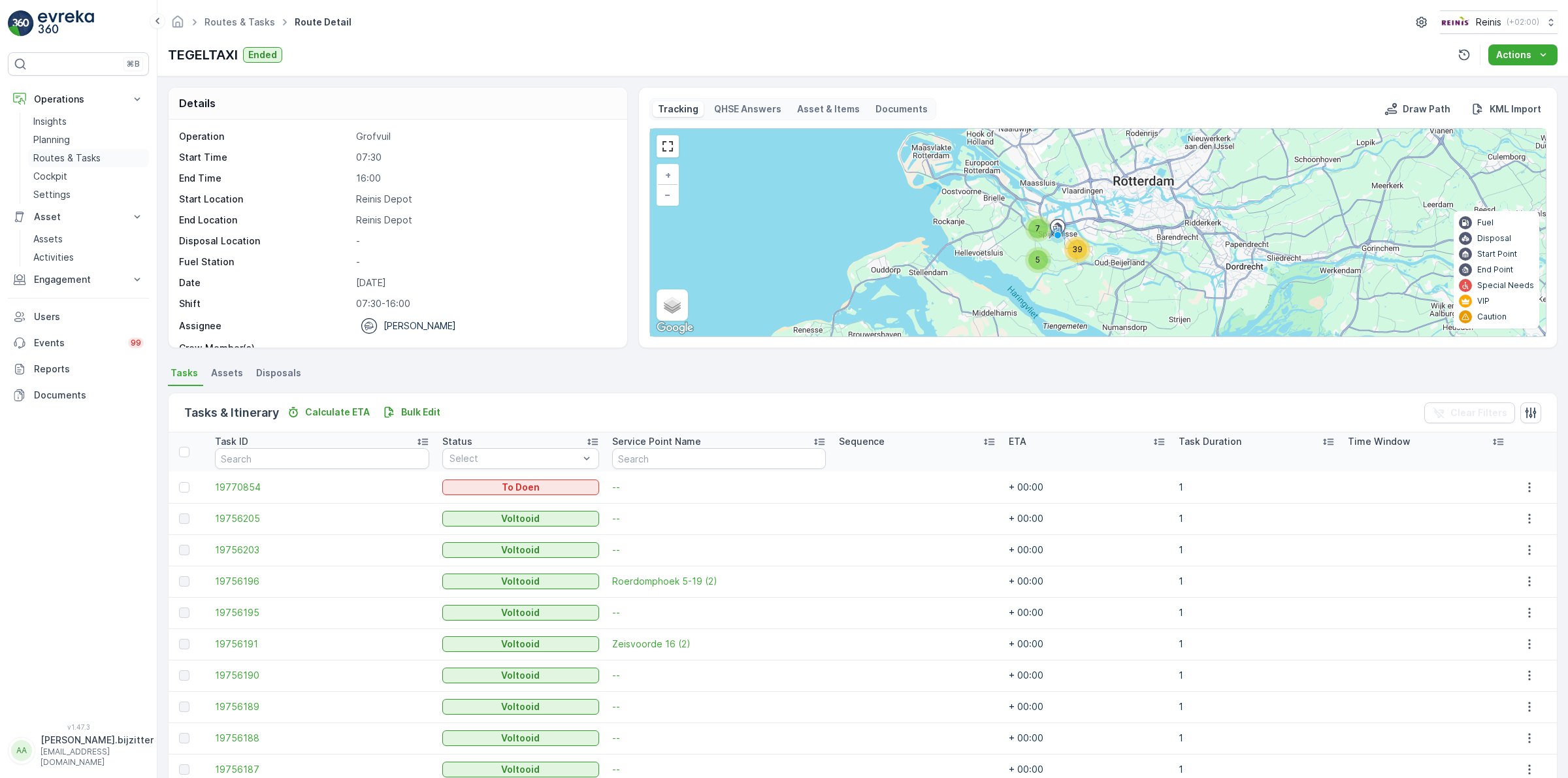
click at [56, 159] on p "Routes & Tasks" at bounding box center [66, 158] width 67 height 13
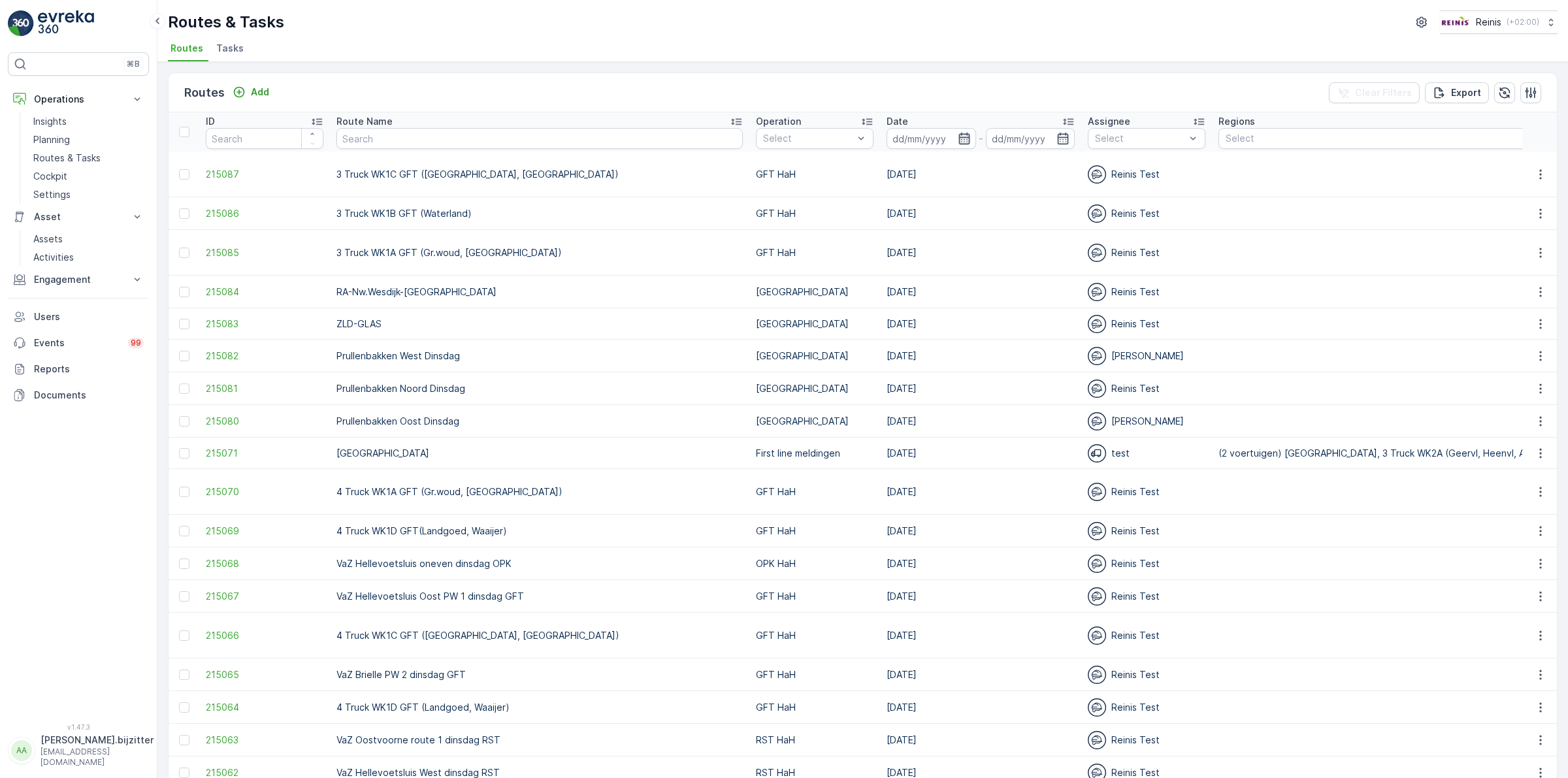
click at [958, 137] on icon "button" at bounding box center [963, 139] width 11 height 12
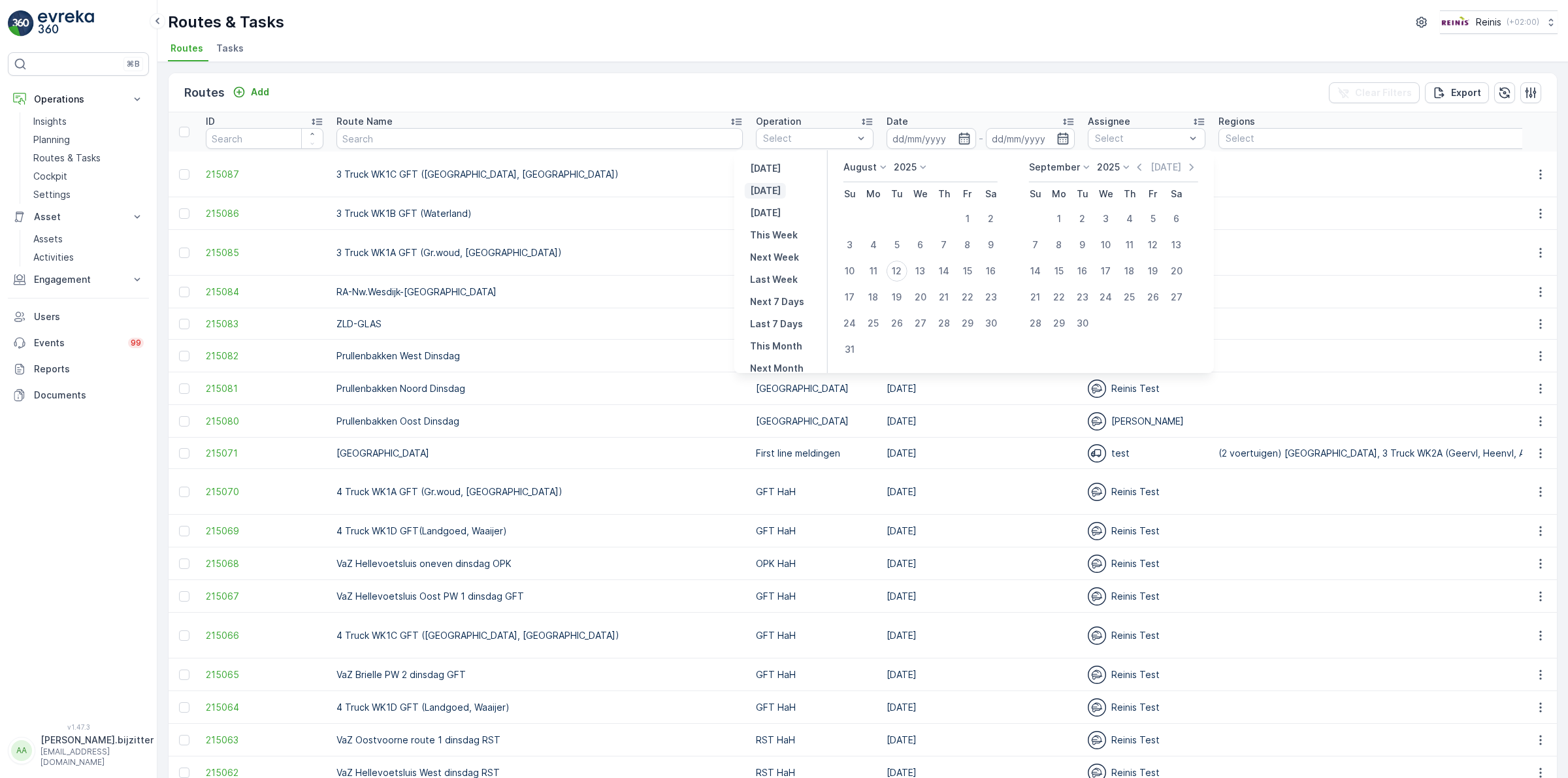
click at [775, 190] on p "[DATE]" at bounding box center [765, 191] width 31 height 13
type input "[DATE]"
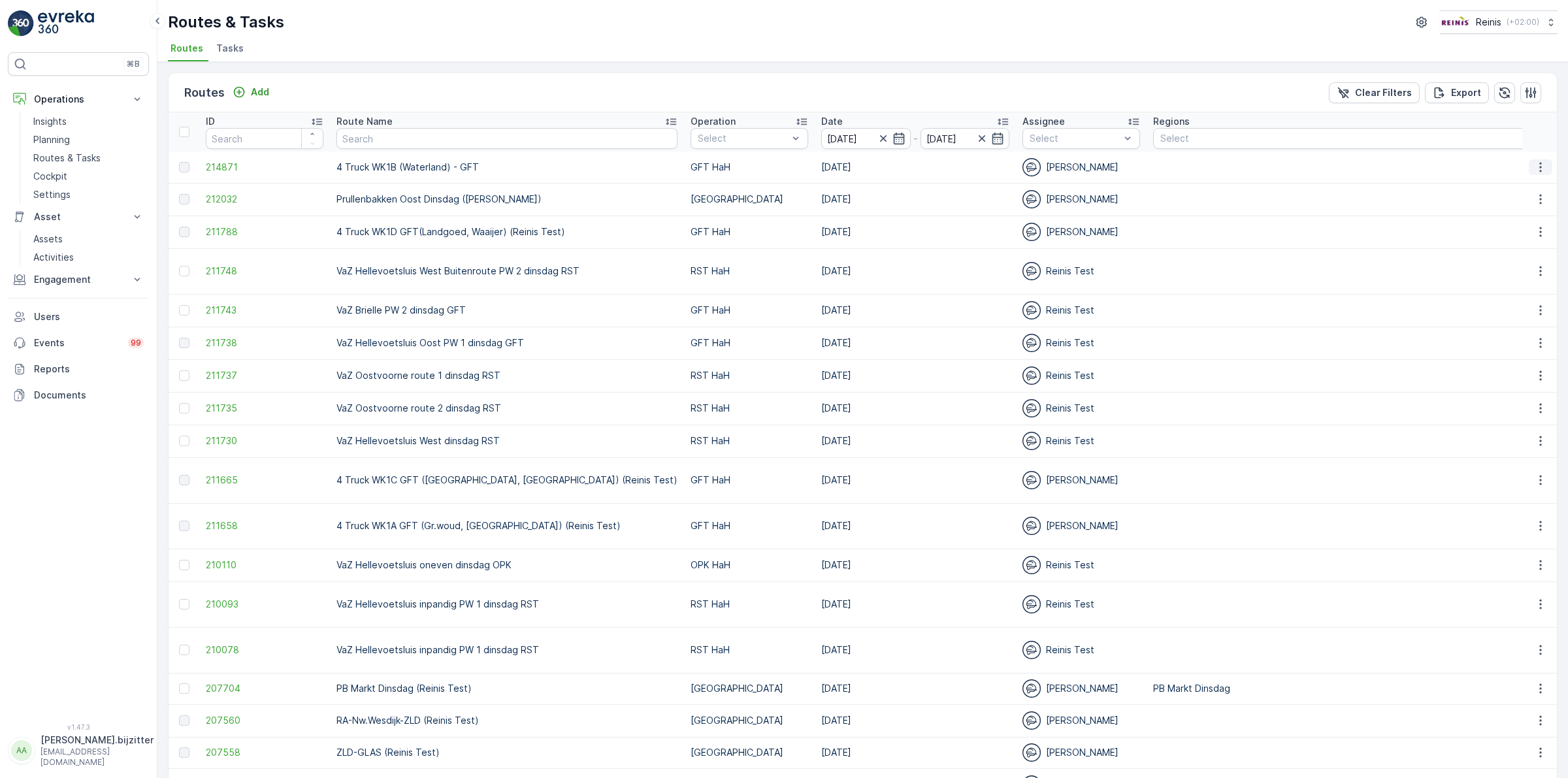
click at [1539, 163] on icon "button" at bounding box center [1540, 167] width 2 height 10
click at [1514, 183] on span "See More Details" at bounding box center [1510, 187] width 76 height 13
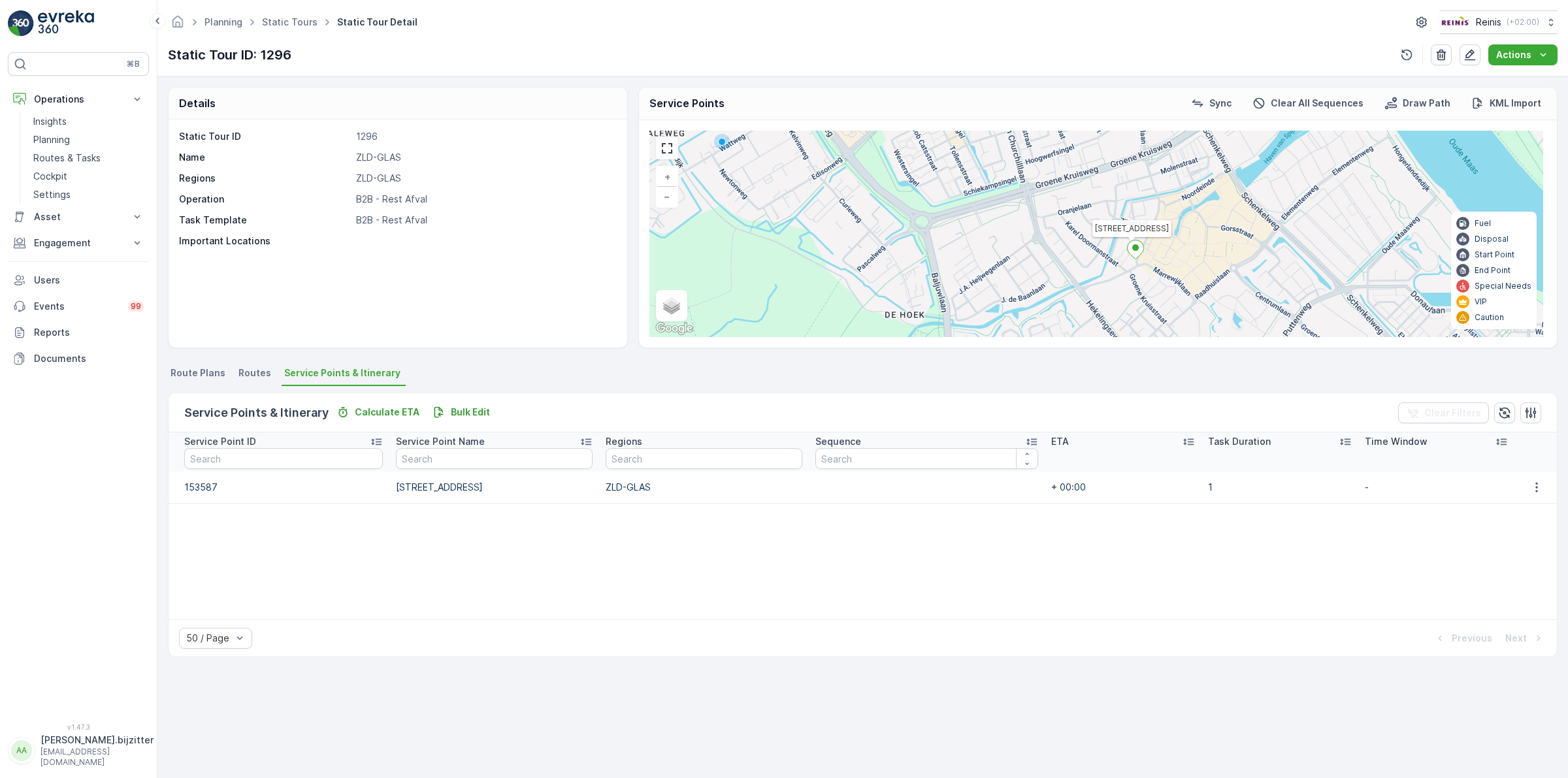
click at [396, 268] on div "Static Tour ID 1296 Name ZLD-GLAS Regions ZLD-GLAS Operation B2B - Rest Afval T…" at bounding box center [397, 234] width 458 height 228
click at [53, 144] on p "Planning" at bounding box center [51, 140] width 37 height 13
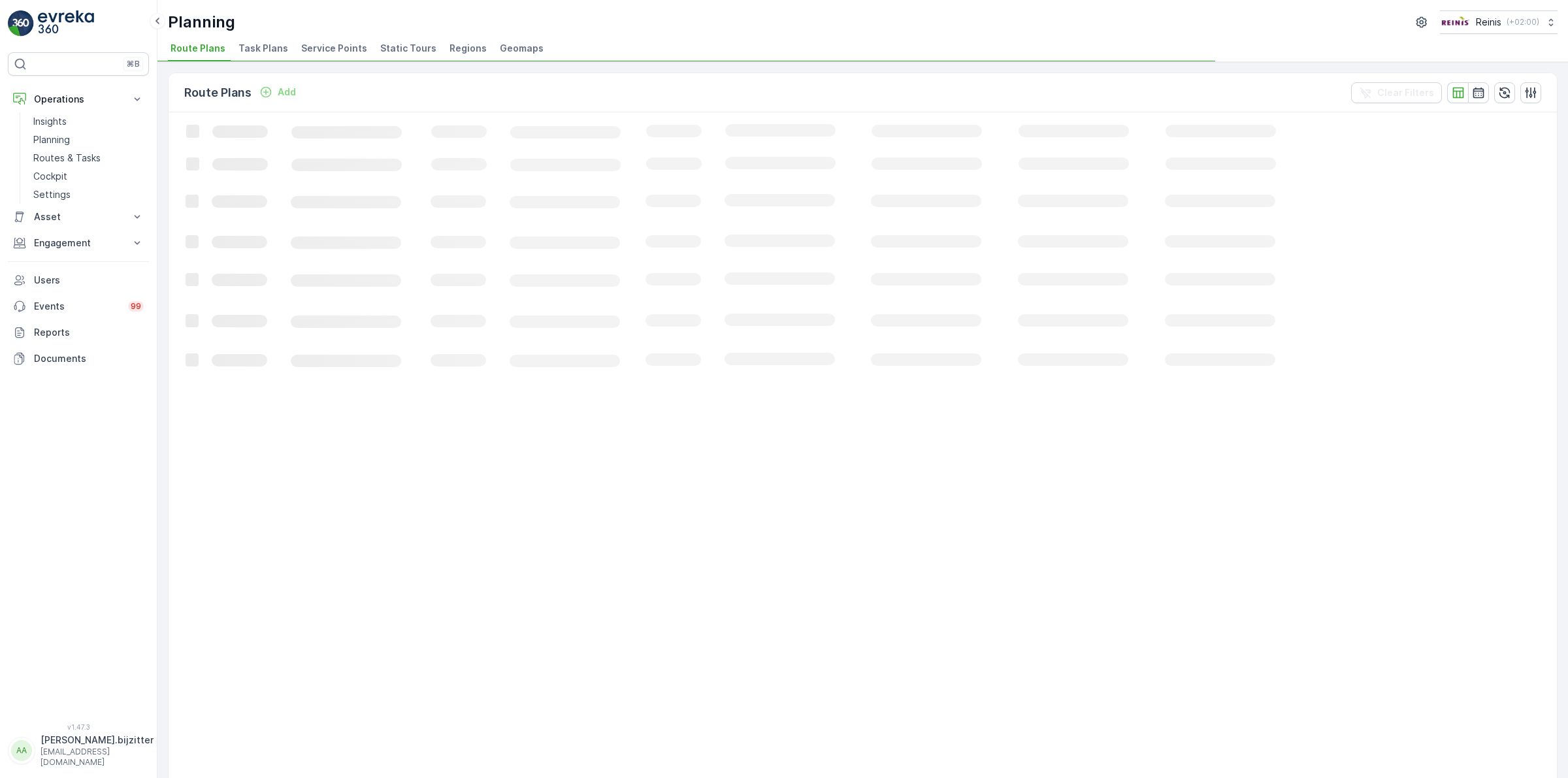
click at [395, 51] on span "Static Tours" at bounding box center [409, 48] width 56 height 13
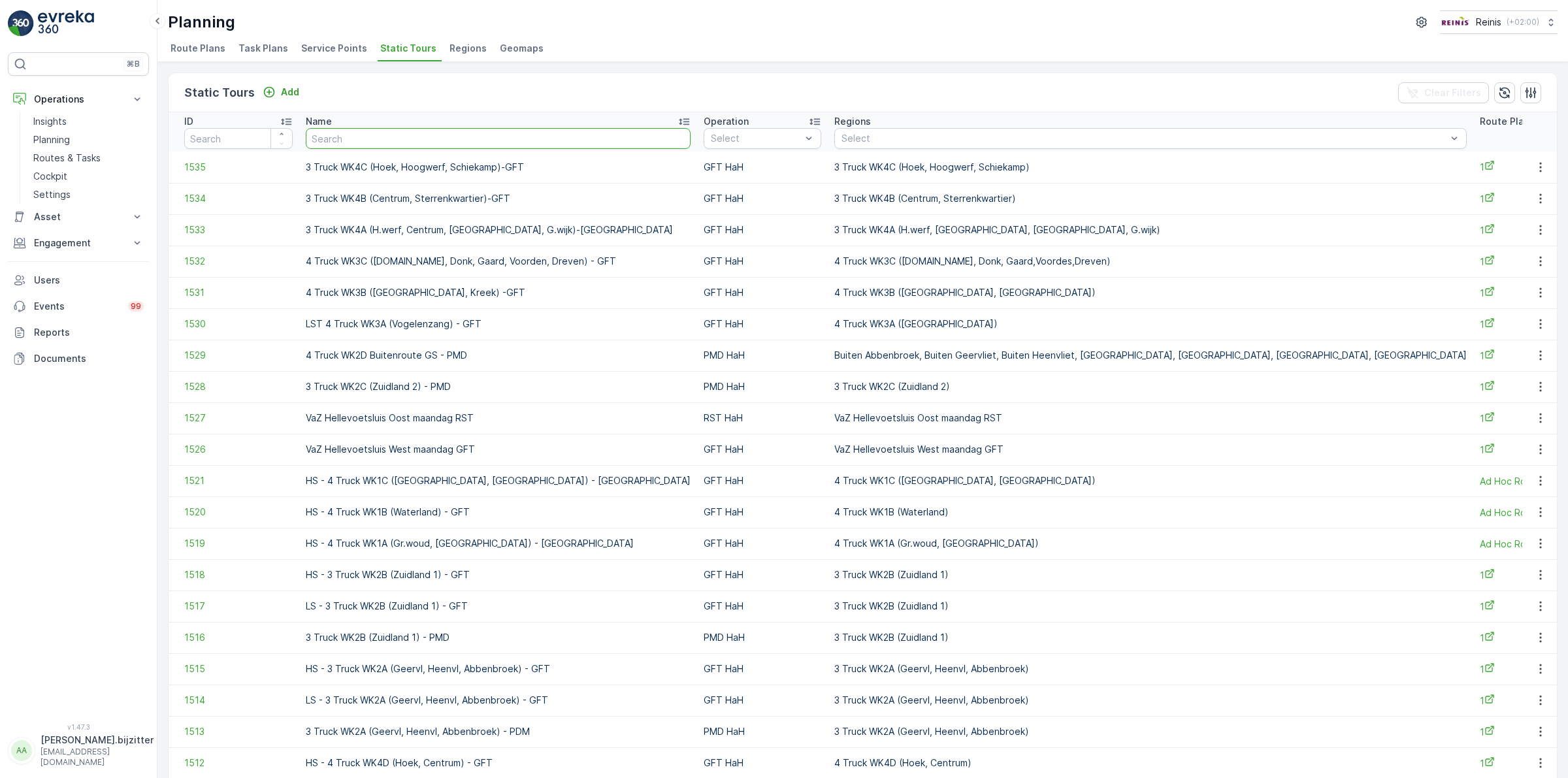
click at [446, 144] on input "text" at bounding box center [497, 138] width 385 height 21
type input "WK2B"
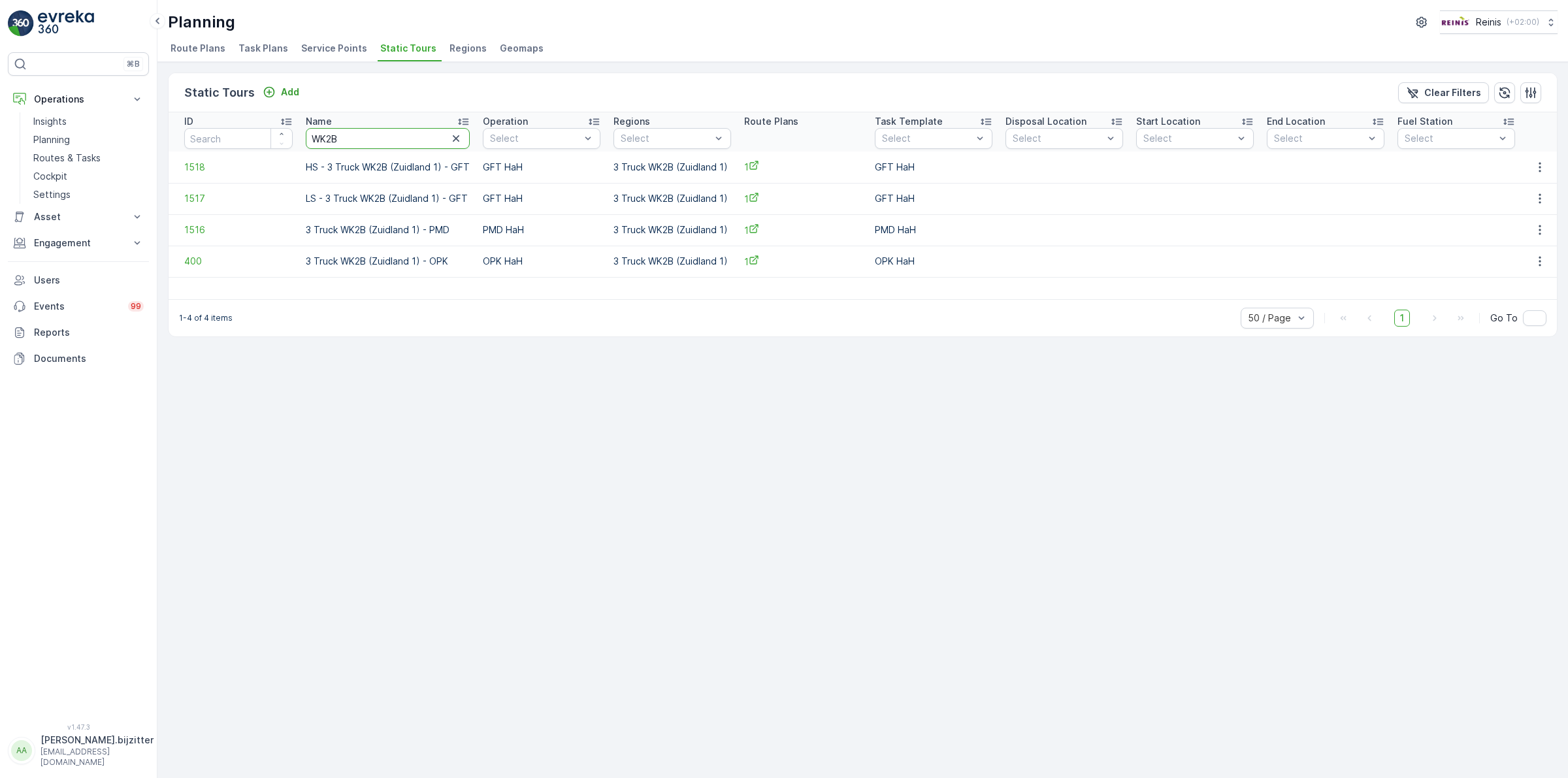
click at [328, 134] on input "WK2B" at bounding box center [387, 138] width 164 height 21
type input "WK1B"
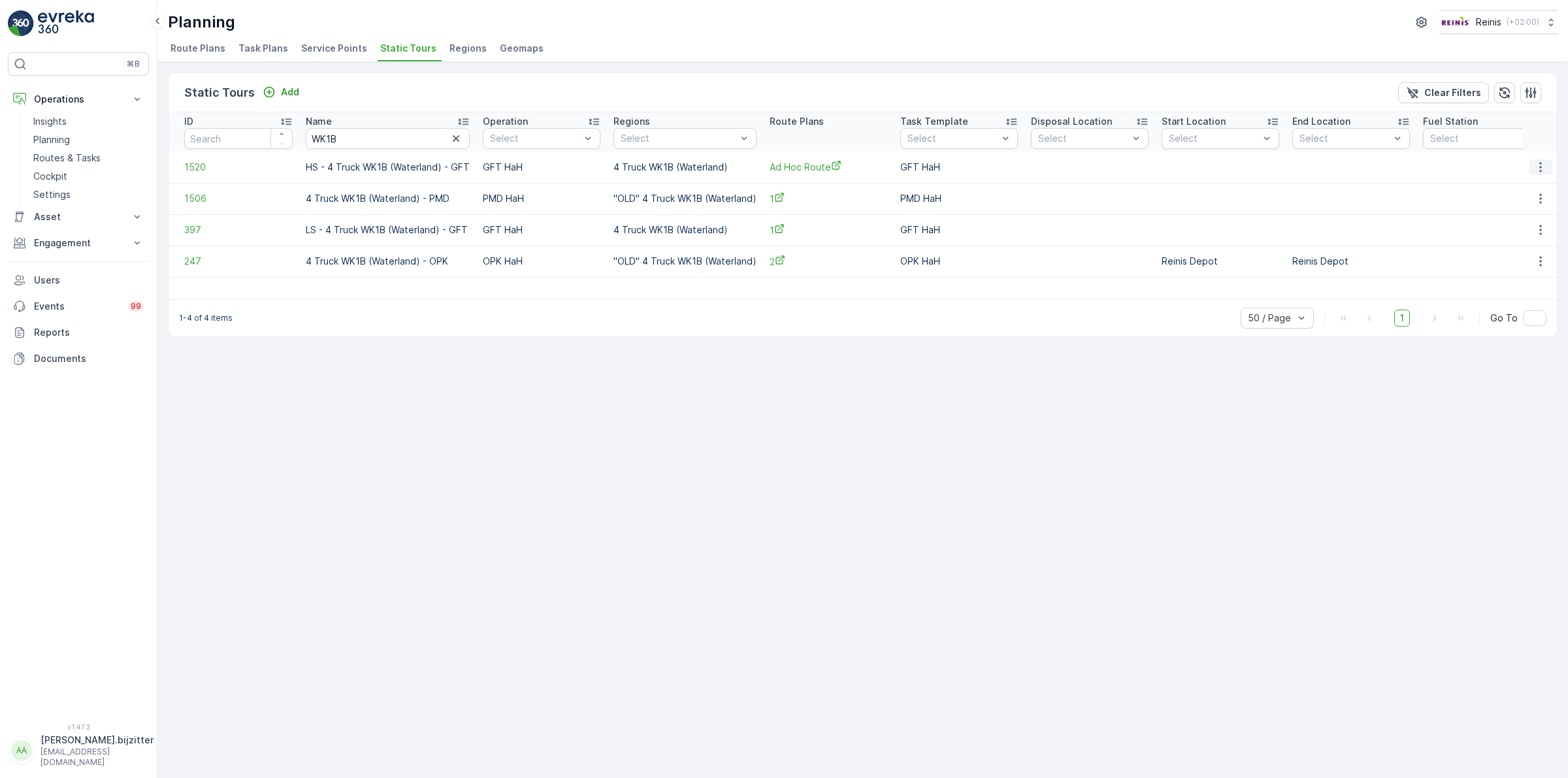
click at [1539, 167] on icon "button" at bounding box center [1540, 167] width 13 height 13
click at [1492, 183] on span "See More Details" at bounding box center [1517, 187] width 76 height 13
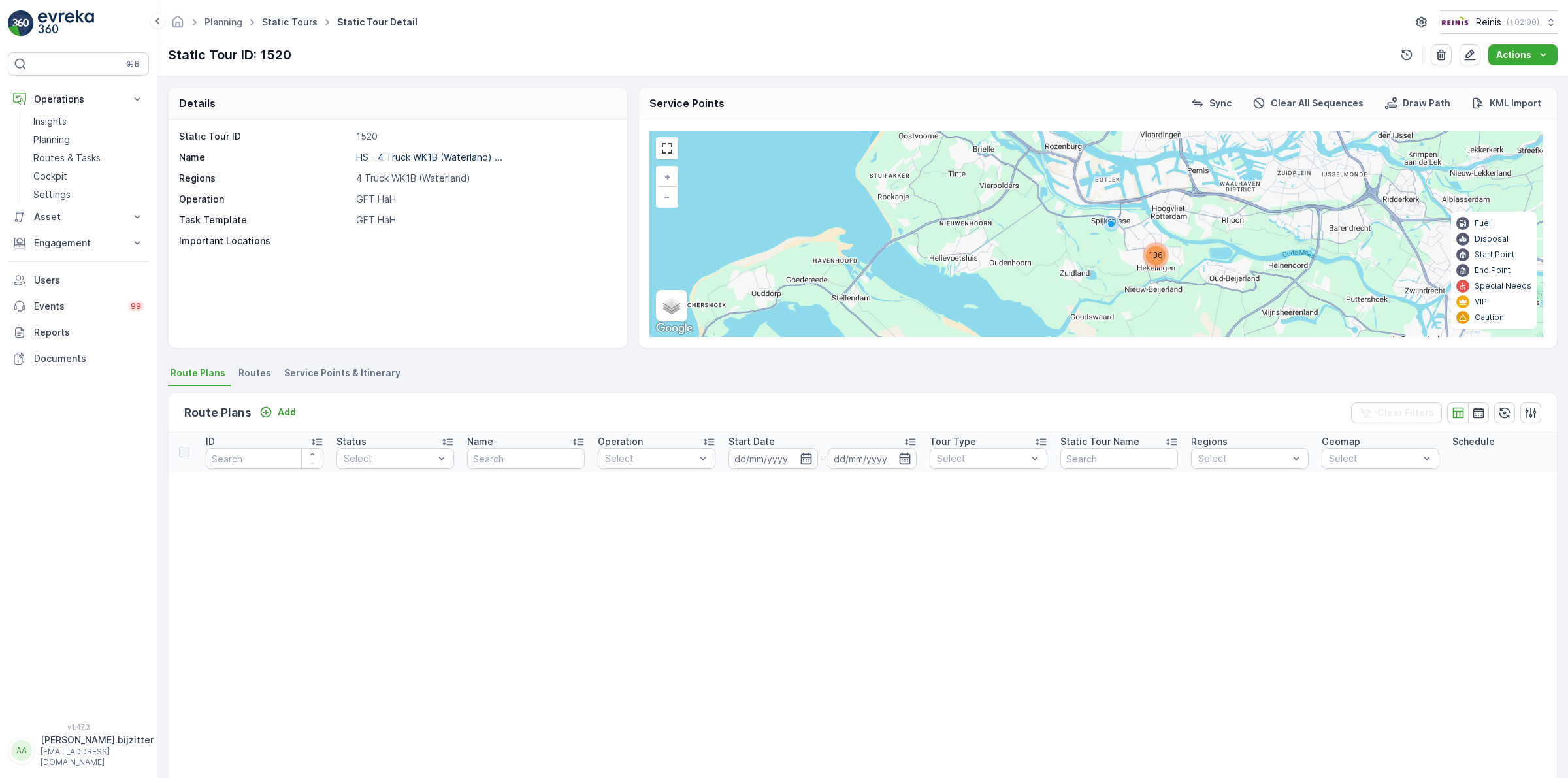
click at [284, 25] on link "Static Tours" at bounding box center [289, 22] width 56 height 11
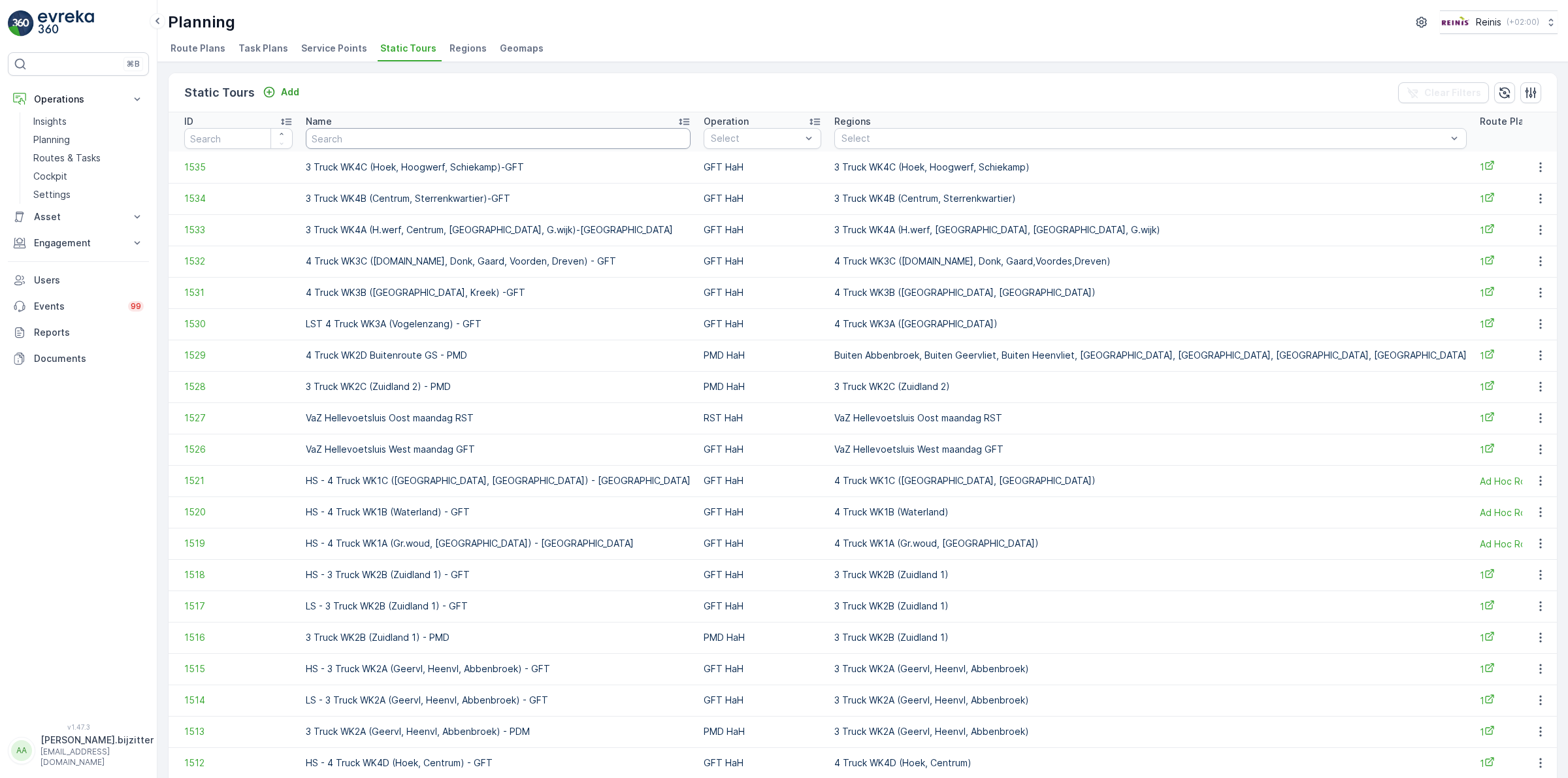
click at [470, 132] on input "text" at bounding box center [497, 138] width 385 height 21
type input "WK1b"
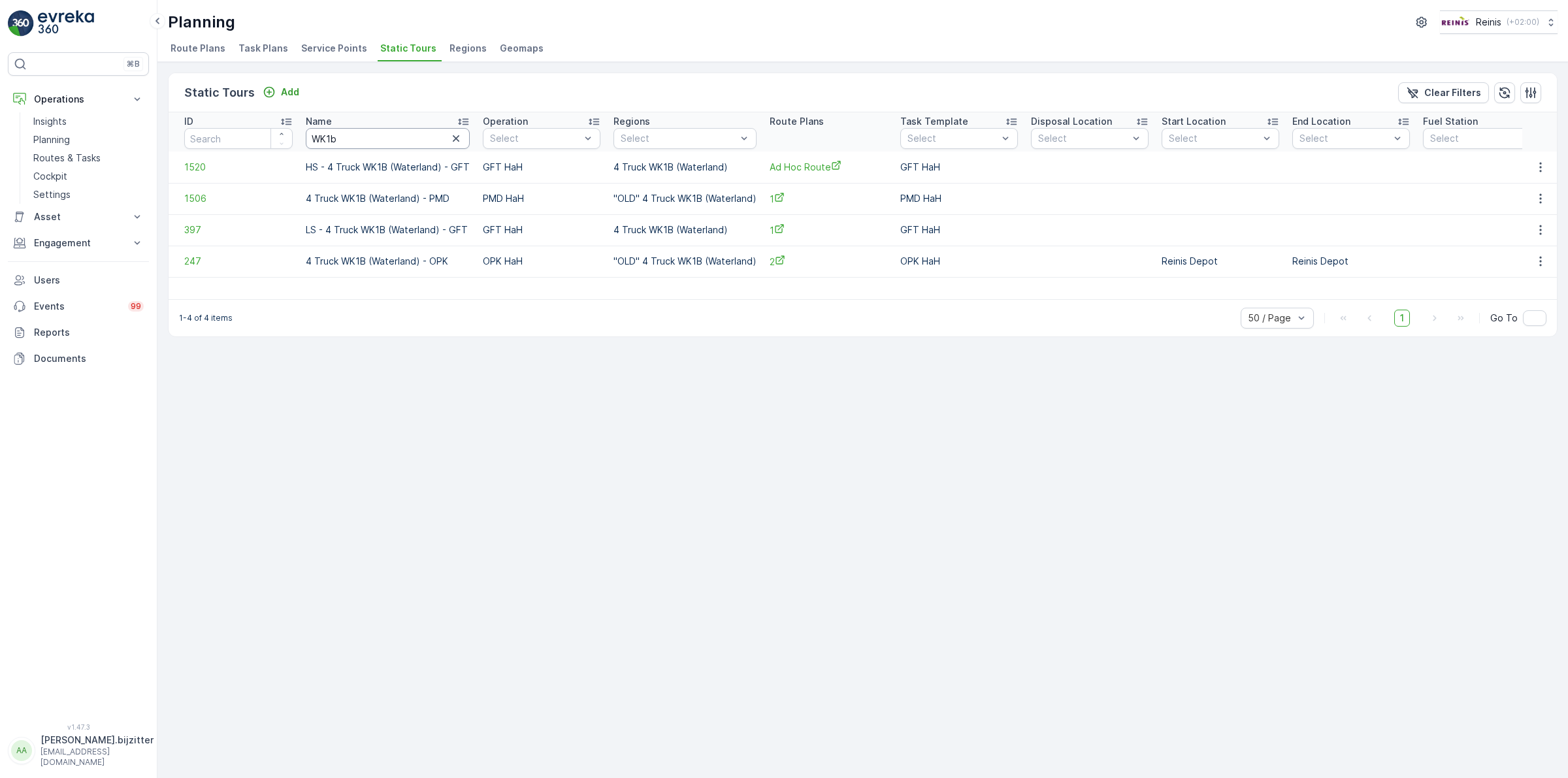
click at [411, 137] on input "WK1b" at bounding box center [387, 138] width 164 height 21
type input "WK1B"
click at [289, 139] on tr "ID Name WK1B Operation Select Regions Select Route Plans Task Template Select D…" at bounding box center [875, 132] width 1414 height 39
click at [1539, 167] on icon "button" at bounding box center [1540, 167] width 2 height 10
click at [1506, 187] on span "See More Details" at bounding box center [1517, 187] width 76 height 13
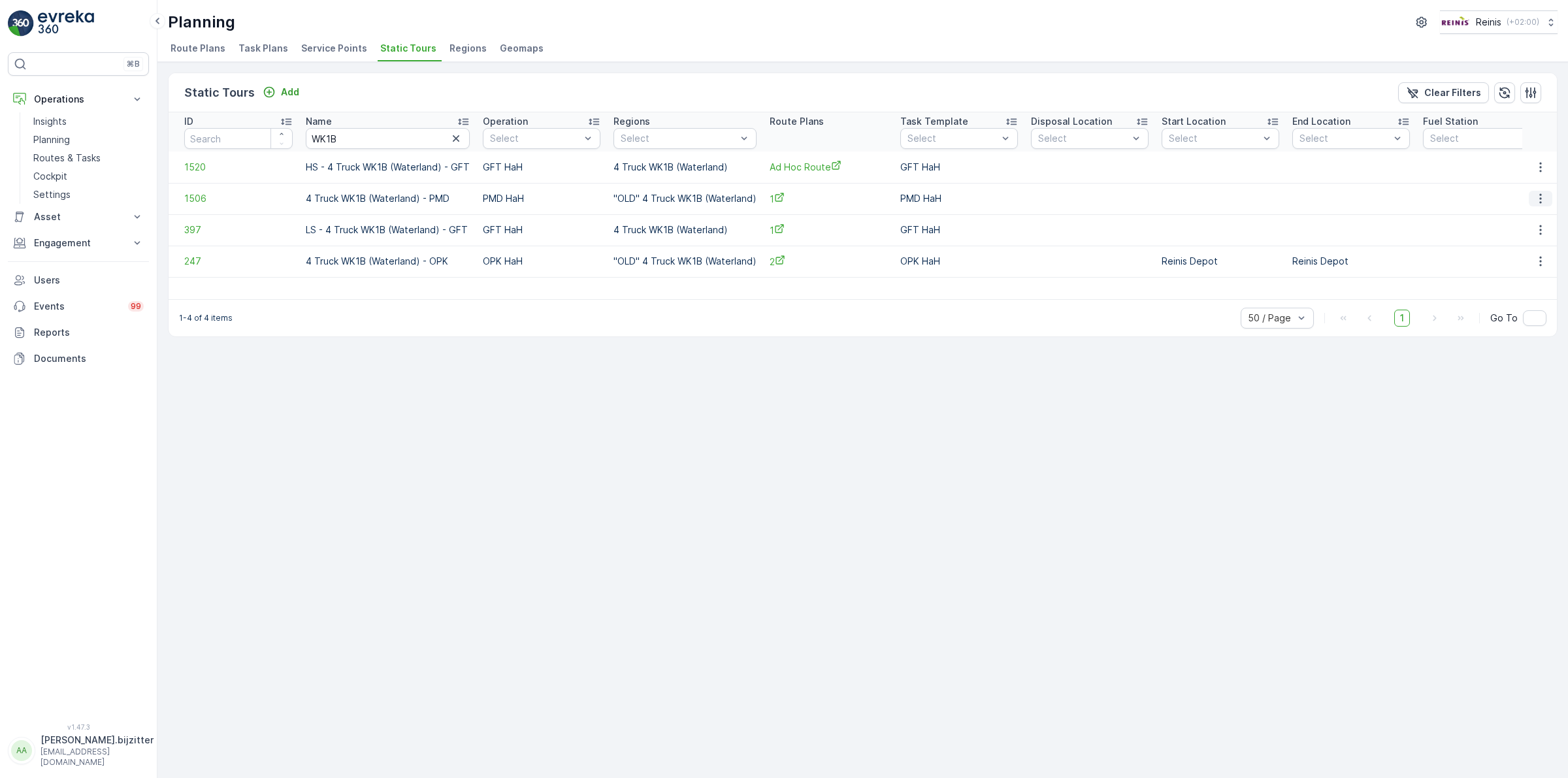
click at [1536, 202] on icon "button" at bounding box center [1540, 198] width 13 height 13
click at [1528, 214] on span "See More Details" at bounding box center [1517, 218] width 76 height 13
click at [1537, 232] on icon "button" at bounding box center [1540, 230] width 13 height 13
click at [1523, 252] on span "See More Details" at bounding box center [1517, 250] width 76 height 13
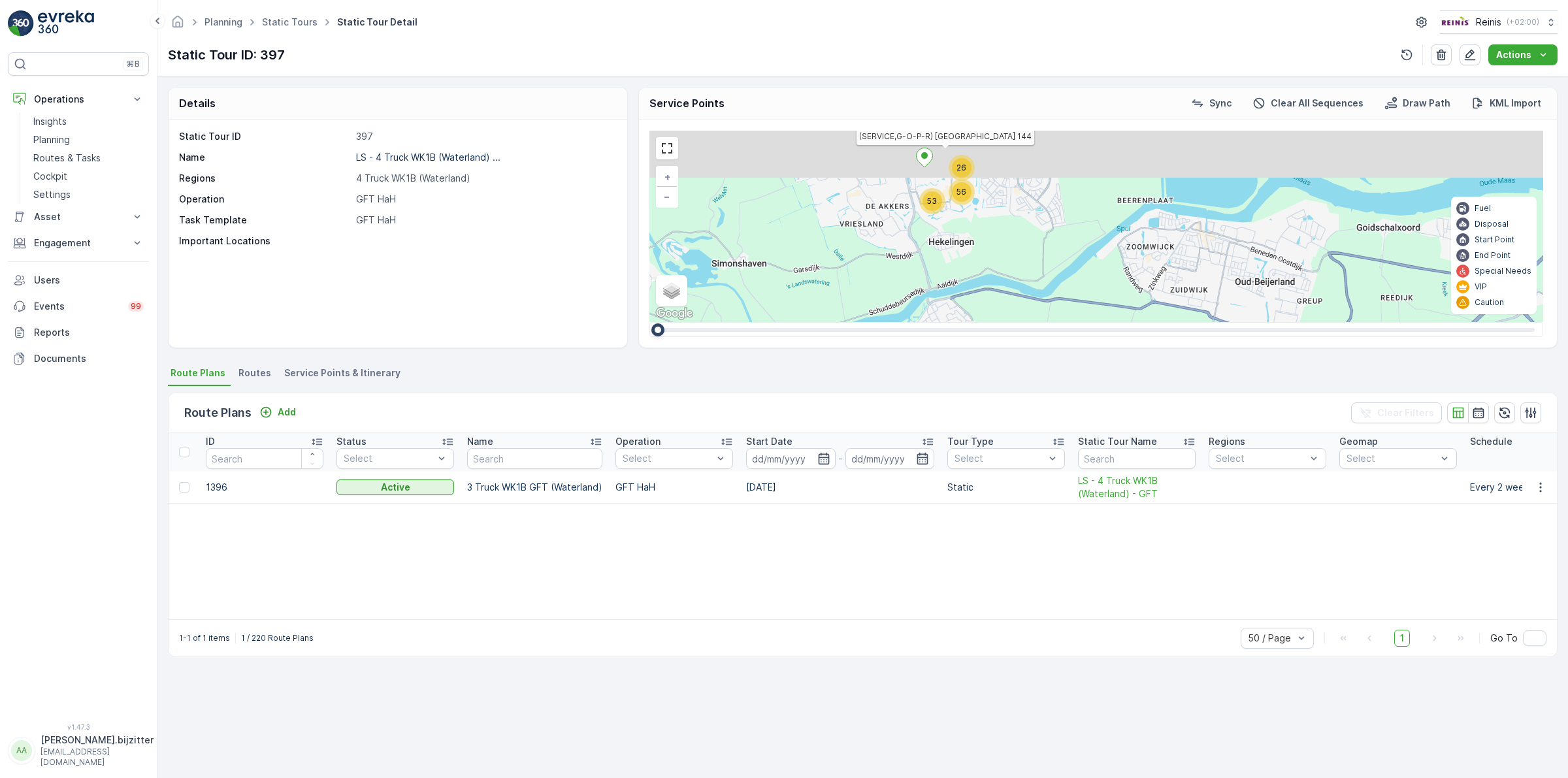
drag, startPoint x: 1055, startPoint y: 184, endPoint x: 1057, endPoint y: 351, distance: 167.0
click at [1057, 351] on div "Details Static Tour ID 397 Name LS - 4 Truck WK1B (Waterland) ... Regions 4 Tru…" at bounding box center [862, 427] width 1410 height 701
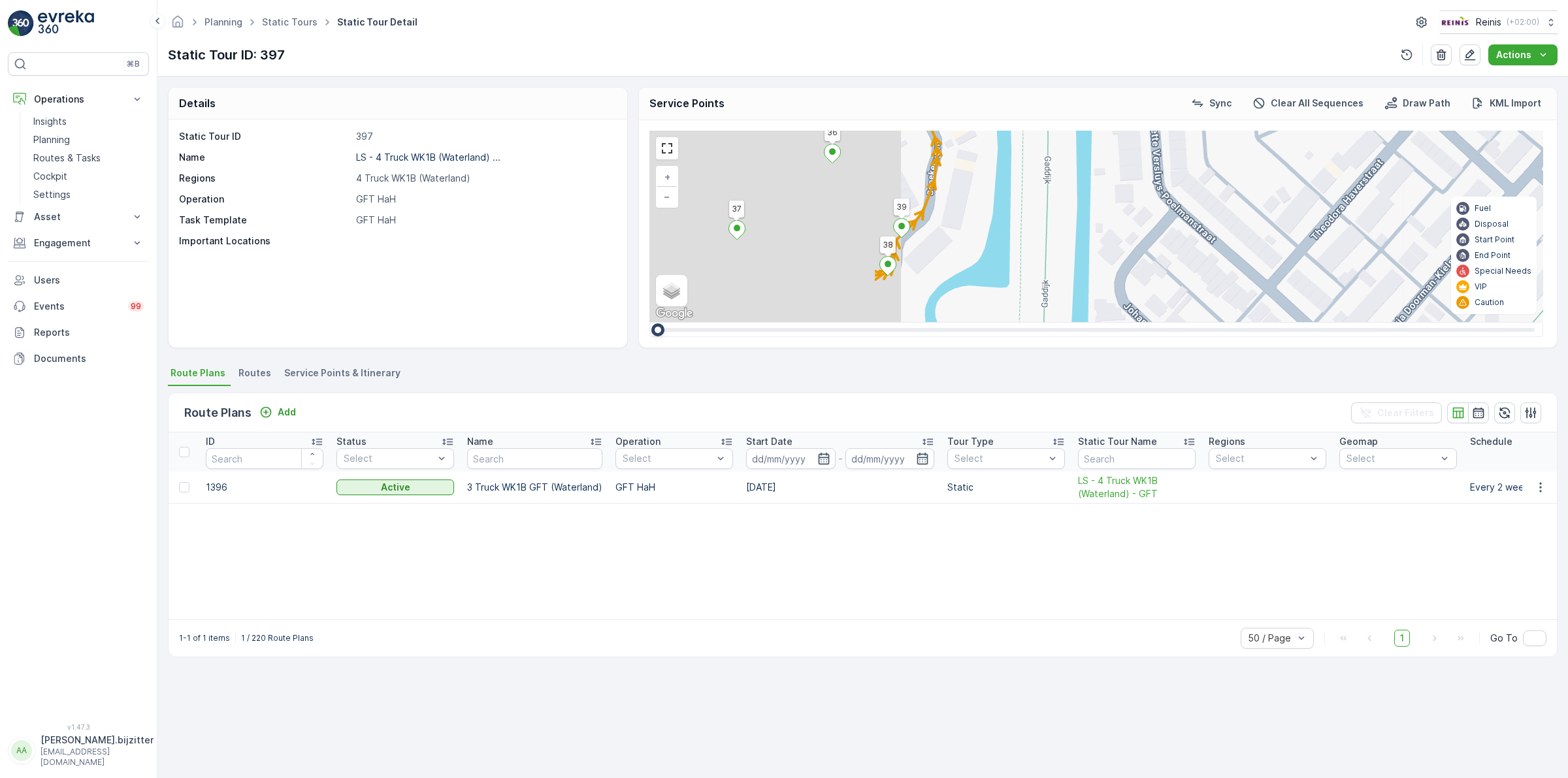
drag, startPoint x: 956, startPoint y: 222, endPoint x: 1402, endPoint y: 217, distance: 446.0
click at [1402, 217] on div "2 3 2 3 2 2 2 2 3 2 3 2 2 2 2 (SERVICE,G-O-P-R) [GEOGRAPHIC_DATA] 144 83 121 11…" at bounding box center [1096, 226] width 894 height 191
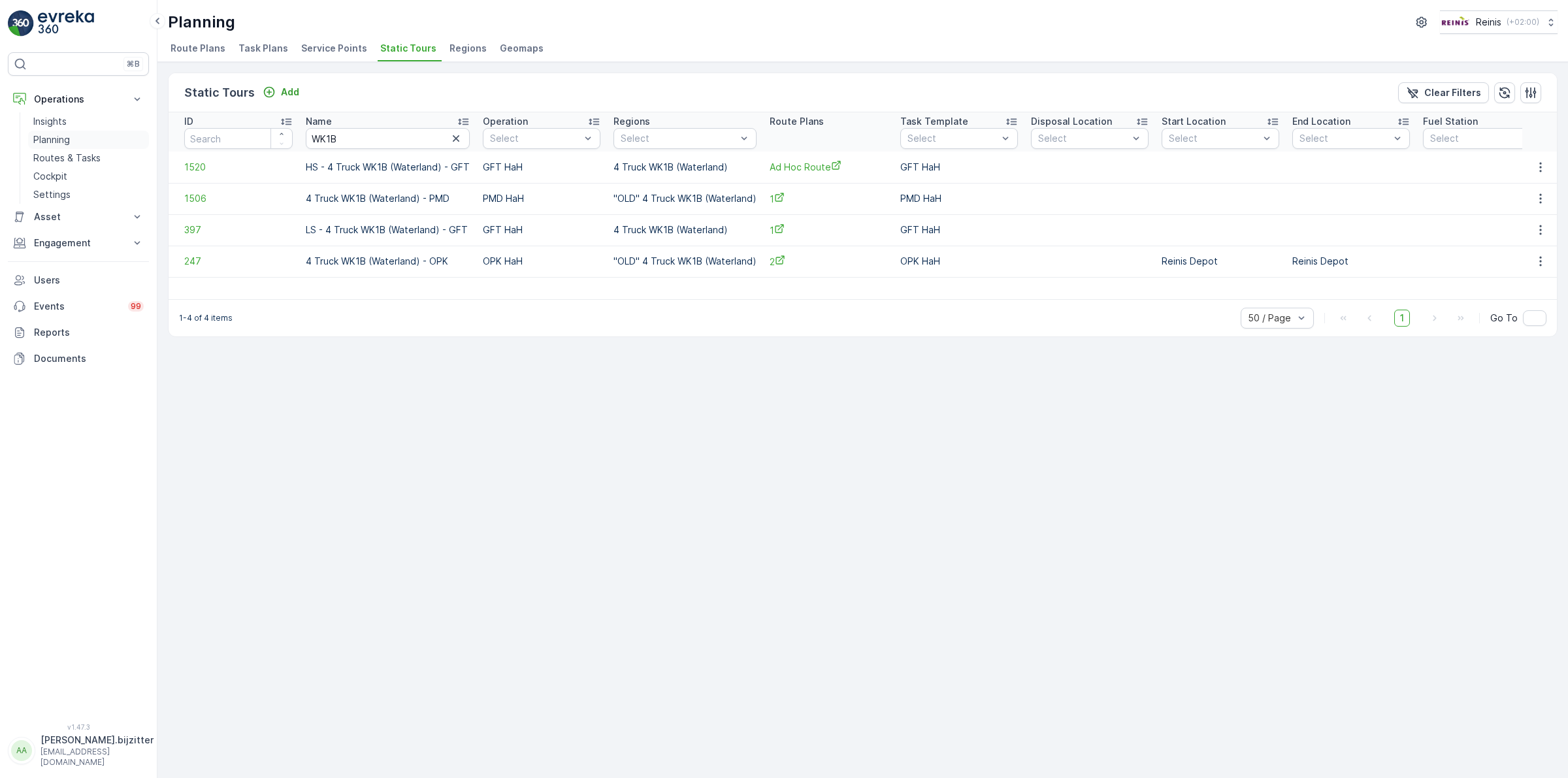
click at [58, 136] on p "Planning" at bounding box center [51, 140] width 37 height 13
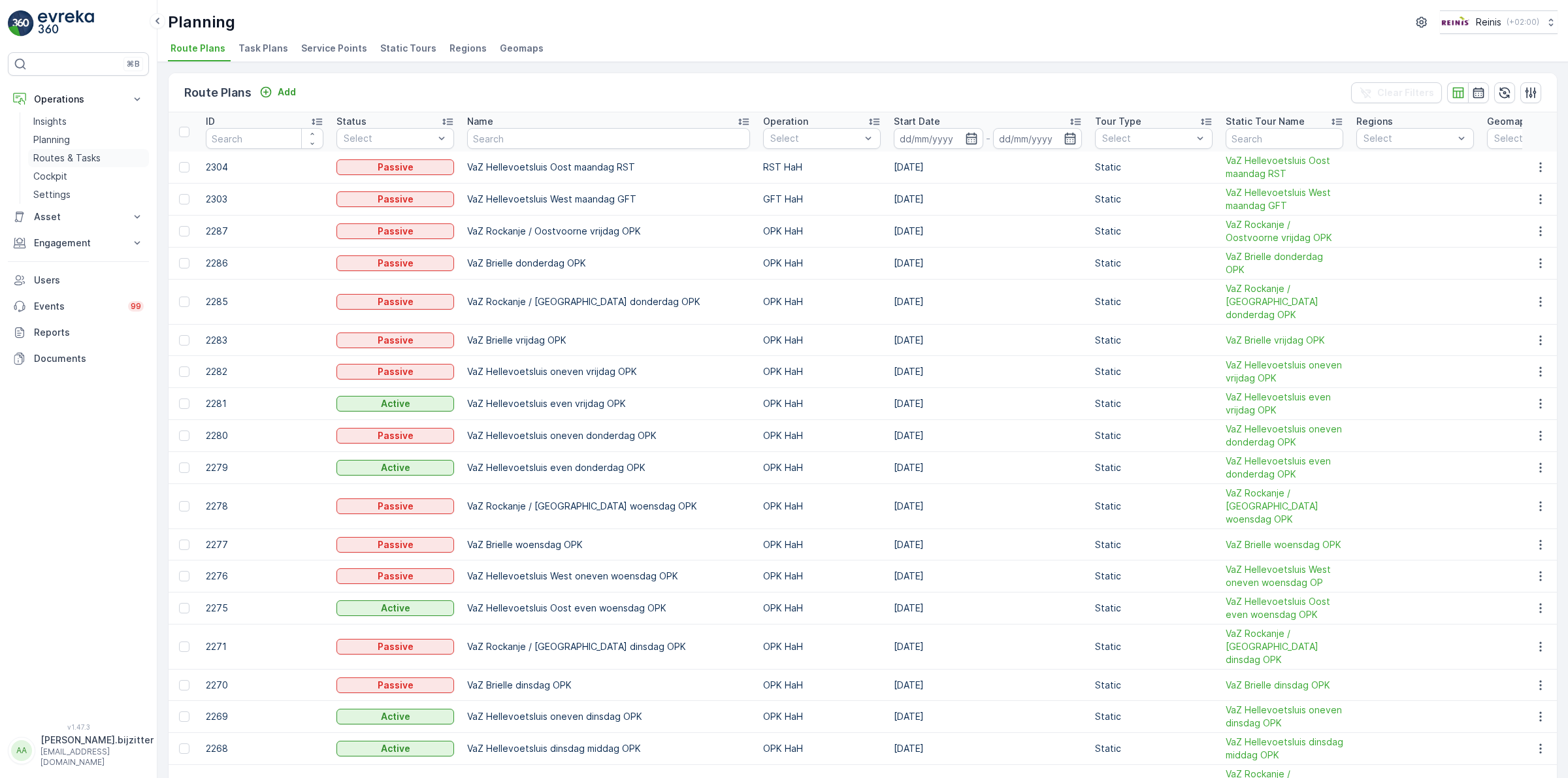
click at [64, 155] on p "Routes & Tasks" at bounding box center [66, 158] width 67 height 13
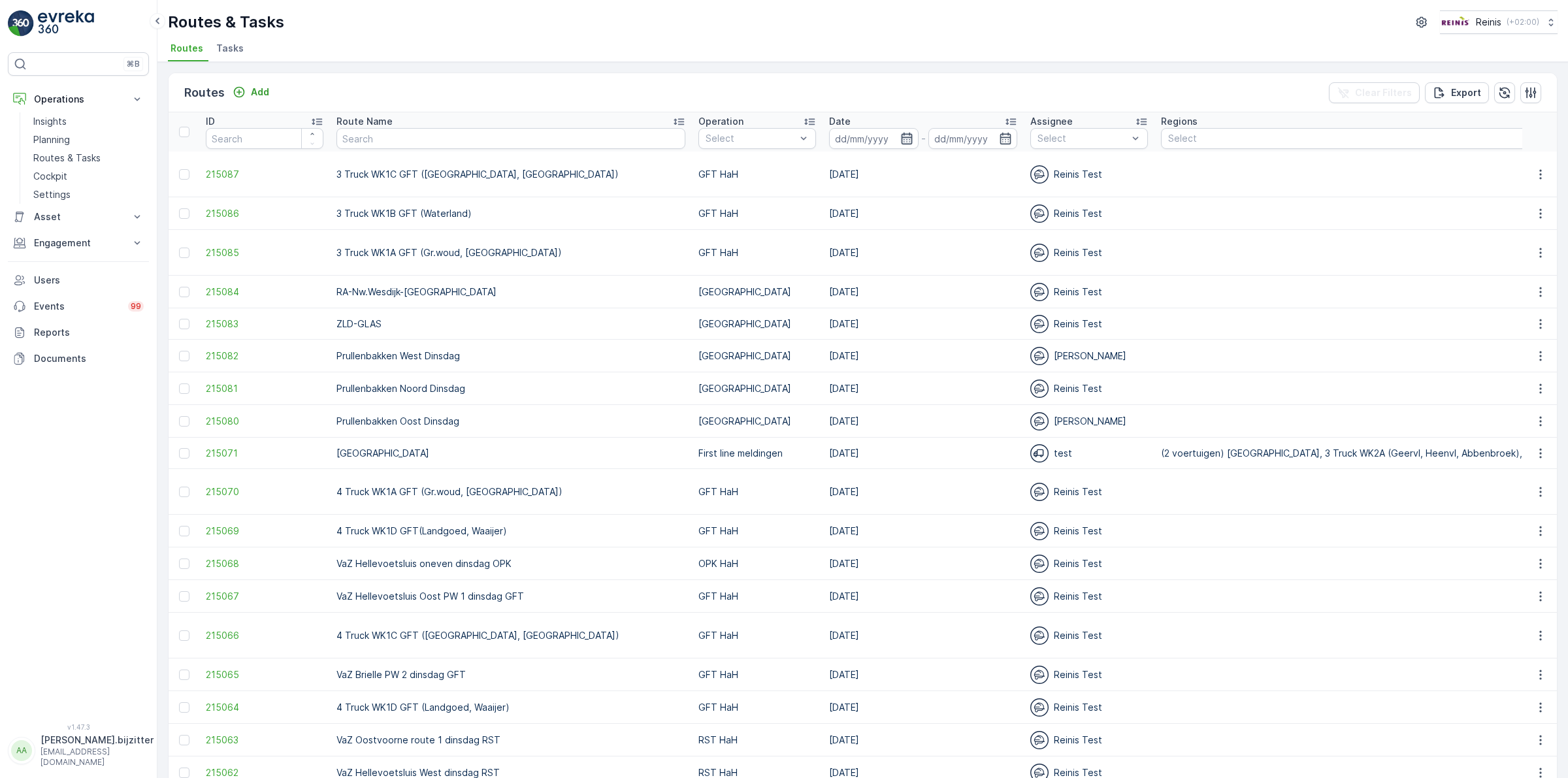
click at [900, 141] on icon "button" at bounding box center [907, 139] width 13 height 13
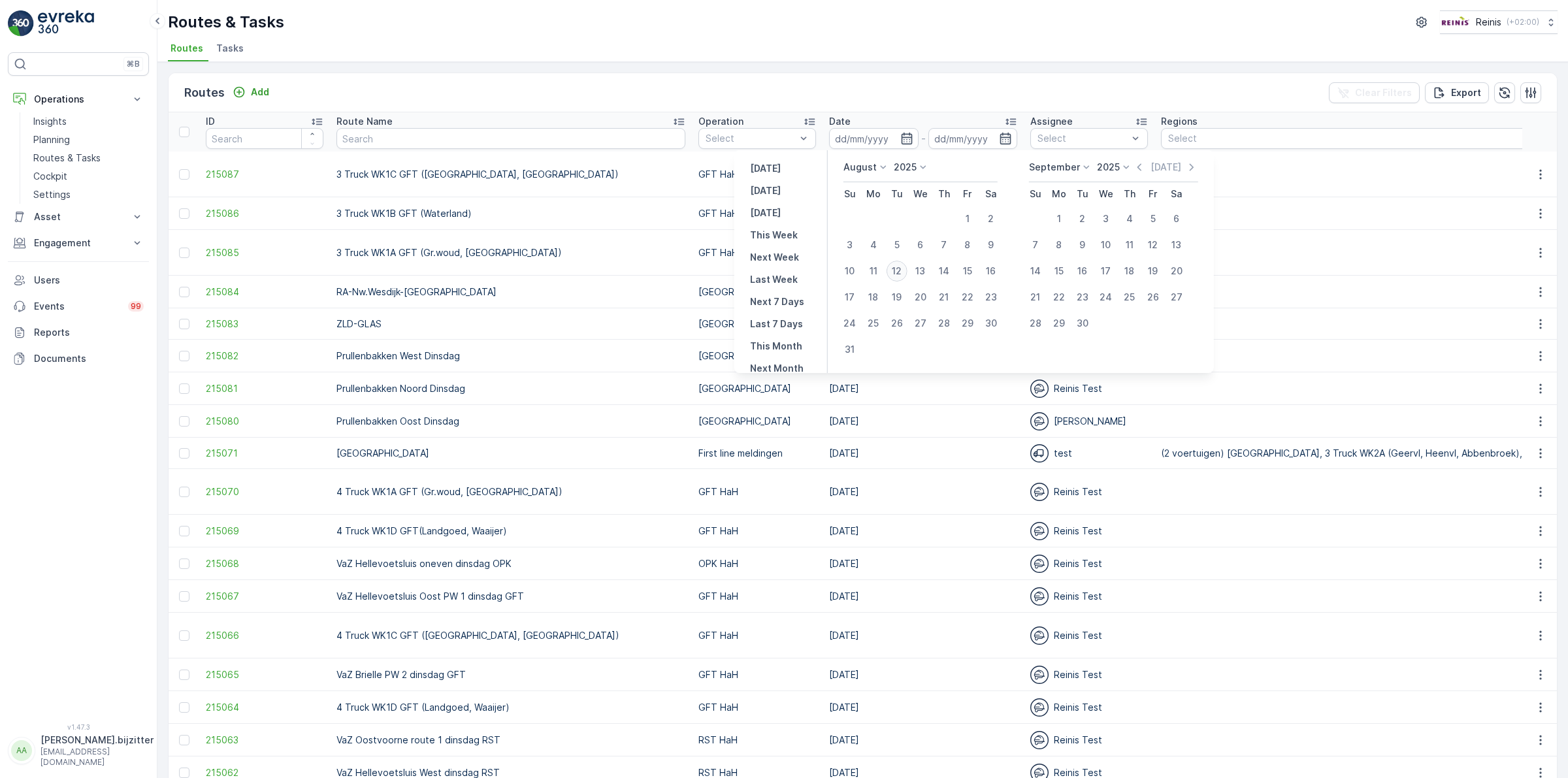
click at [899, 271] on div "12" at bounding box center [897, 271] width 21 height 21
type input "[DATE]"
click at [899, 271] on div "12" at bounding box center [897, 271] width 21 height 21
type input "[DATE]"
click at [897, 268] on div "12" at bounding box center [897, 271] width 21 height 21
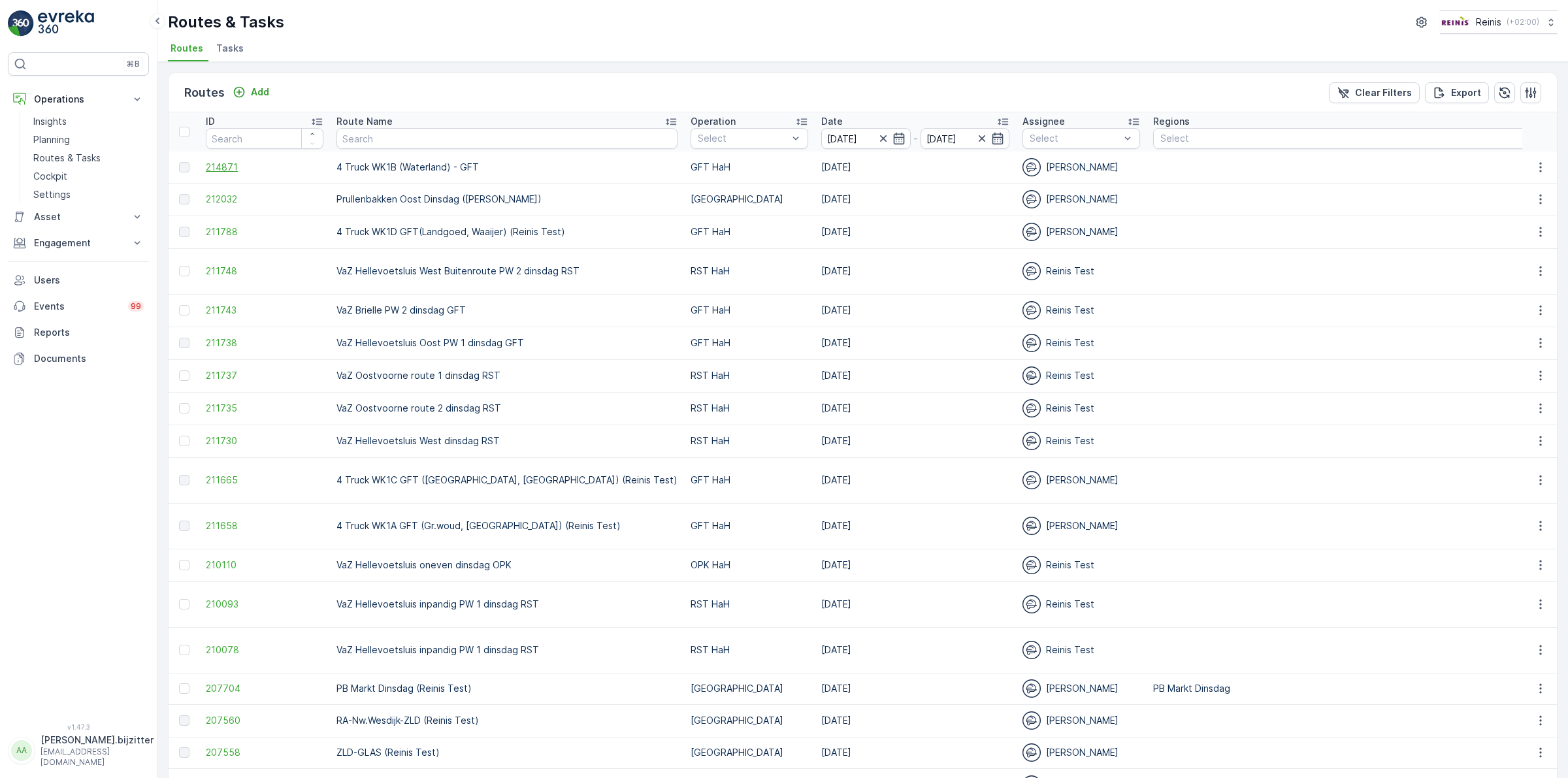
click at [216, 168] on span "214871" at bounding box center [264, 167] width 118 height 13
click at [1533, 170] on icon "button" at bounding box center [1540, 167] width 13 height 13
click at [1498, 187] on span "See More Details" at bounding box center [1510, 187] width 76 height 13
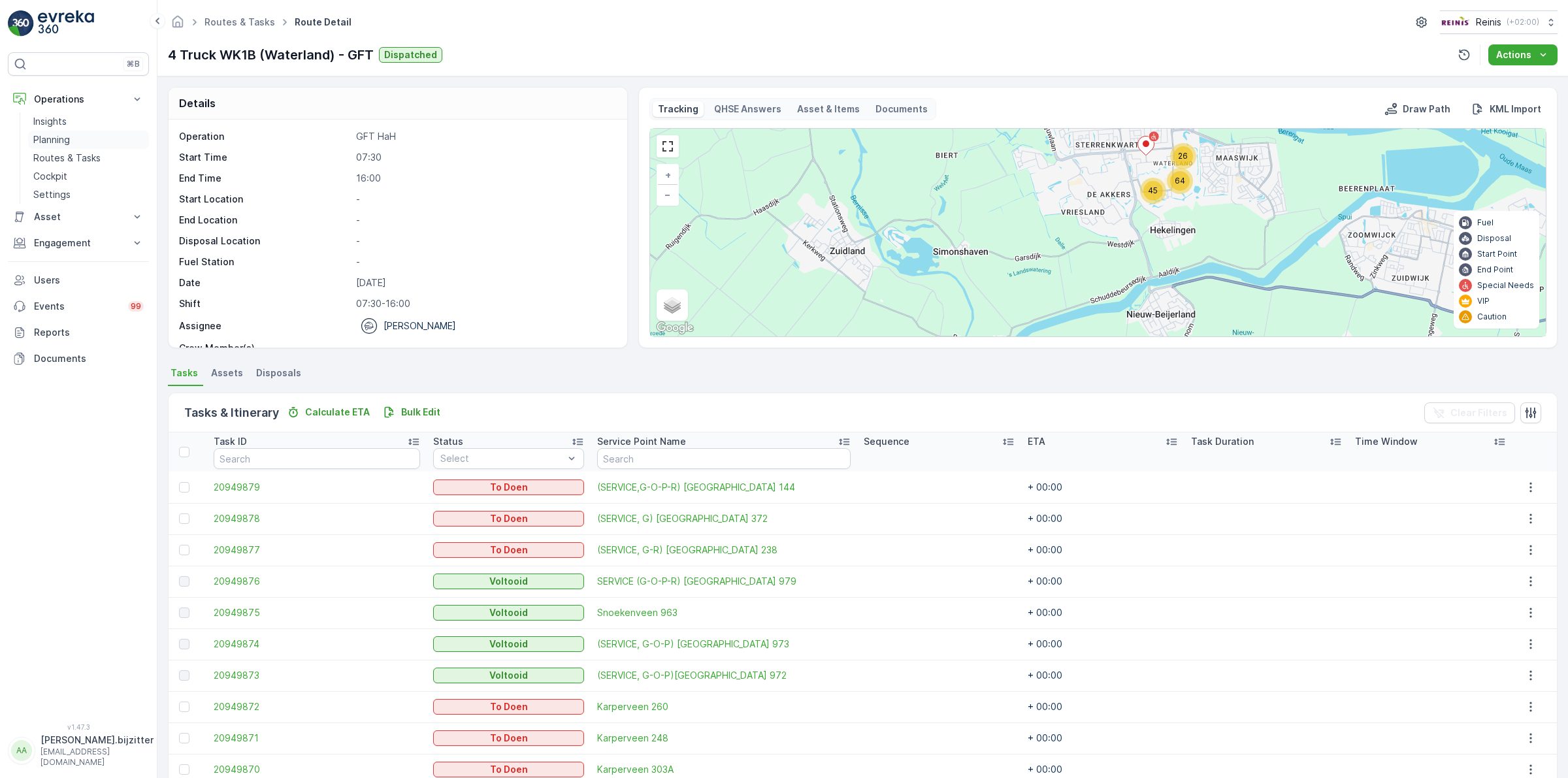
click at [64, 139] on p "Planning" at bounding box center [51, 140] width 37 height 13
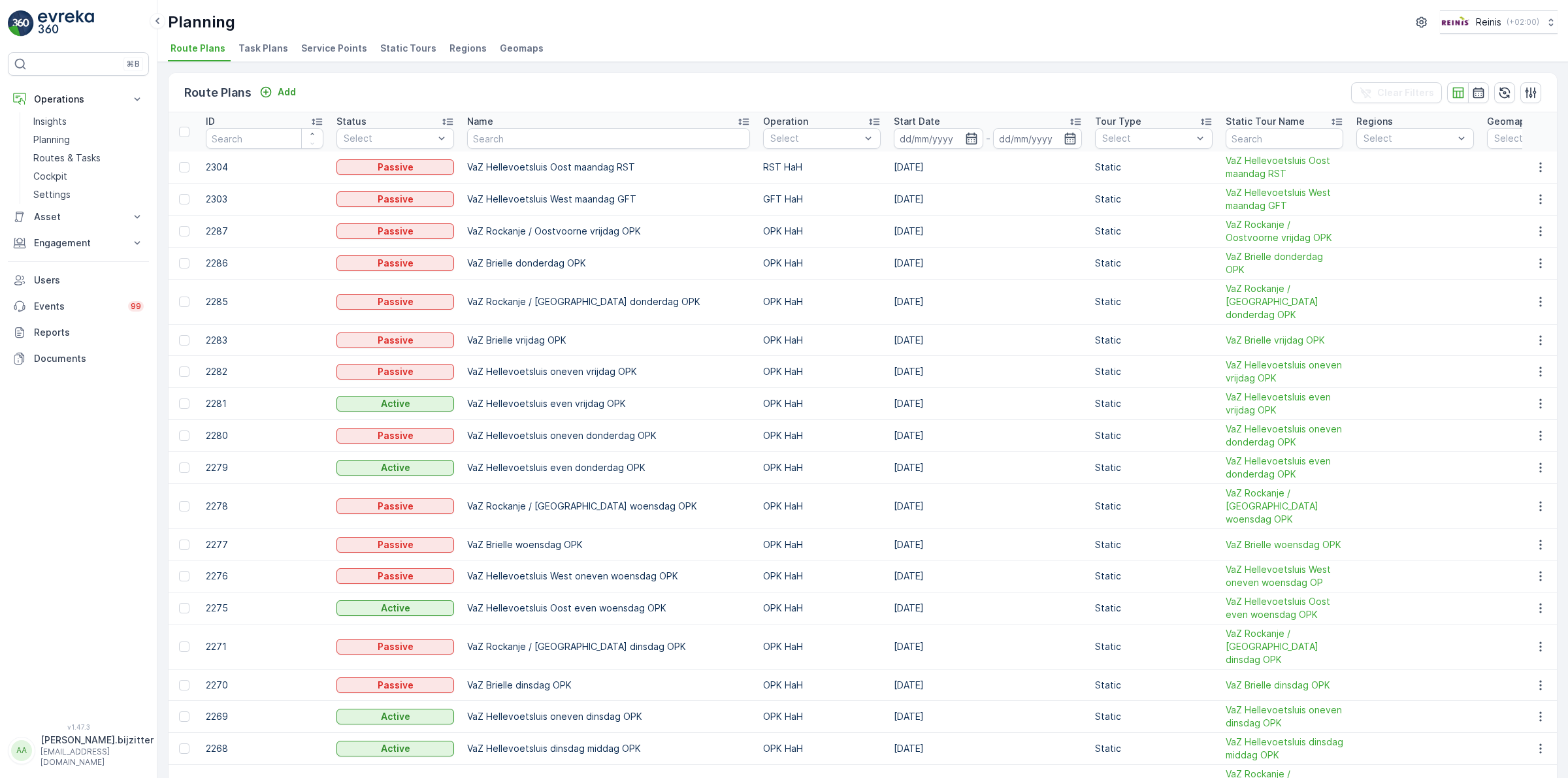
click at [396, 44] on span "Static Tours" at bounding box center [409, 48] width 56 height 13
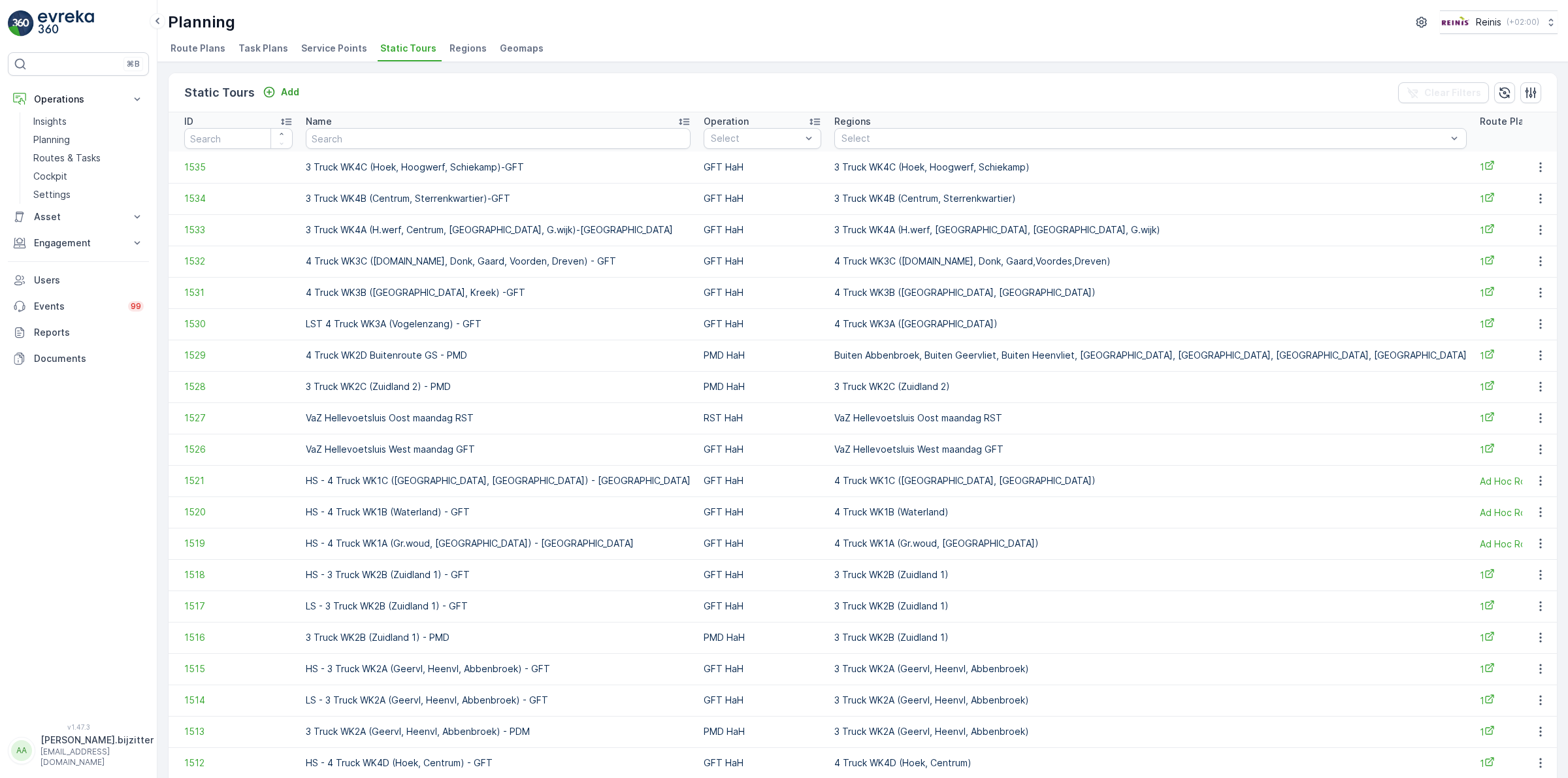
click at [131, 414] on div "⌘B Operations Insights Planning Routes & Tasks Cockpit Settings Asset Assets Ac…" at bounding box center [78, 380] width 141 height 655
